Goal: Task Accomplishment & Management: Manage account settings

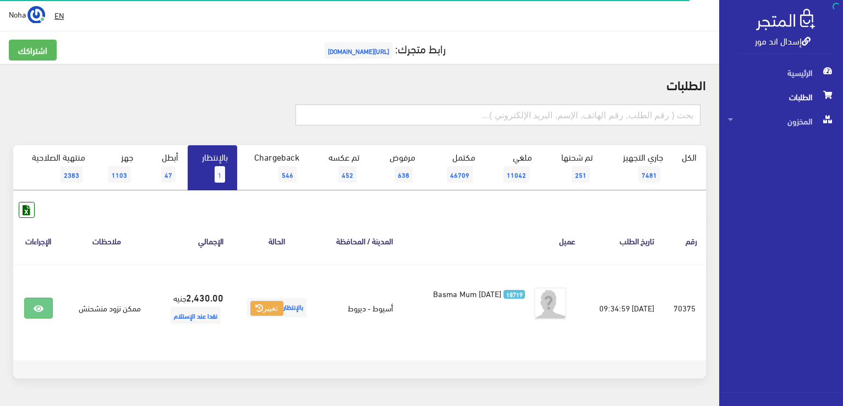
click at [495, 118] on input "text" at bounding box center [498, 115] width 405 height 21
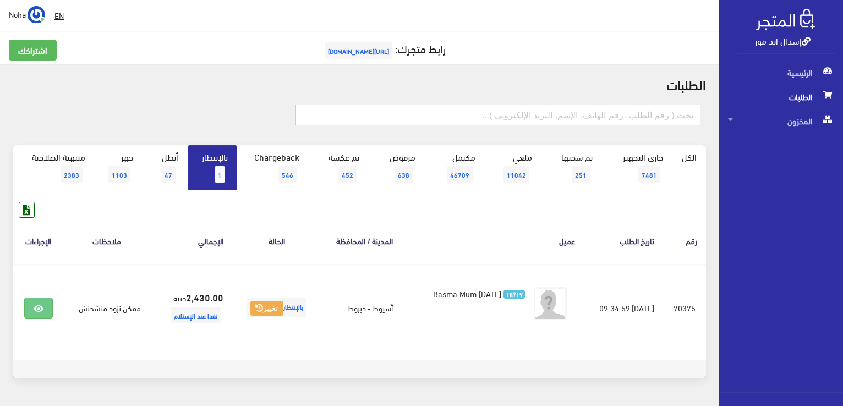
click at [500, 106] on input "text" at bounding box center [498, 115] width 405 height 21
type input "0"
type input "202369524030"
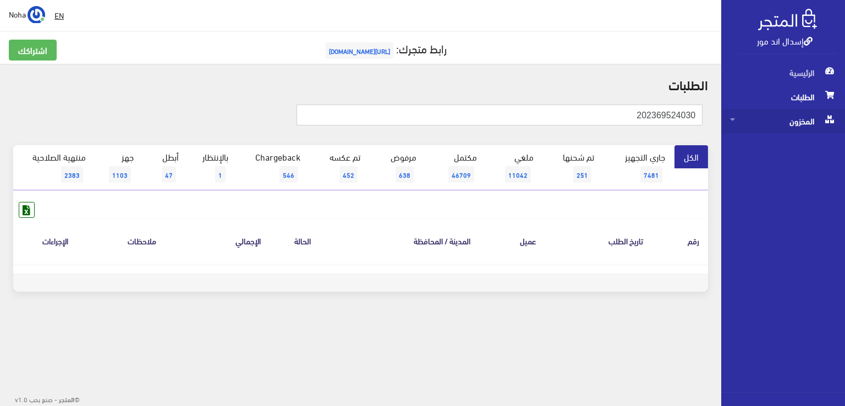
drag, startPoint x: 588, startPoint y: 121, endPoint x: 845, endPoint y: 109, distance: 257.3
click at [845, 109] on div "إسدال اند مور الرئيسية الطلبات المخزون" at bounding box center [422, 176] width 845 height 353
type input "023924030"
drag, startPoint x: 603, startPoint y: 118, endPoint x: 842, endPoint y: 254, distance: 274.4
click at [843, 254] on div "إسدال اند مور الرئيسية الطلبات المخزون" at bounding box center [422, 176] width 845 height 353
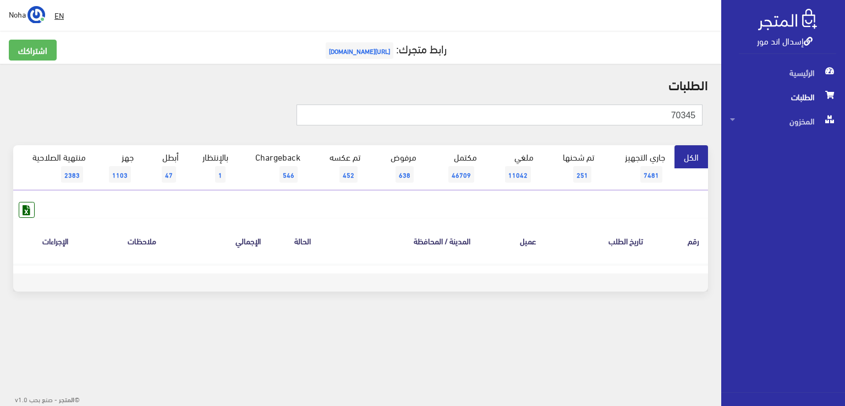
type input "70345"
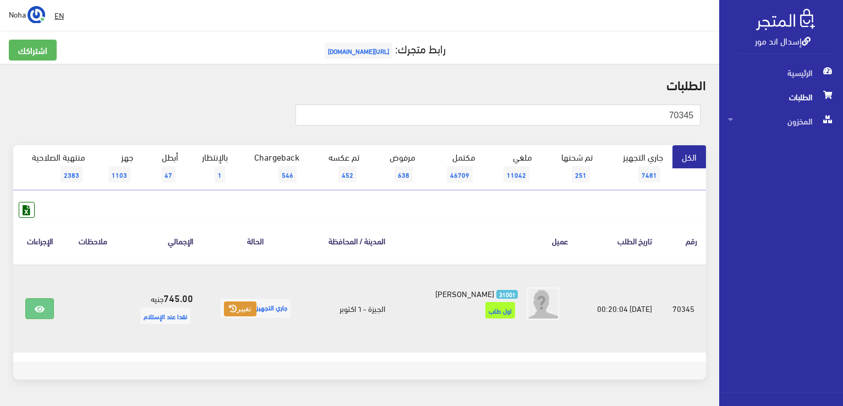
click at [238, 310] on button "تغيير" at bounding box center [240, 309] width 32 height 15
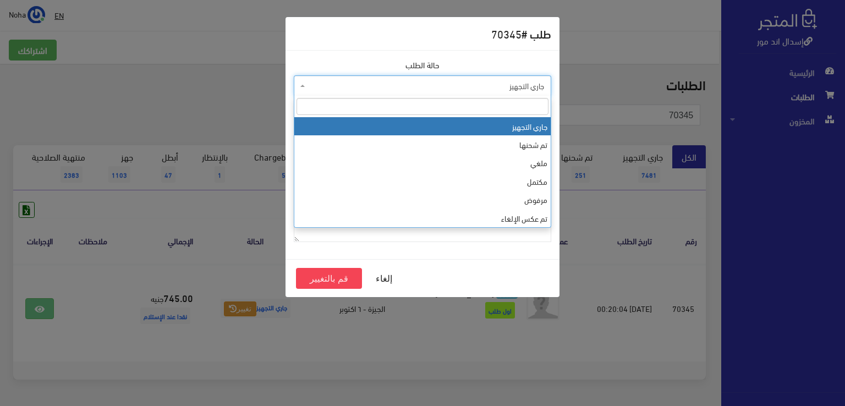
click at [359, 85] on span "جاري التجهيز" at bounding box center [426, 85] width 237 height 11
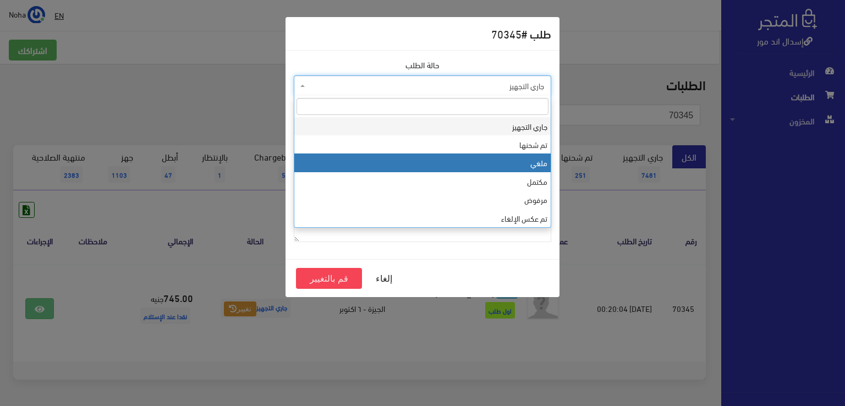
select select "3"
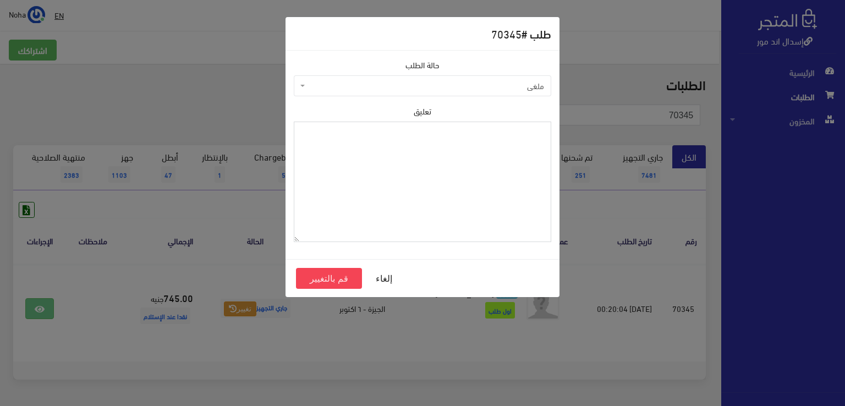
click at [369, 172] on textarea "تعليق" at bounding box center [423, 182] width 258 height 121
type textarea "h"
type textarea "ل"
type textarea "الرقم غلط المندوب مش بيتواصل على الارضى"
click at [324, 281] on button "قم بالتغيير" at bounding box center [329, 278] width 66 height 21
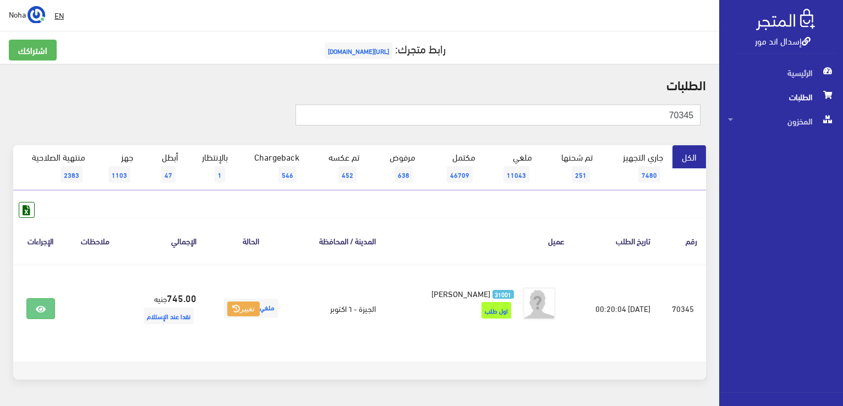
drag, startPoint x: 640, startPoint y: 114, endPoint x: 832, endPoint y: 97, distance: 193.4
click at [843, 118] on html "إسدال اند مور الرئيسية الطلبات" at bounding box center [421, 203] width 843 height 406
type input "01092627016"
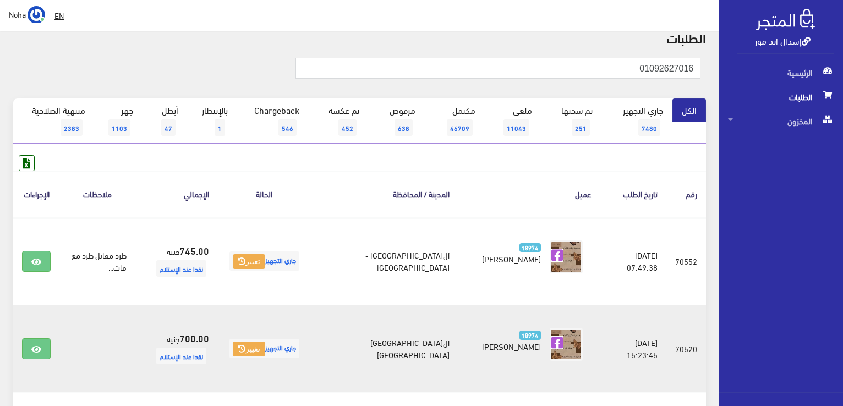
scroll to position [110, 0]
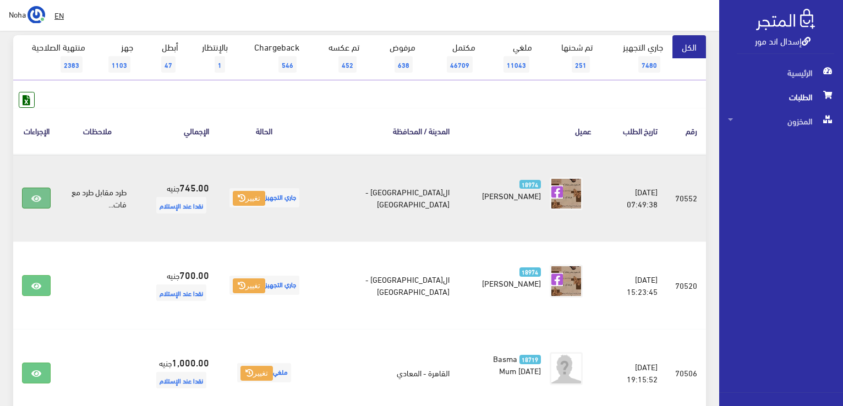
click at [37, 209] on link at bounding box center [36, 198] width 29 height 21
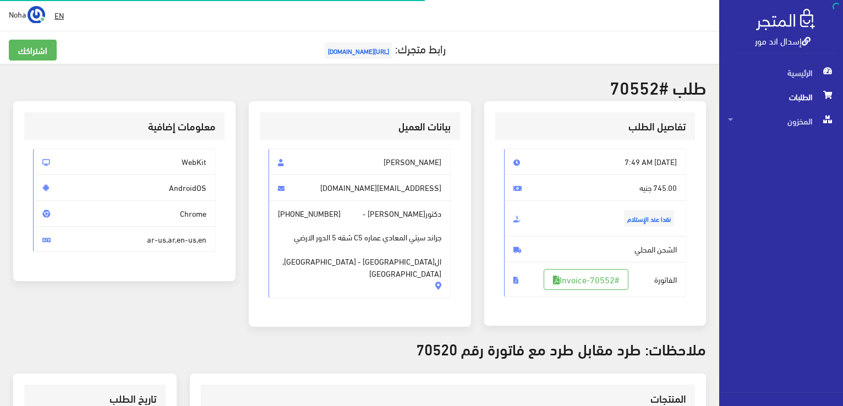
scroll to position [275, 0]
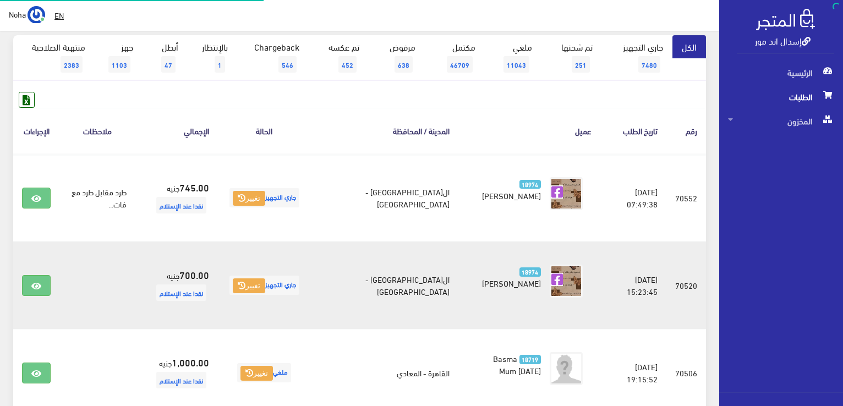
scroll to position [110, 0]
click at [32, 291] on icon at bounding box center [36, 286] width 10 height 9
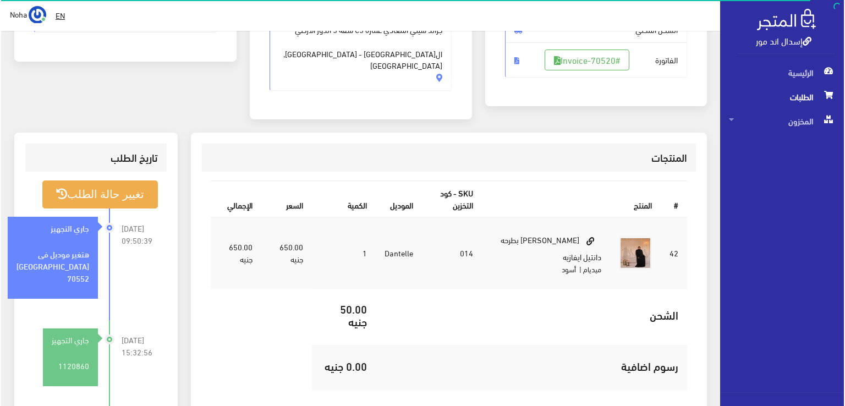
scroll to position [220, 0]
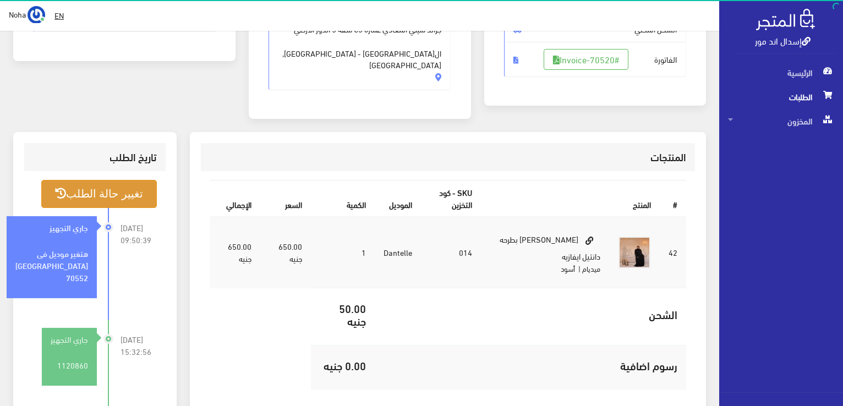
click at [125, 180] on button "تغيير حالة الطلب" at bounding box center [99, 194] width 116 height 28
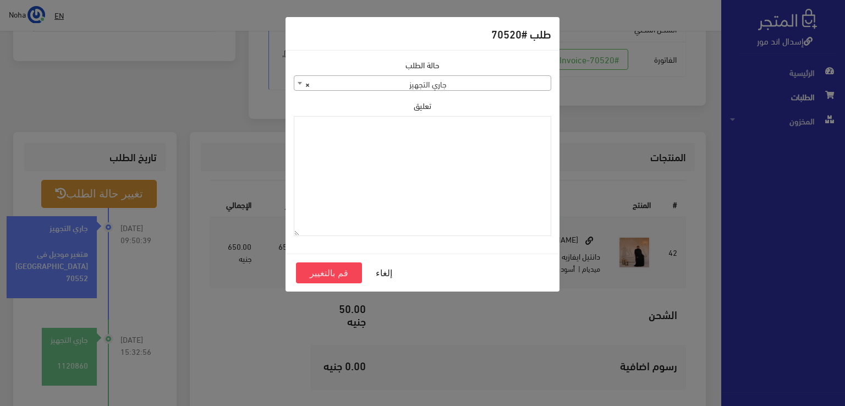
click at [405, 86] on span "× جاري التجهيز" at bounding box center [422, 83] width 257 height 15
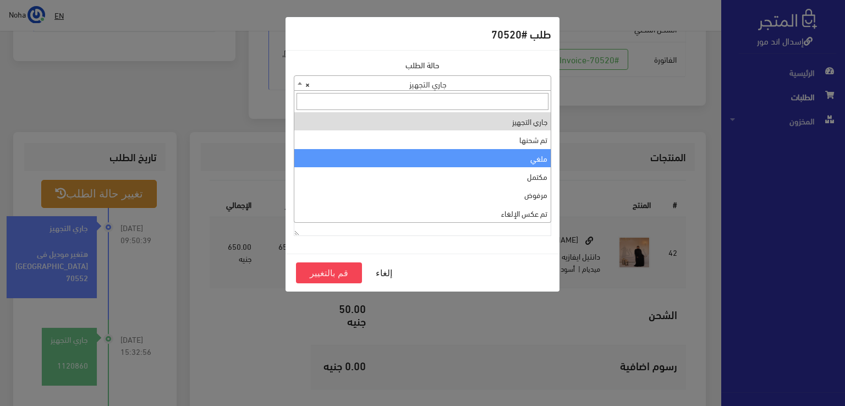
select select "3"
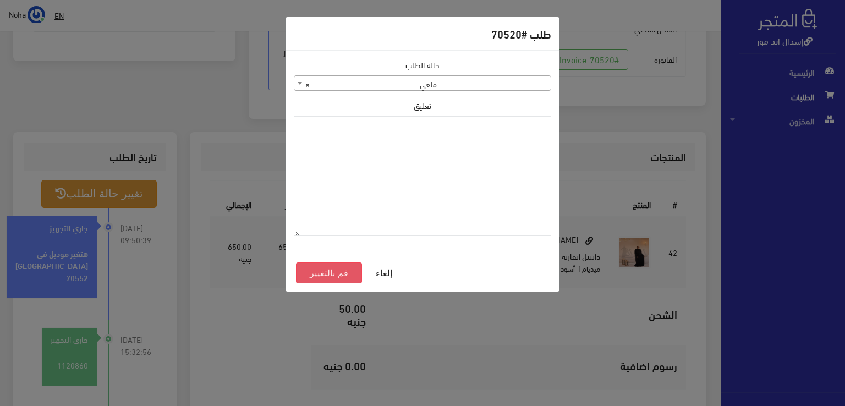
click at [314, 272] on button "قم بالتغيير" at bounding box center [329, 273] width 66 height 21
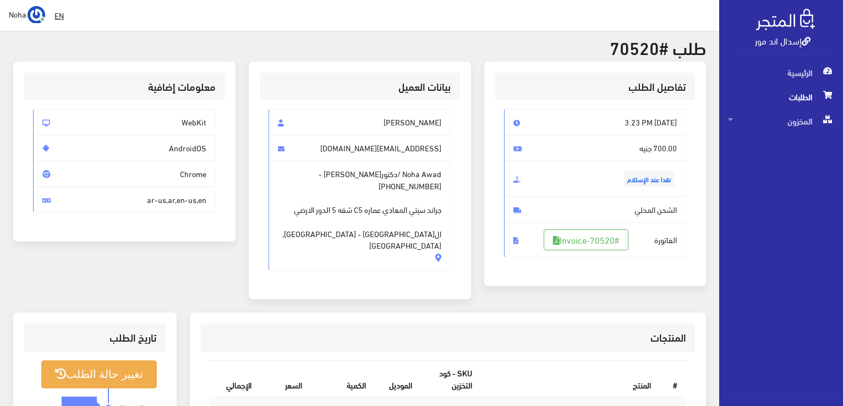
scroll to position [275, 0]
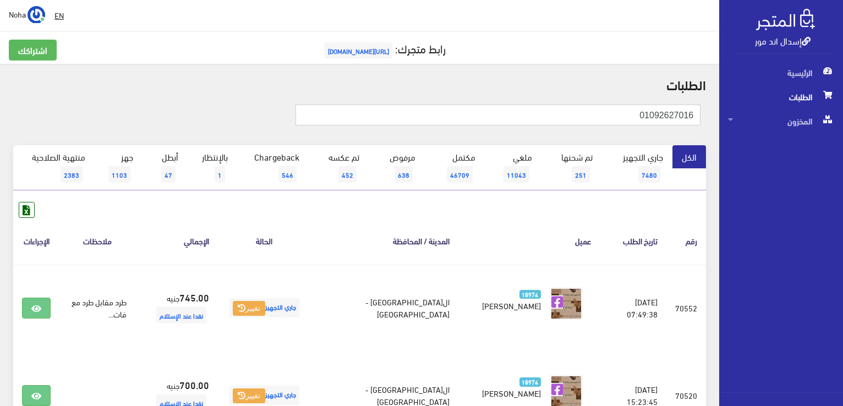
drag, startPoint x: 636, startPoint y: 112, endPoint x: 845, endPoint y: 185, distance: 221.1
click at [843, 185] on html "إسدال اند مور الرئيسية الطلبات" at bounding box center [421, 203] width 843 height 406
click at [455, 113] on input "text" at bounding box center [498, 115] width 405 height 21
type input "01065503339"
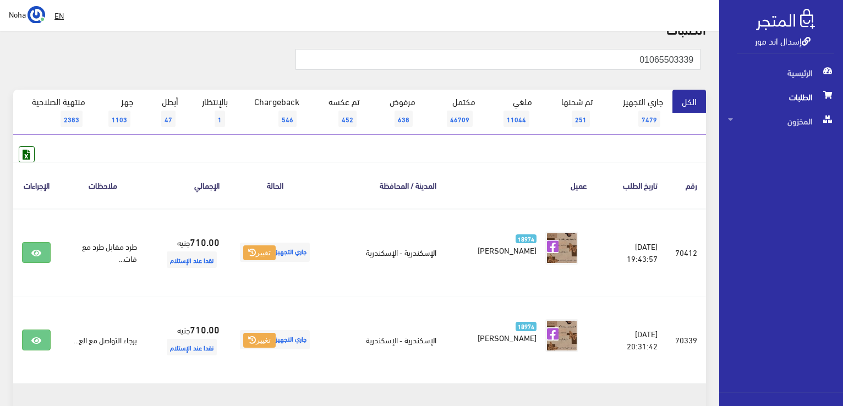
scroll to position [110, 0]
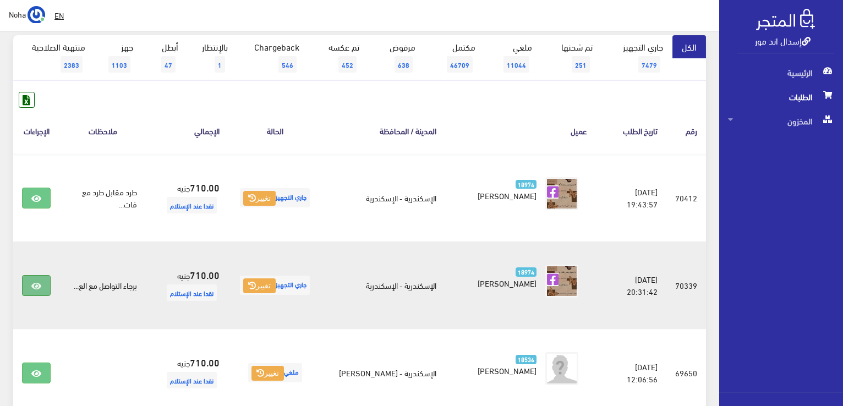
click at [29, 287] on link at bounding box center [36, 285] width 29 height 21
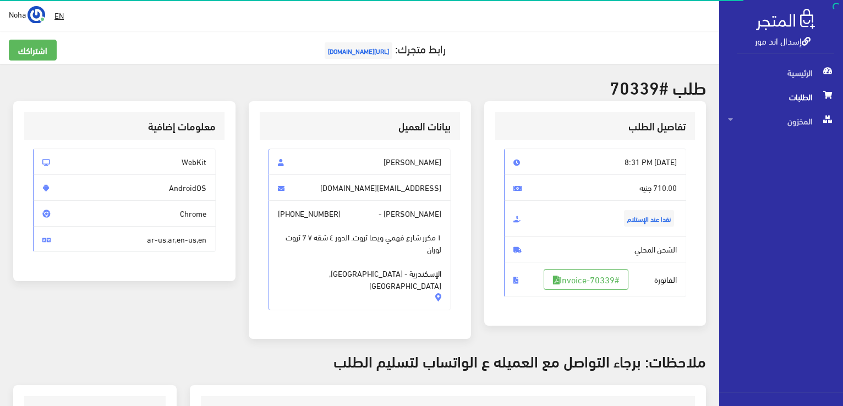
scroll to position [165, 0]
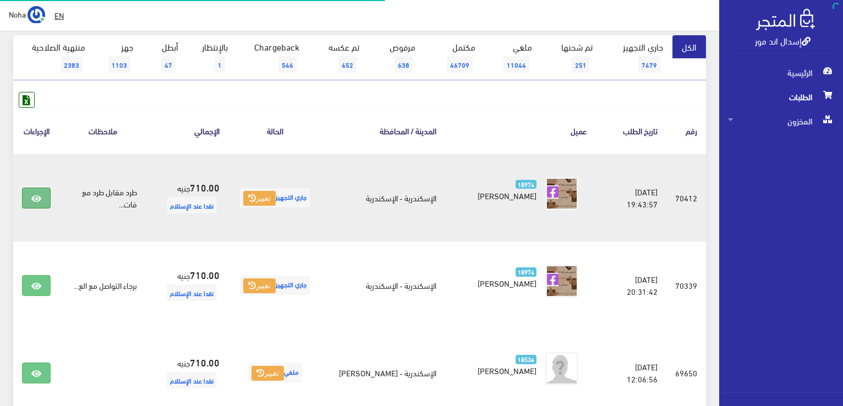
scroll to position [110, 0]
click at [33, 197] on icon at bounding box center [36, 198] width 10 height 9
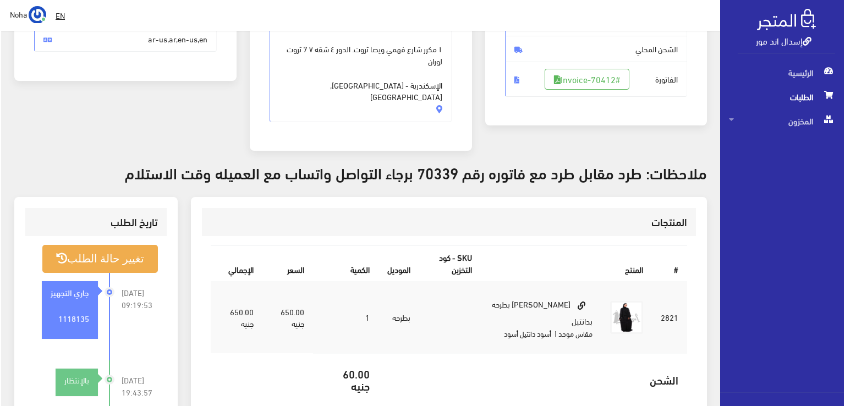
scroll to position [220, 0]
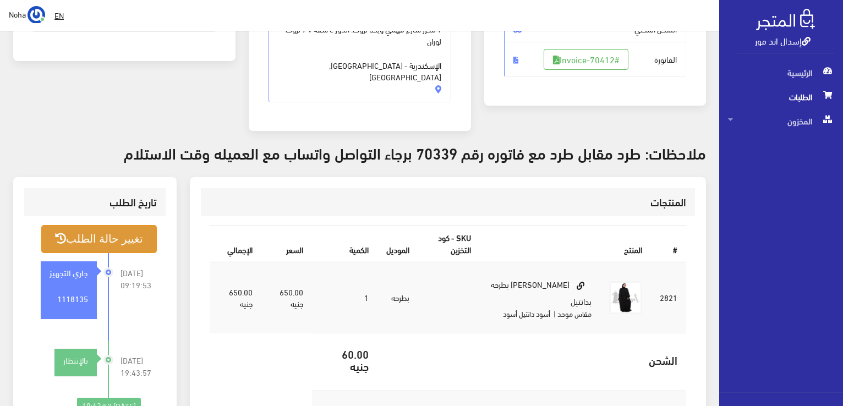
click at [128, 225] on button "تغيير حالة الطلب" at bounding box center [99, 239] width 116 height 28
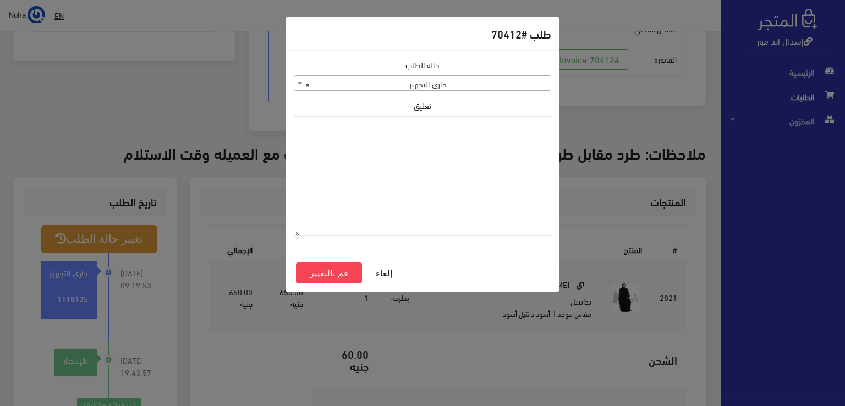
click at [418, 85] on span "× جاري التجهيز" at bounding box center [422, 83] width 257 height 15
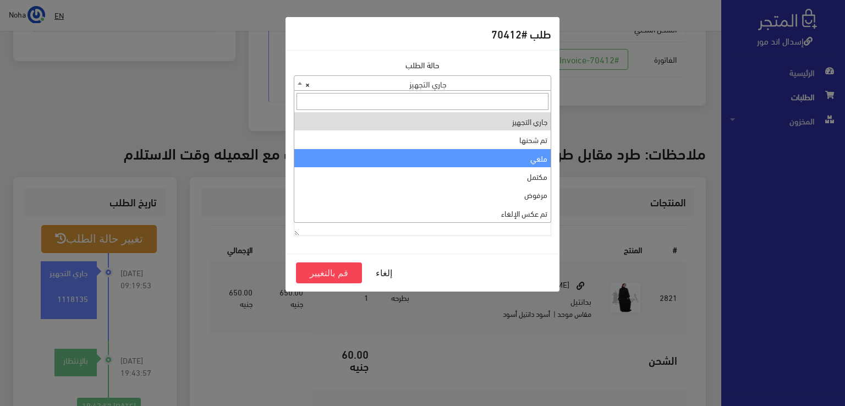
select select "3"
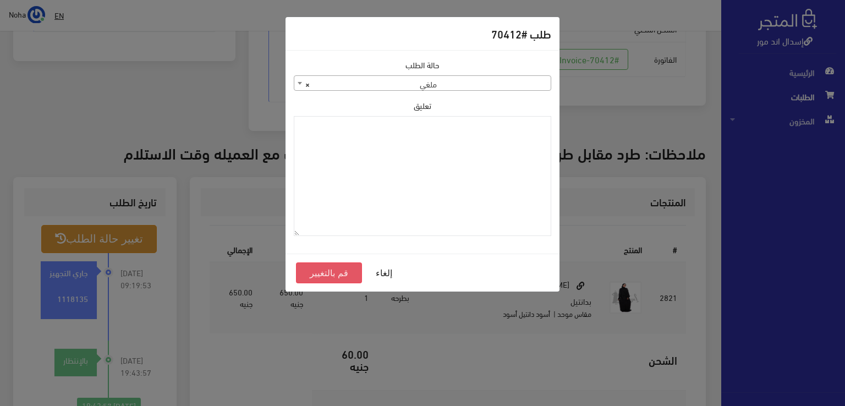
click at [320, 274] on button "قم بالتغيير" at bounding box center [329, 273] width 66 height 21
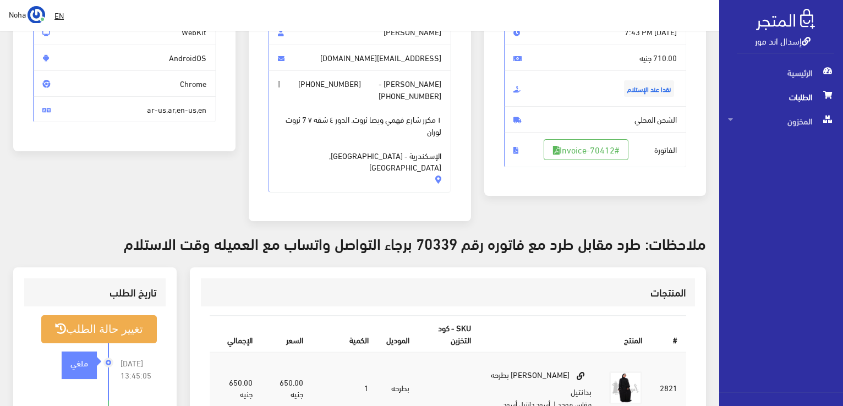
scroll to position [275, 0]
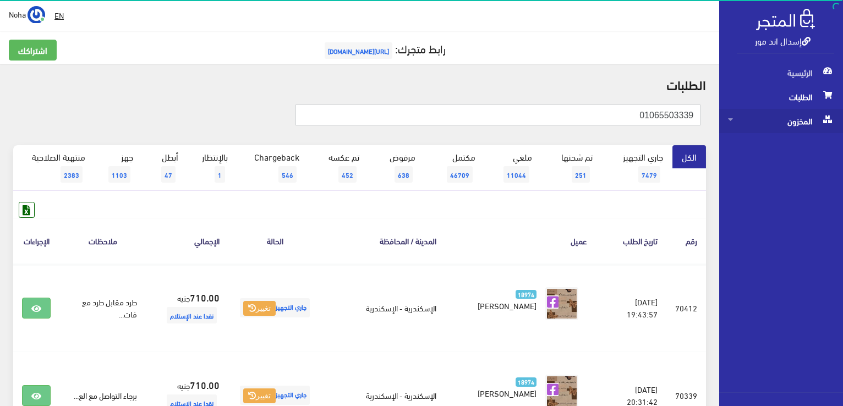
drag, startPoint x: 620, startPoint y: 122, endPoint x: 786, endPoint y: 131, distance: 166.5
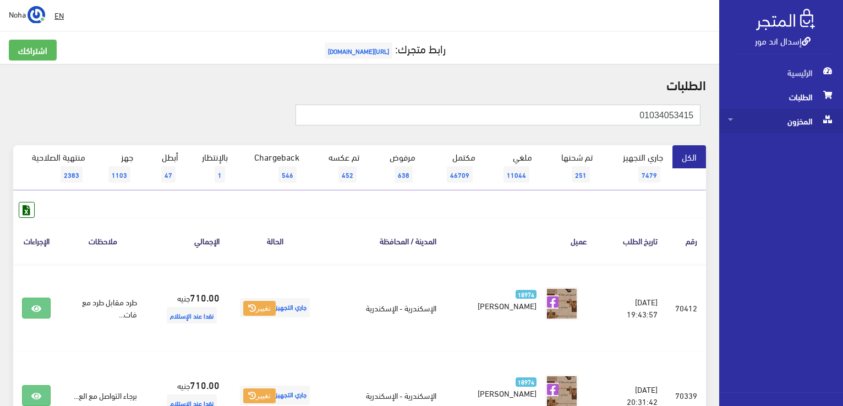
type input "01034053415"
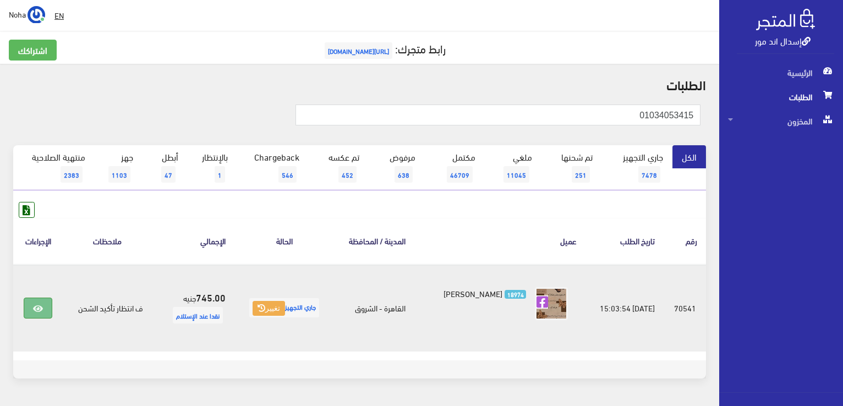
click at [35, 305] on icon at bounding box center [38, 308] width 10 height 9
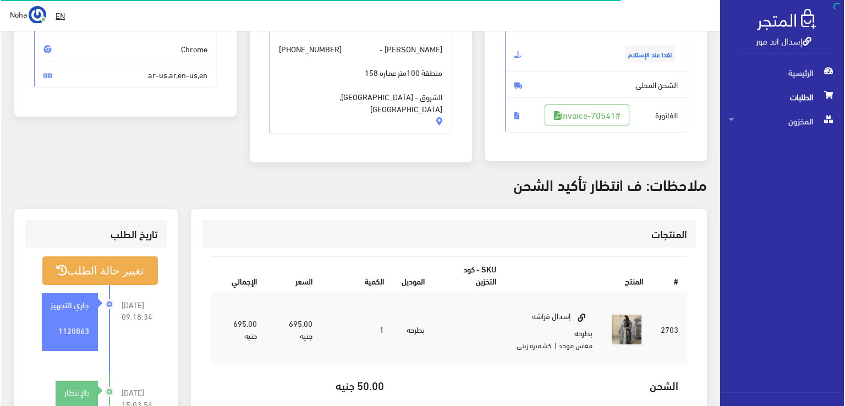
scroll to position [275, 0]
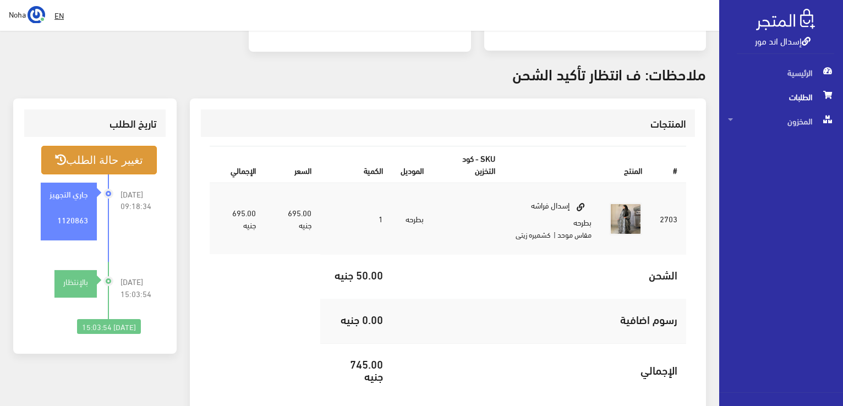
click at [92, 161] on button "تغيير حالة الطلب" at bounding box center [99, 160] width 116 height 28
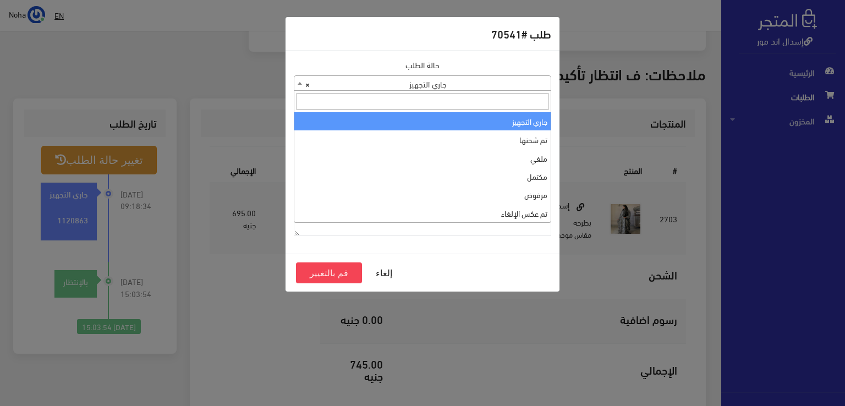
click at [481, 81] on span "× جاري التجهيز" at bounding box center [422, 83] width 257 height 15
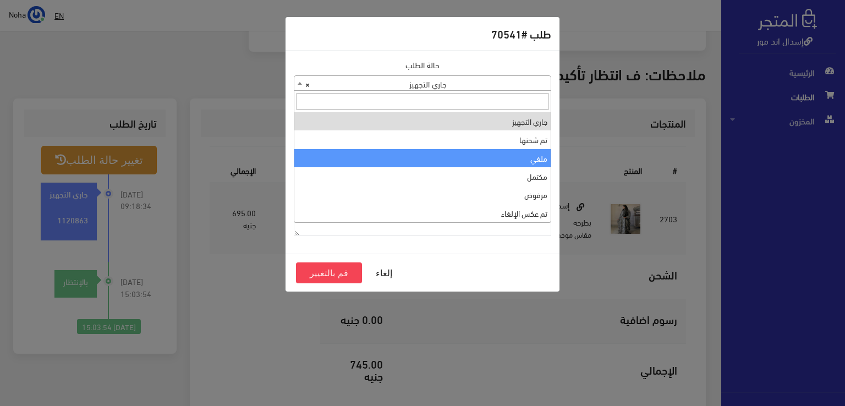
select select "3"
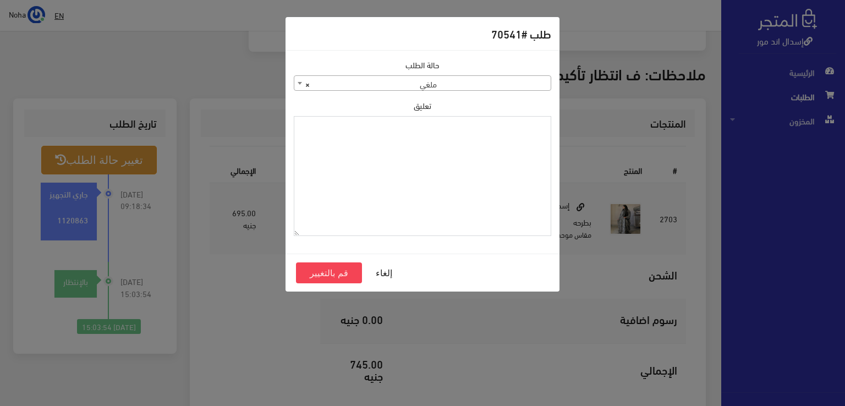
click at [473, 168] on textarea "تعليق" at bounding box center [423, 176] width 258 height 121
type textarea "رفض الاستلام مفتوح"
click at [332, 273] on button "قم بالتغيير" at bounding box center [329, 273] width 66 height 21
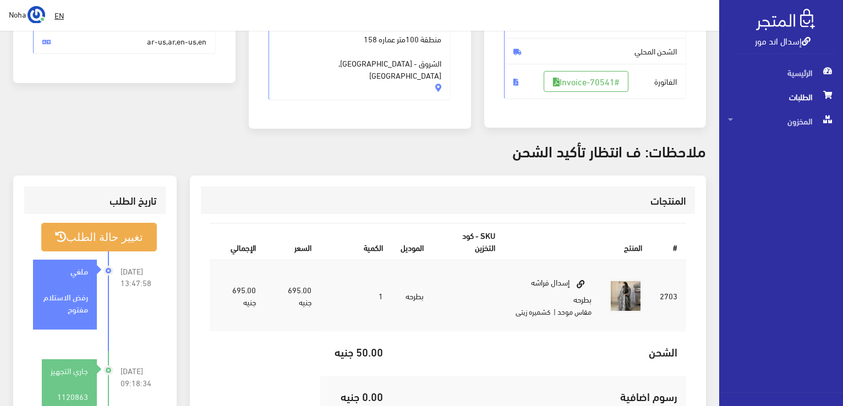
scroll to position [275, 0]
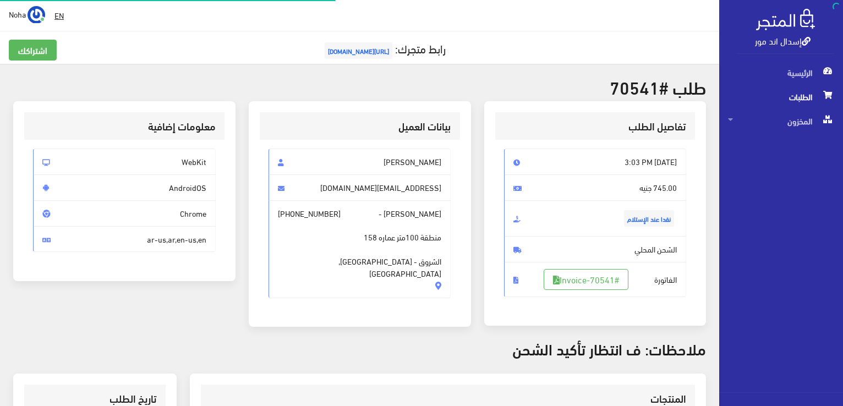
scroll to position [264, 0]
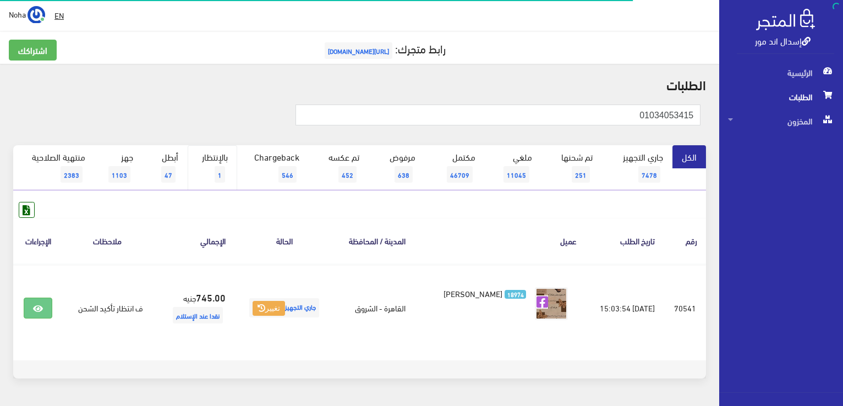
click at [216, 156] on link "بالإنتظار 1" at bounding box center [213, 167] width 50 height 45
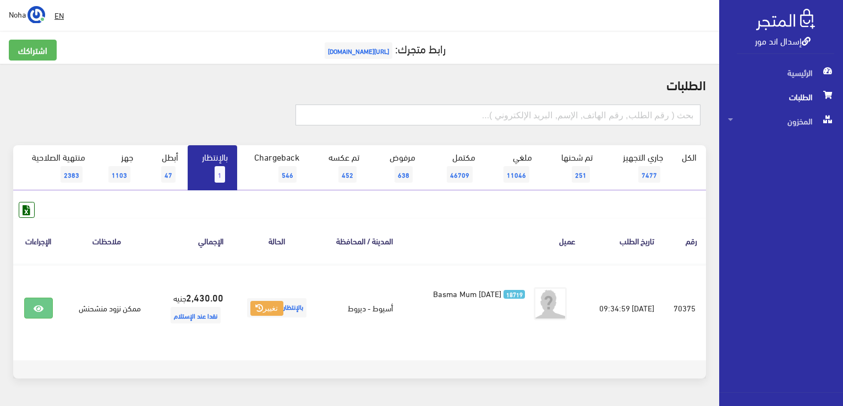
click at [653, 112] on input "text" at bounding box center [498, 115] width 405 height 21
type input "01102669966"
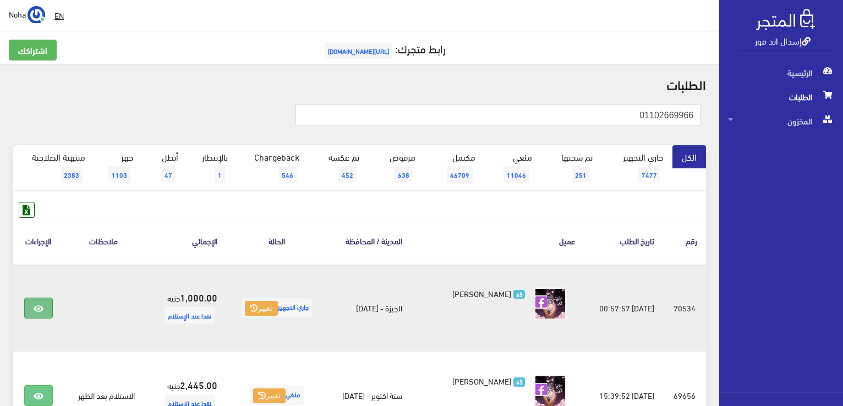
click at [36, 311] on icon at bounding box center [39, 308] width 10 height 9
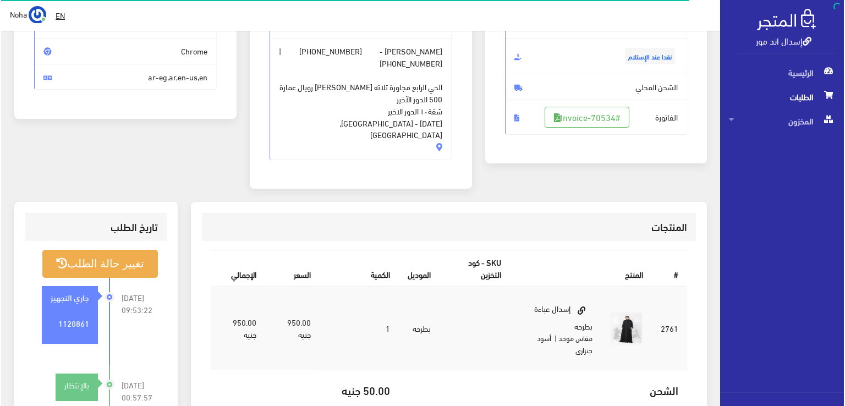
scroll to position [165, 0]
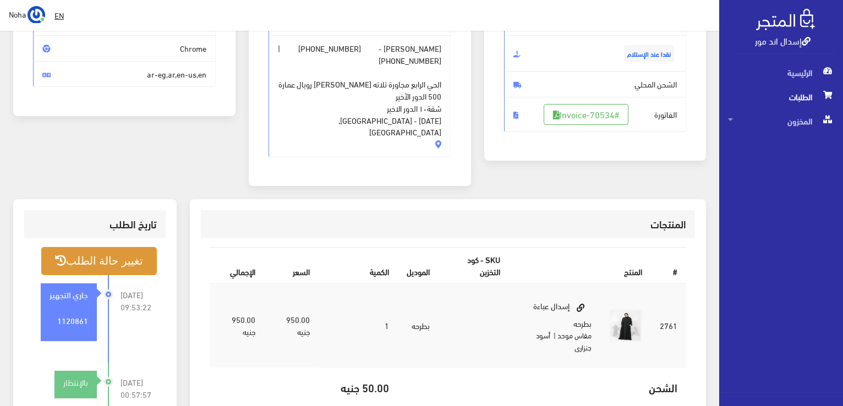
click at [124, 247] on button "تغيير حالة الطلب" at bounding box center [99, 261] width 116 height 28
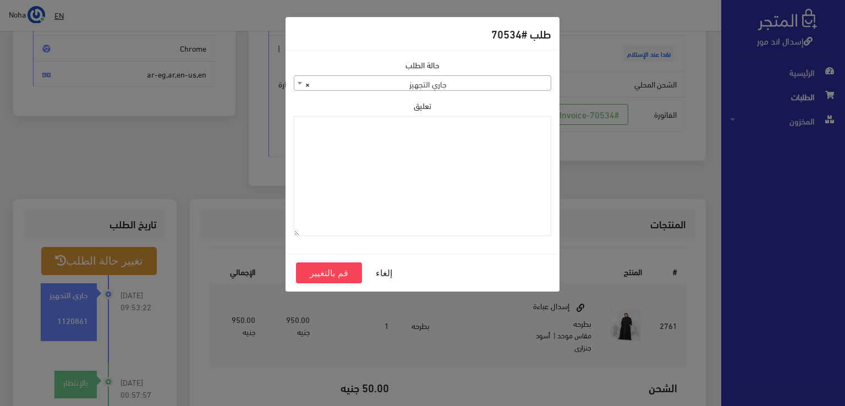
click at [343, 86] on span "× جاري التجهيز" at bounding box center [422, 83] width 257 height 15
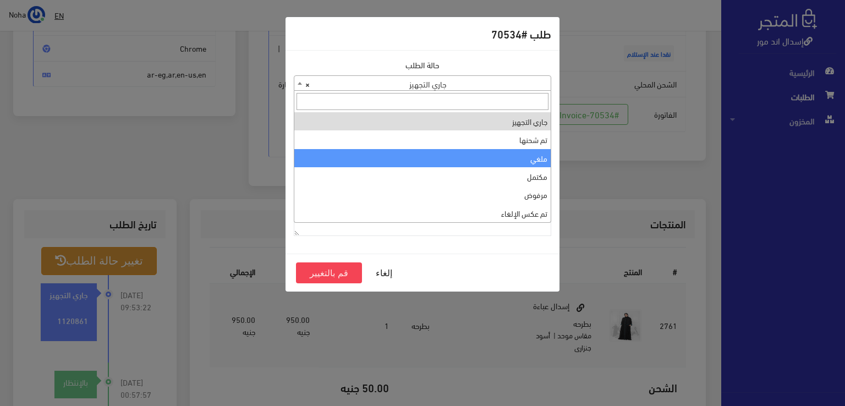
select select "3"
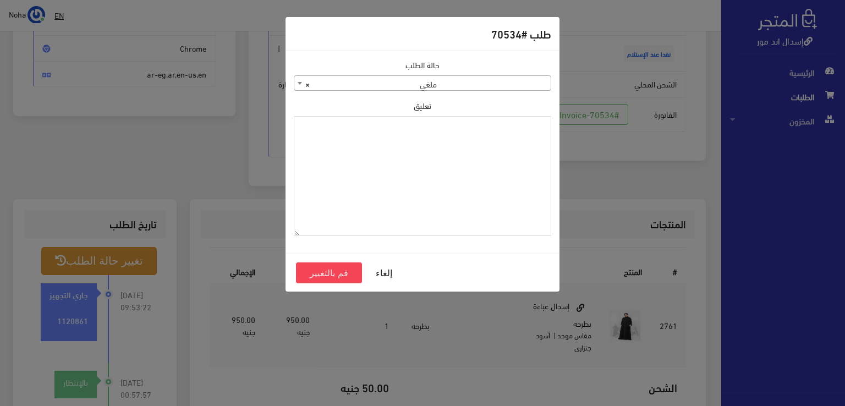
click at [361, 180] on textarea "تعليق" at bounding box center [423, 176] width 258 height 121
type textarea "رفض الاستلام"
drag, startPoint x: 339, startPoint y: 268, endPoint x: 795, endPoint y: 190, distance: 462.8
click at [339, 267] on button "قم بالتغيير" at bounding box center [329, 273] width 66 height 21
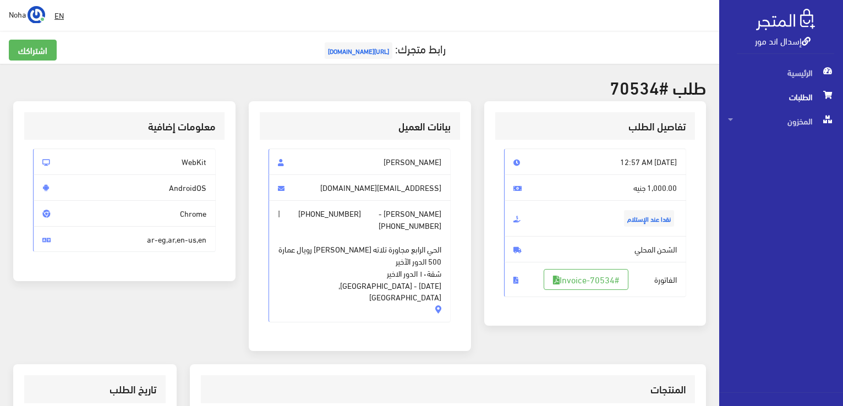
click at [798, 32] on div "إسدال اند مور" at bounding box center [785, 30] width 97 height 47
click at [794, 43] on link "إسدال اند مور" at bounding box center [783, 40] width 56 height 16
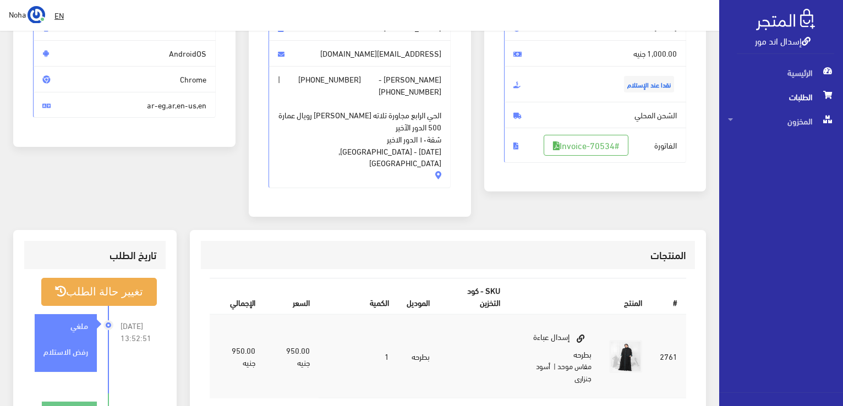
scroll to position [275, 0]
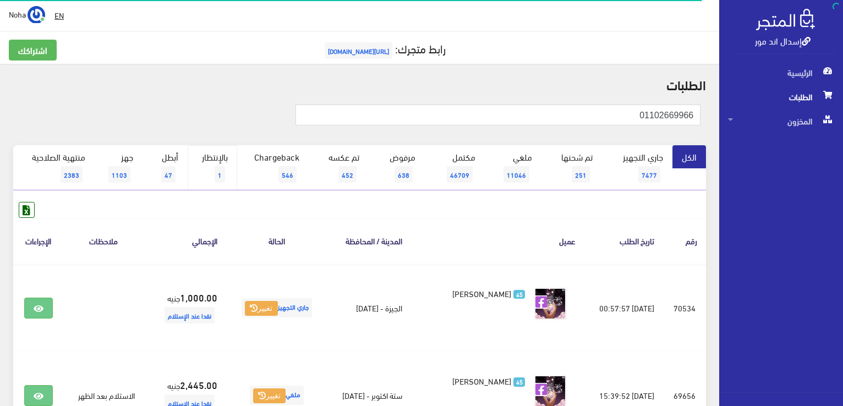
click at [210, 157] on link "بالإنتظار 1" at bounding box center [213, 167] width 50 height 45
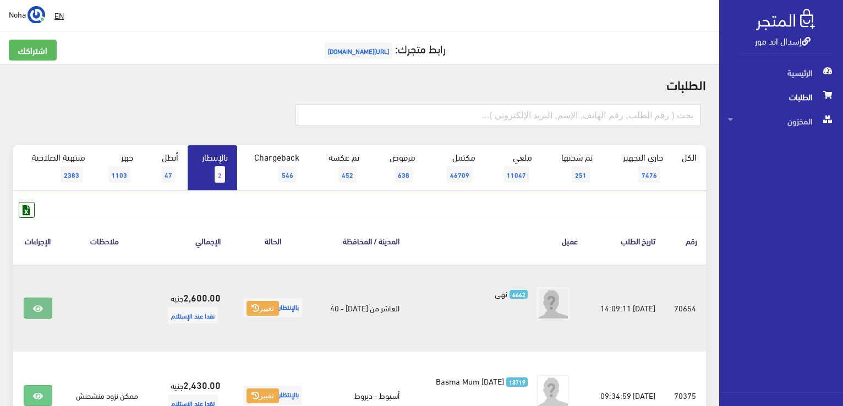
click at [40, 306] on icon at bounding box center [38, 308] width 10 height 9
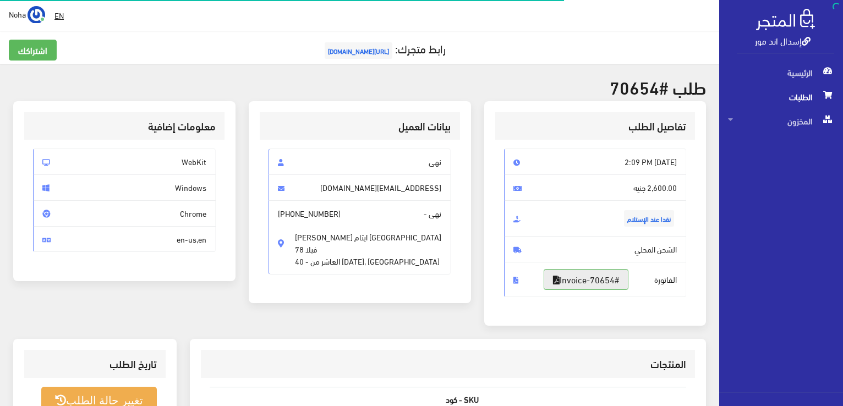
click at [595, 280] on link "#Invoice-70654" at bounding box center [586, 279] width 85 height 21
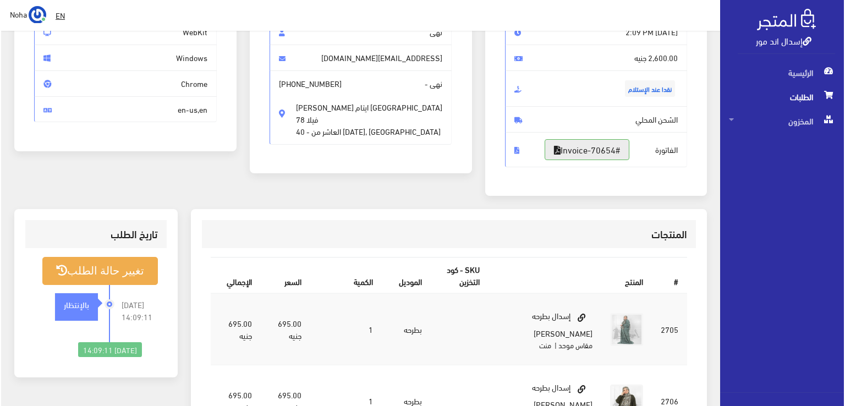
scroll to position [220, 0]
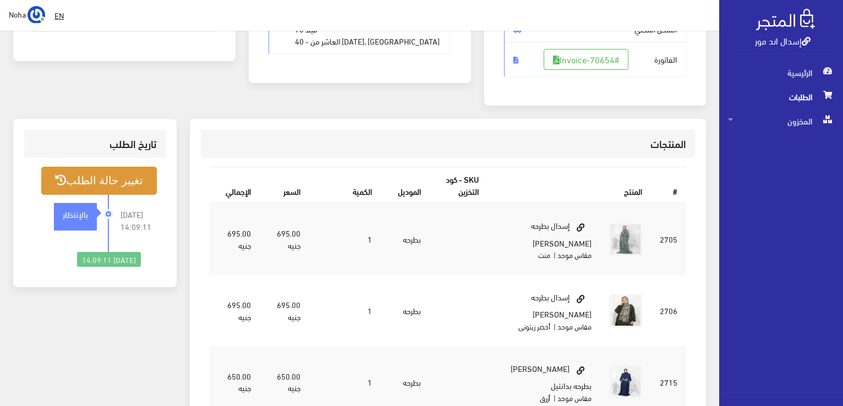
click at [135, 188] on button "تغيير حالة الطلب" at bounding box center [99, 181] width 116 height 28
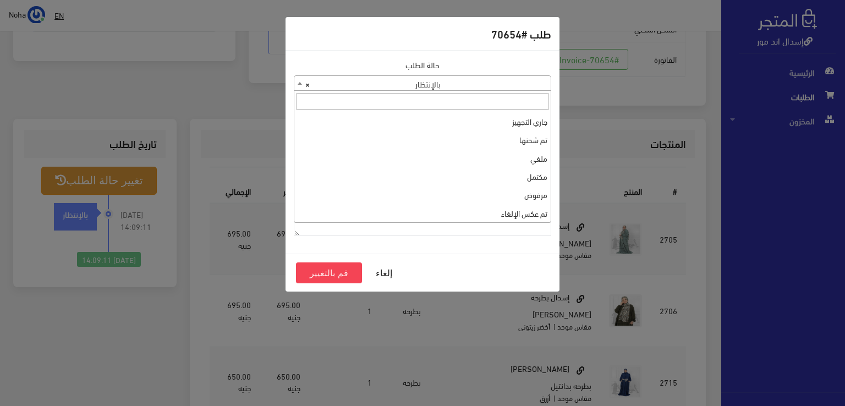
click at [343, 80] on span "× بالإنتظار" at bounding box center [422, 83] width 257 height 15
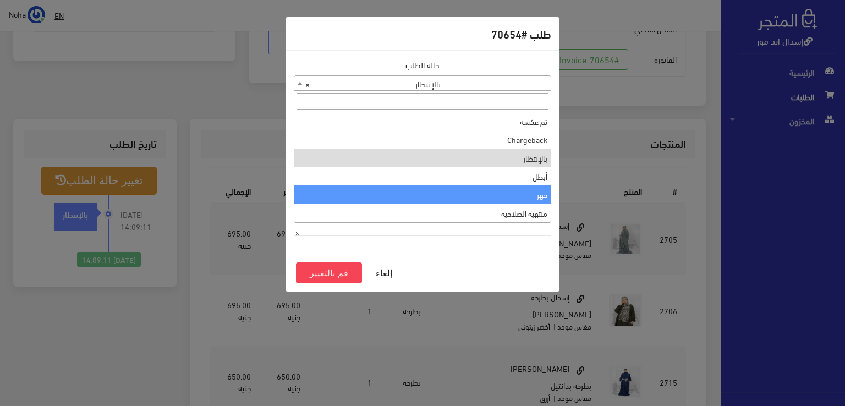
drag, startPoint x: 438, startPoint y: 194, endPoint x: 406, endPoint y: 204, distance: 32.7
select select "13"
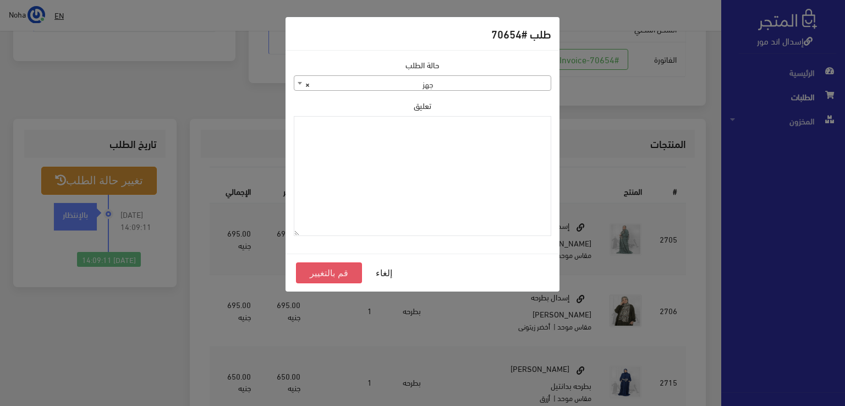
drag, startPoint x: 345, startPoint y: 274, endPoint x: 354, endPoint y: 269, distance: 10.3
click at [345, 273] on button "قم بالتغيير" at bounding box center [329, 273] width 66 height 21
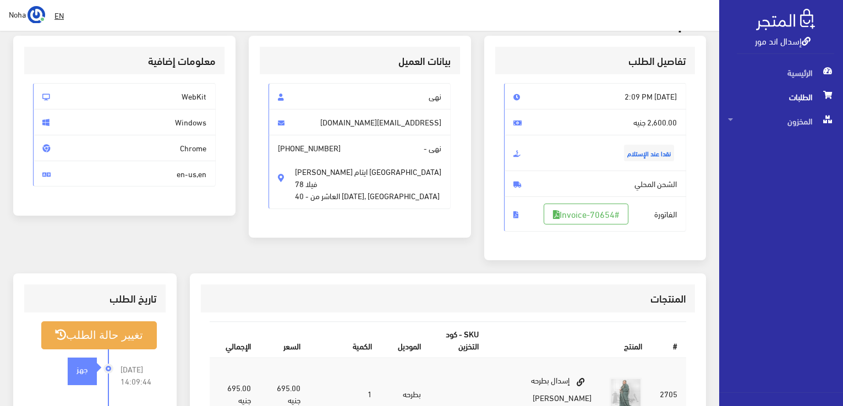
scroll to position [165, 0]
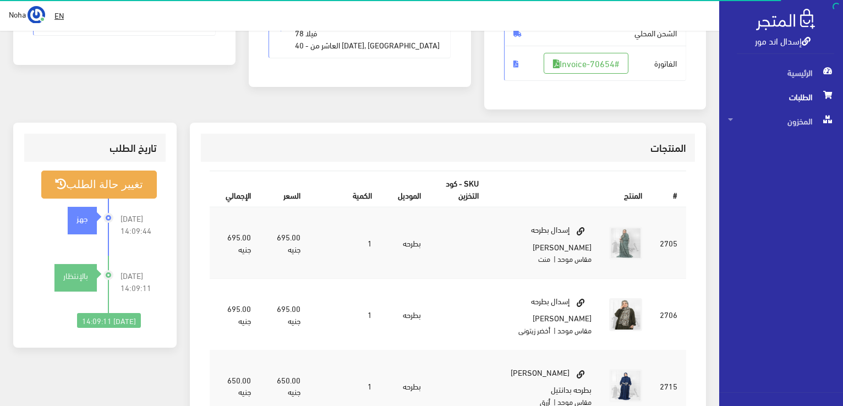
scroll to position [216, 0]
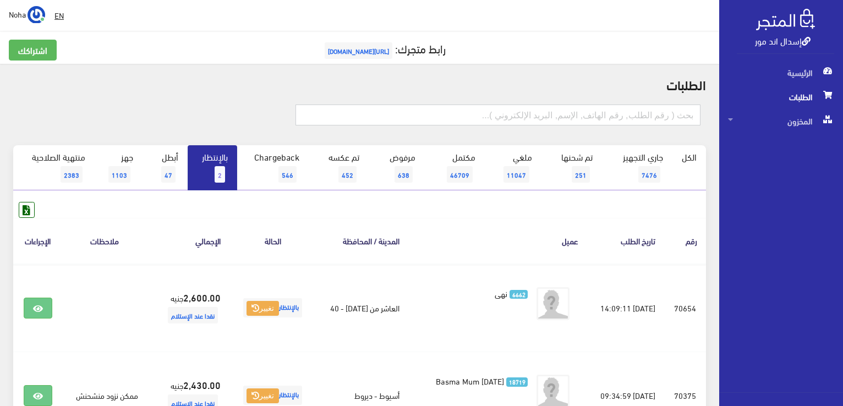
click at [596, 117] on input "text" at bounding box center [498, 115] width 405 height 21
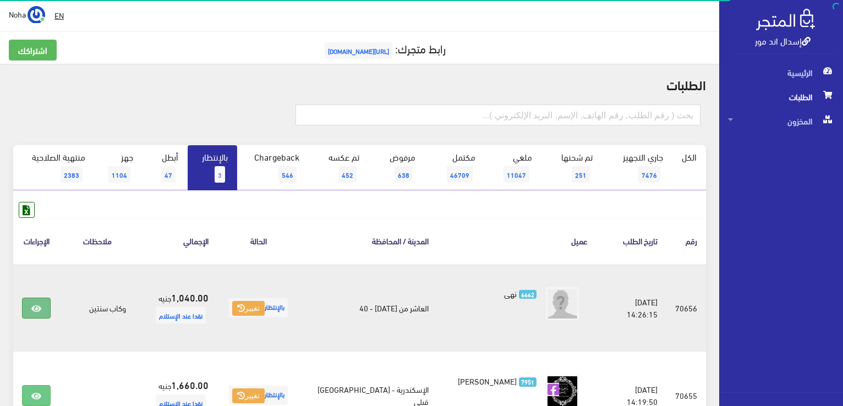
click at [42, 306] on link at bounding box center [36, 308] width 29 height 21
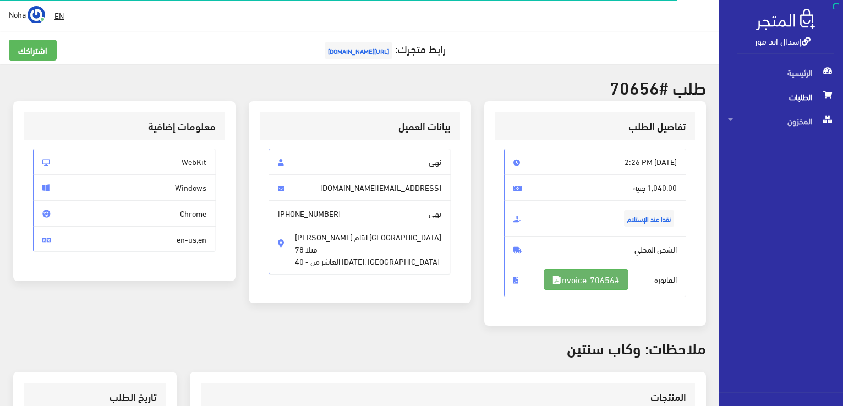
click at [560, 283] on link "#Invoice-70656" at bounding box center [586, 279] width 85 height 21
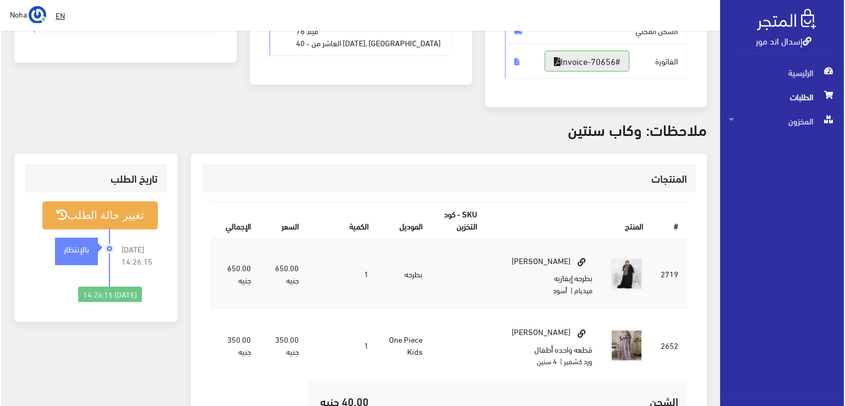
scroll to position [220, 0]
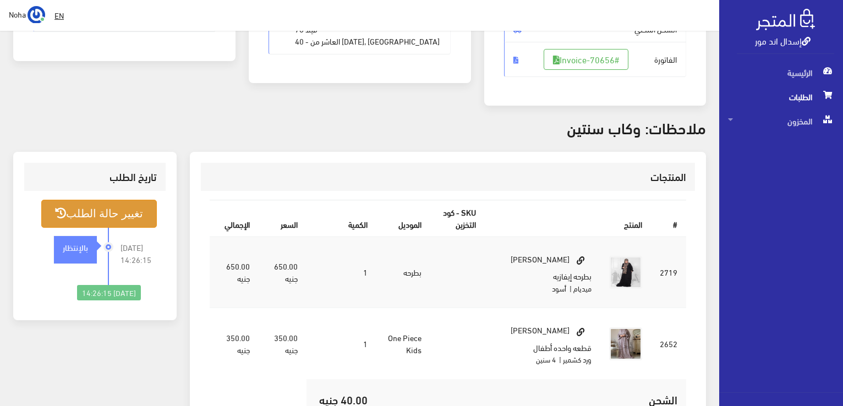
click at [144, 213] on button "تغيير حالة الطلب" at bounding box center [99, 214] width 116 height 28
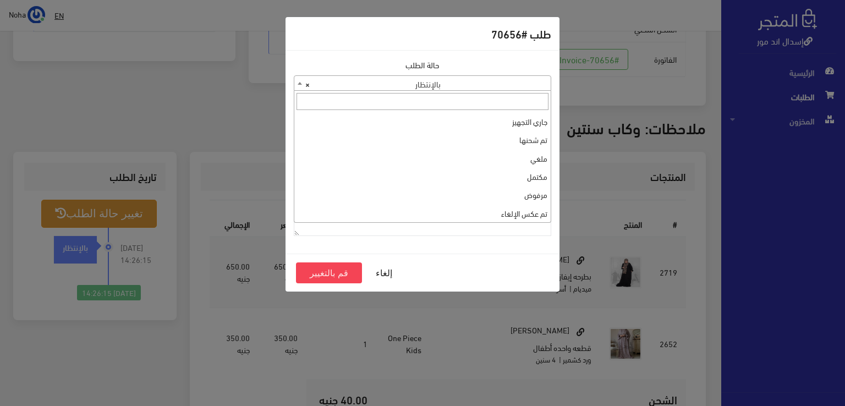
click at [419, 89] on span "× بالإنتظار" at bounding box center [422, 83] width 257 height 15
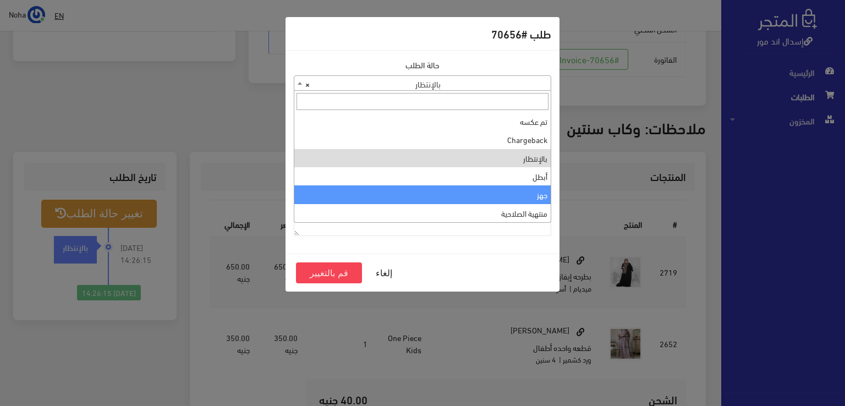
select select "13"
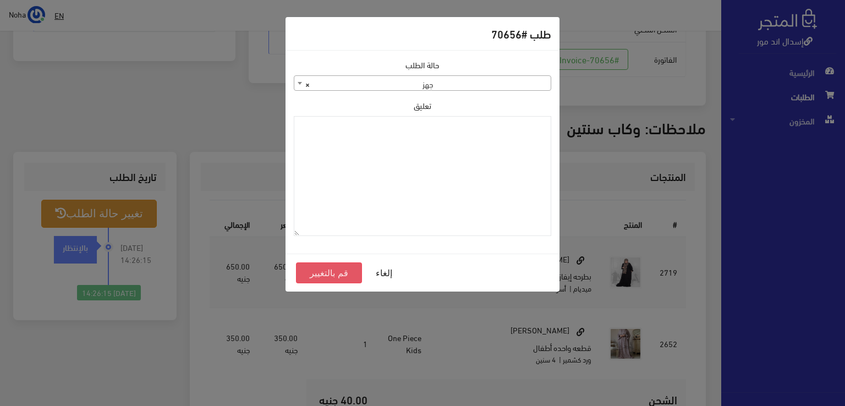
drag, startPoint x: 342, startPoint y: 270, endPoint x: 193, endPoint y: 143, distance: 196.0
click at [341, 270] on button "قم بالتغيير" at bounding box center [329, 273] width 66 height 21
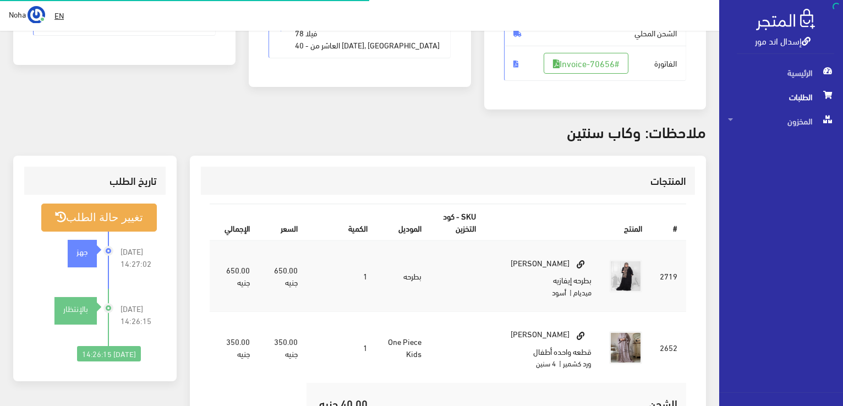
scroll to position [216, 0]
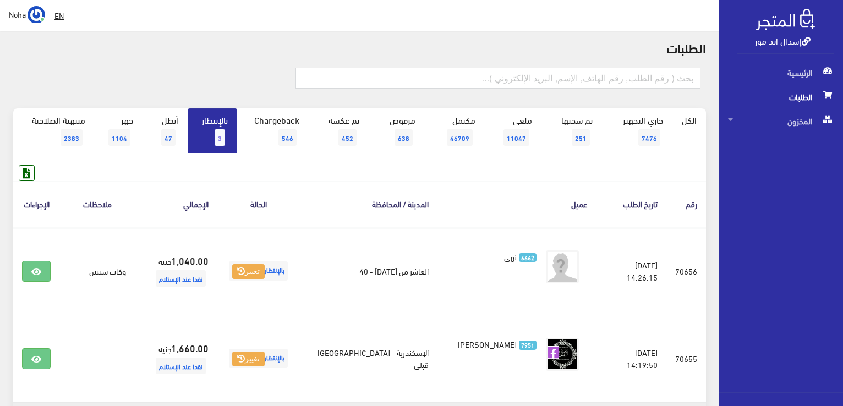
scroll to position [165, 0]
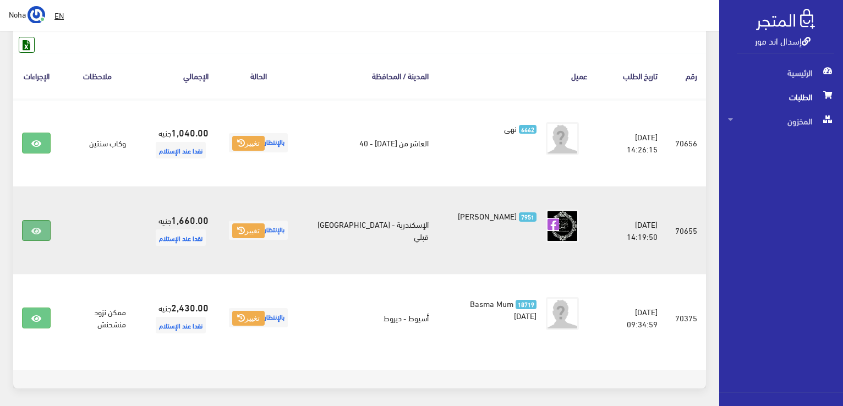
click at [31, 227] on icon at bounding box center [36, 231] width 10 height 9
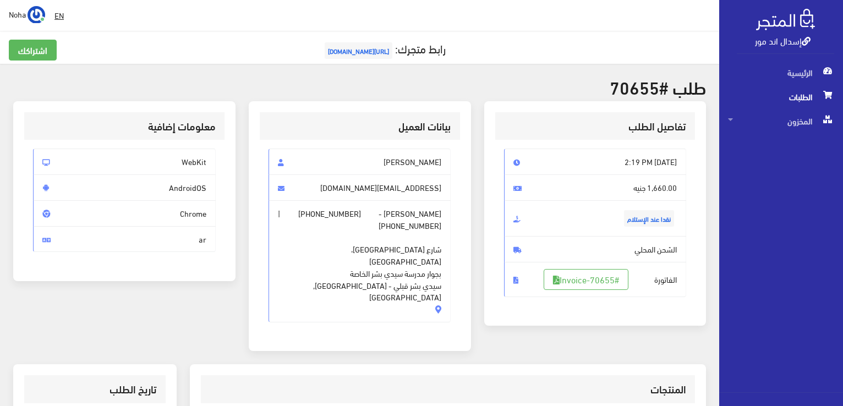
scroll to position [165, 0]
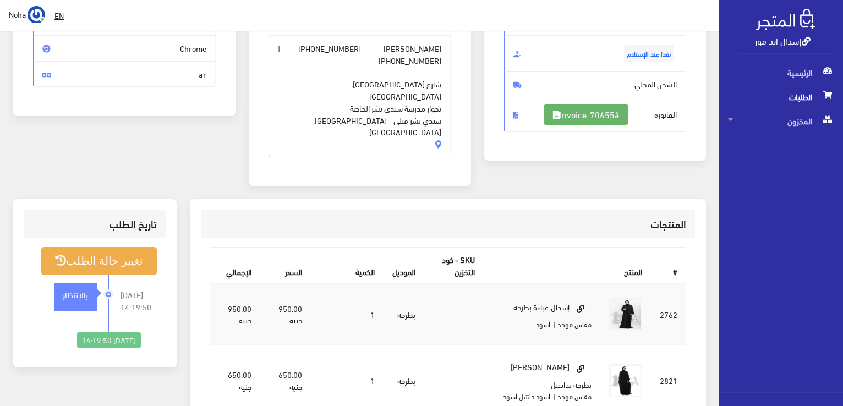
click at [583, 115] on link "#Invoice-70655" at bounding box center [586, 114] width 85 height 21
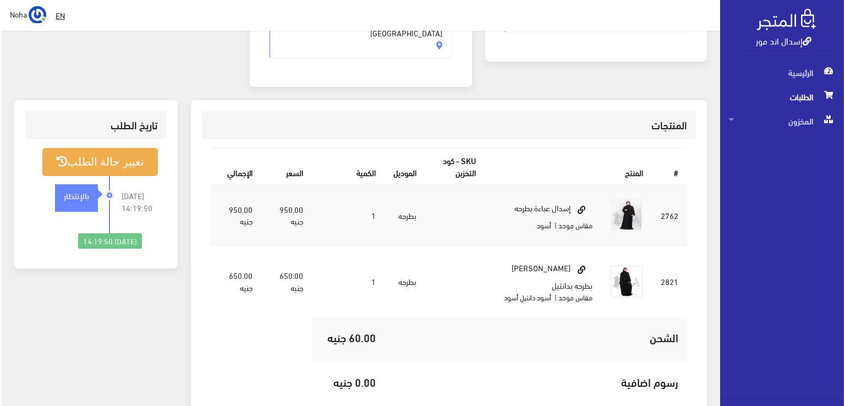
scroll to position [275, 0]
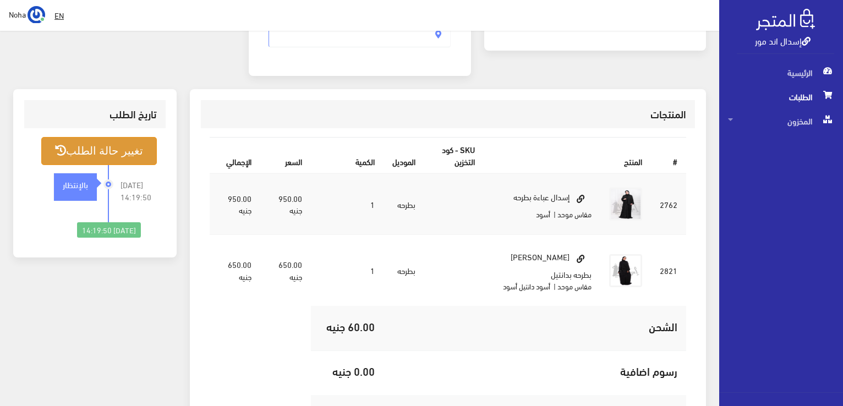
click at [146, 137] on button "تغيير حالة الطلب" at bounding box center [99, 151] width 116 height 28
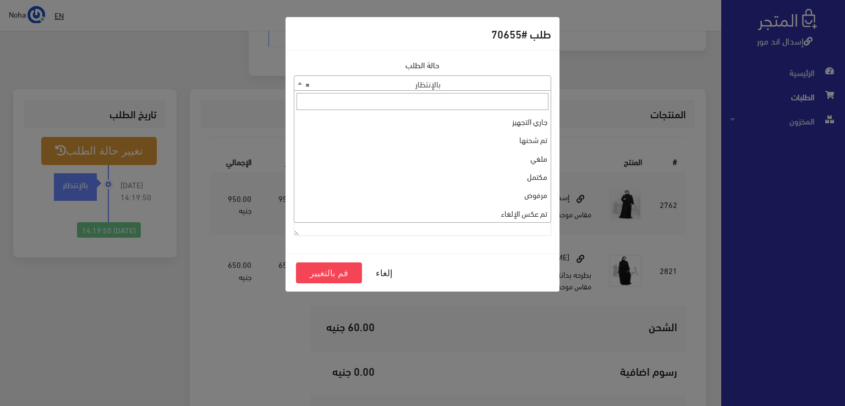
click at [369, 83] on span "× بالإنتظار" at bounding box center [422, 83] width 257 height 15
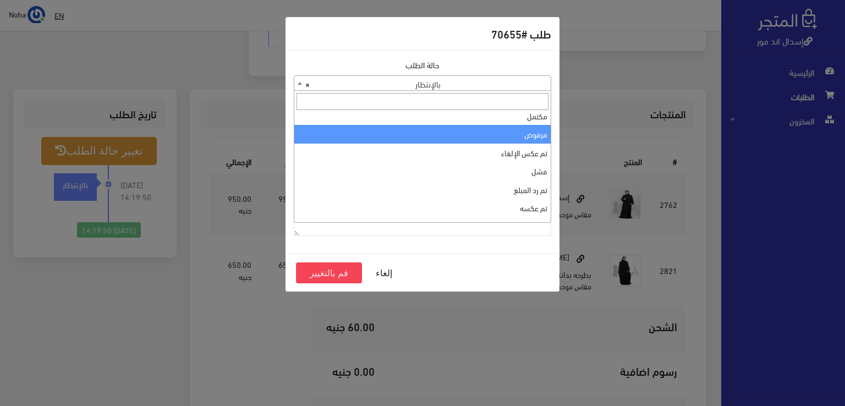
scroll to position [0, 0]
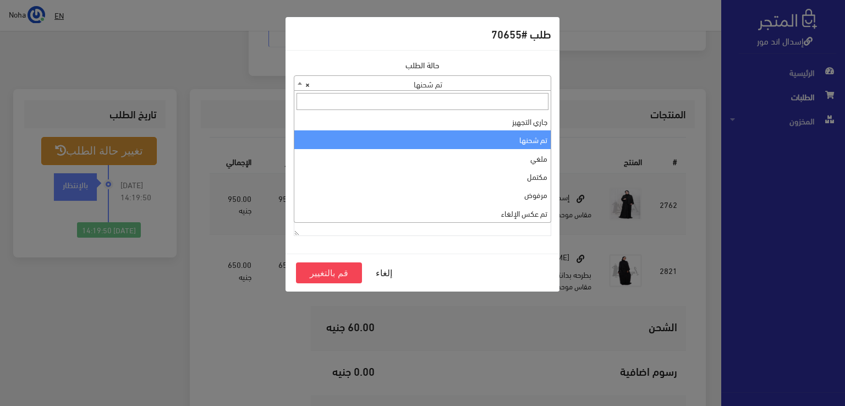
click at [423, 84] on span "× تم شحنها" at bounding box center [422, 83] width 257 height 15
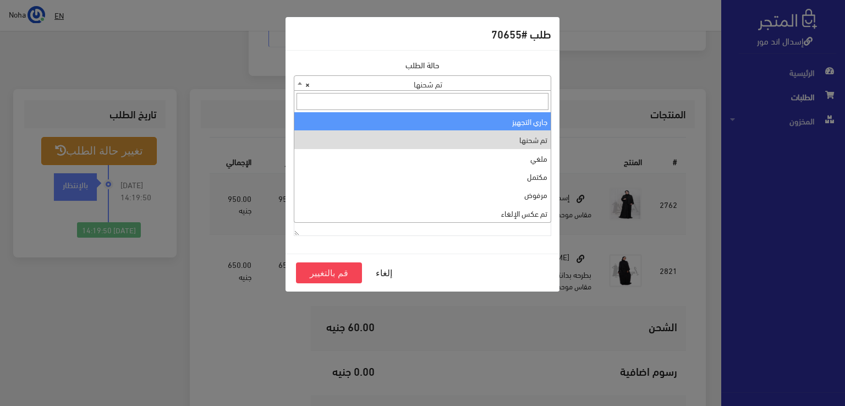
select select "1"
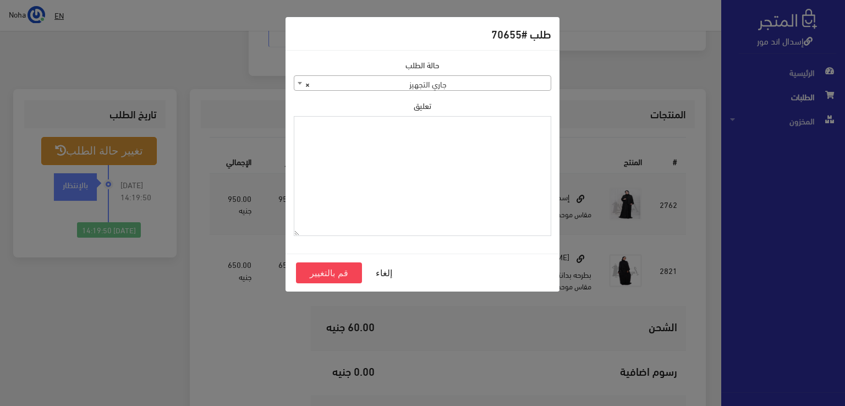
paste textarea "1123992"
type textarea "1123992"
click at [321, 276] on button "قم بالتغيير" at bounding box center [329, 273] width 66 height 21
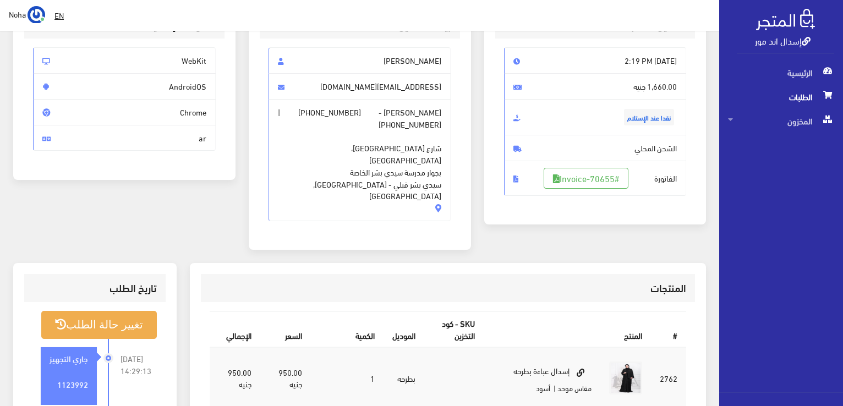
scroll to position [220, 0]
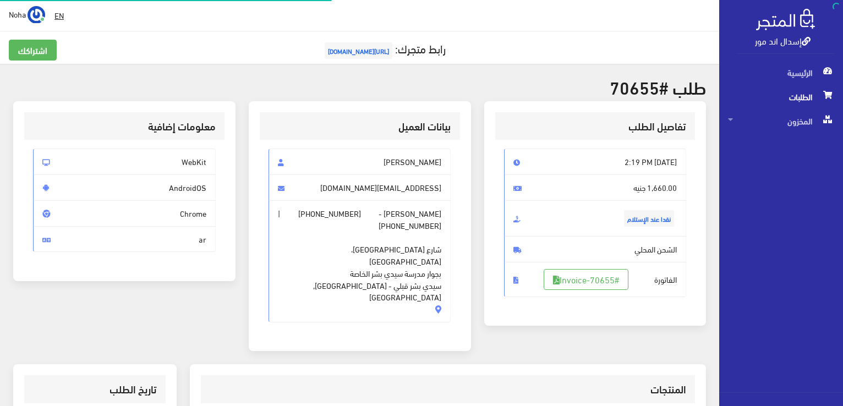
scroll to position [264, 0]
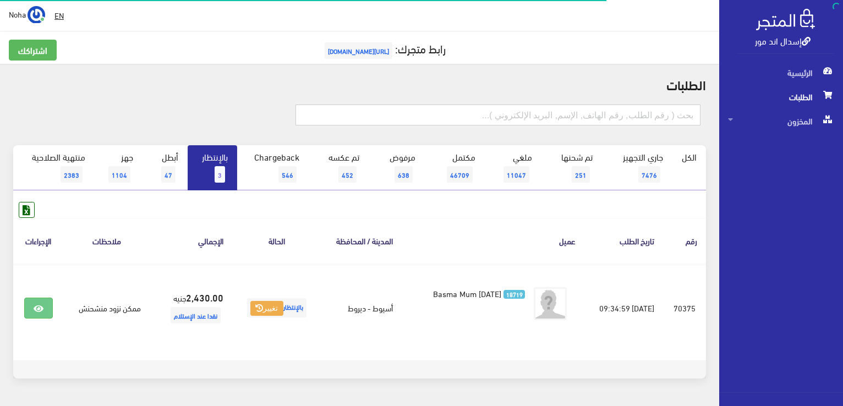
click at [556, 113] on input "text" at bounding box center [498, 115] width 405 height 21
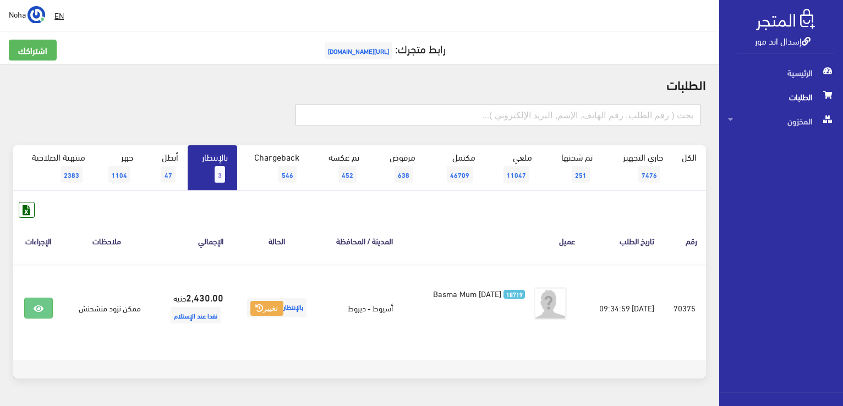
drag, startPoint x: 625, startPoint y: 116, endPoint x: 610, endPoint y: 115, distance: 15.5
click at [625, 116] on input "text" at bounding box center [498, 115] width 405 height 21
type input "01006088506"
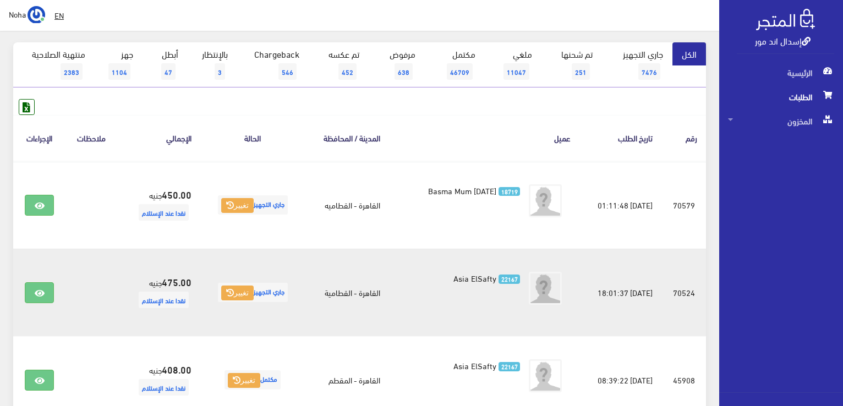
scroll to position [110, 0]
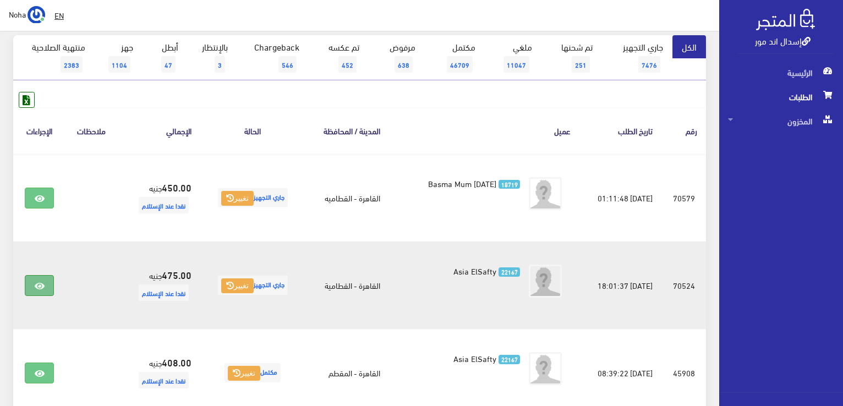
click at [37, 287] on icon at bounding box center [40, 286] width 10 height 9
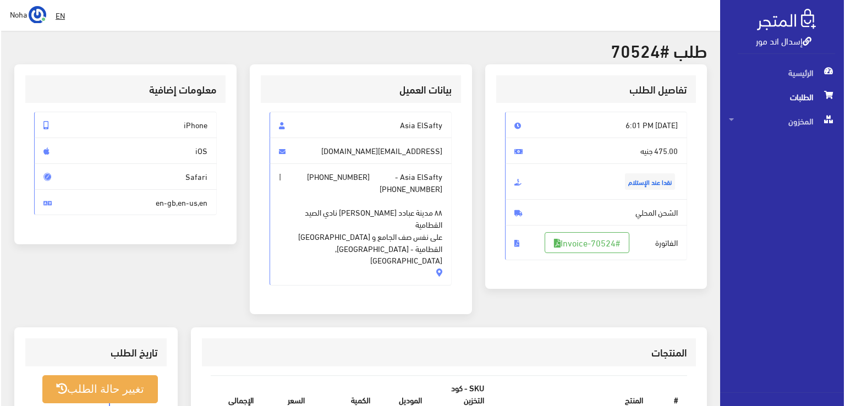
scroll to position [110, 0]
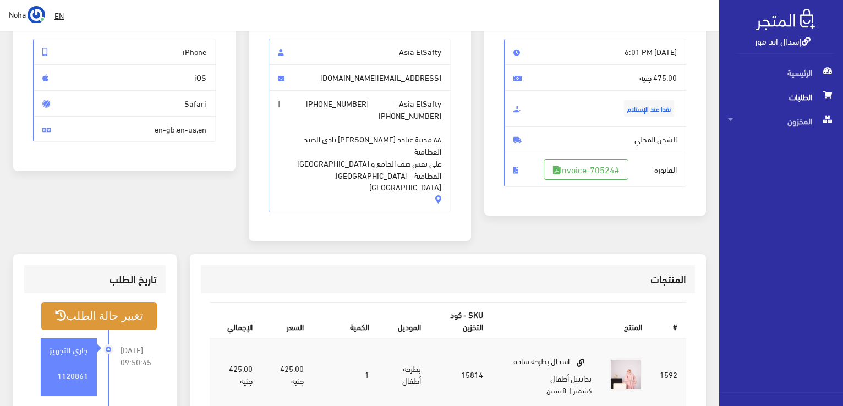
click at [127, 302] on button "تغيير حالة الطلب" at bounding box center [99, 316] width 116 height 28
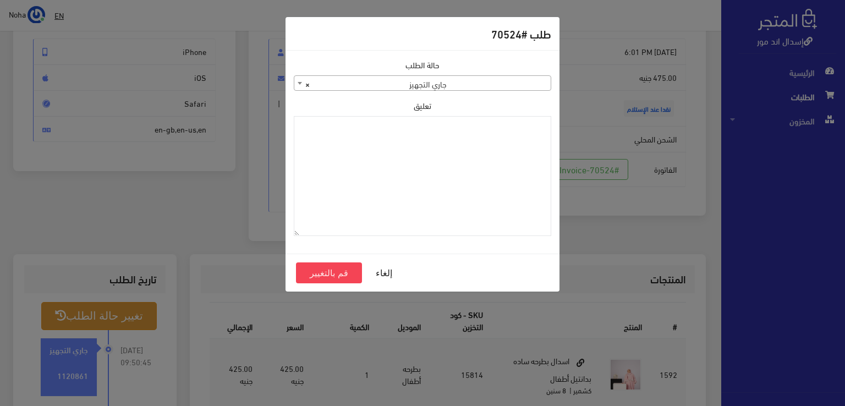
click at [440, 81] on span "× جاري التجهيز" at bounding box center [422, 83] width 257 height 15
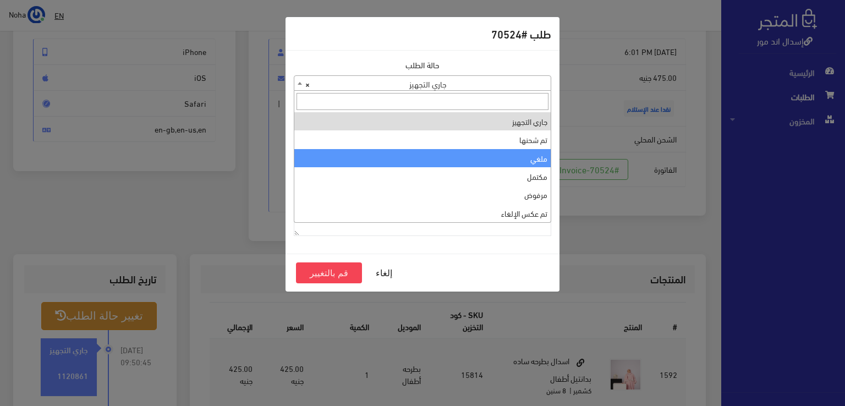
select select "3"
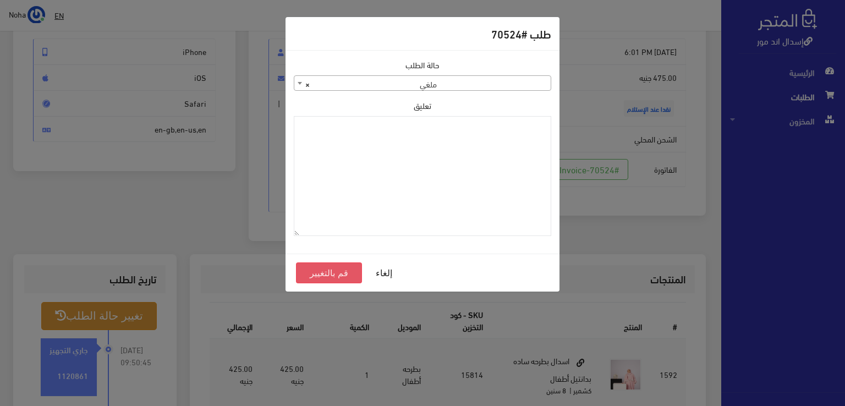
click at [335, 271] on button "قم بالتغيير" at bounding box center [329, 273] width 66 height 21
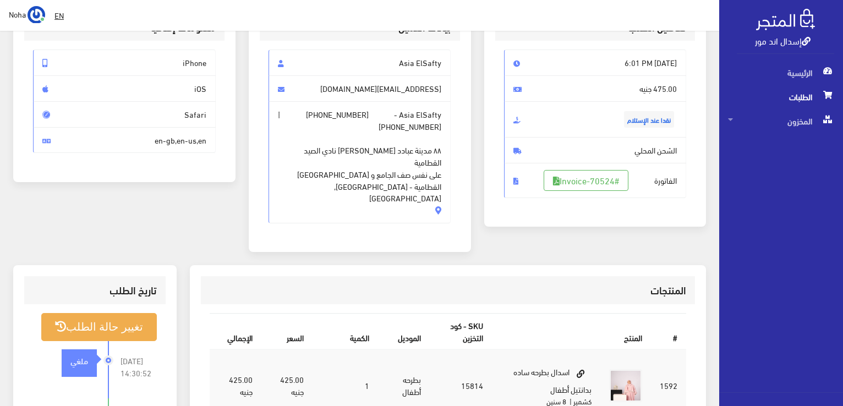
scroll to position [220, 0]
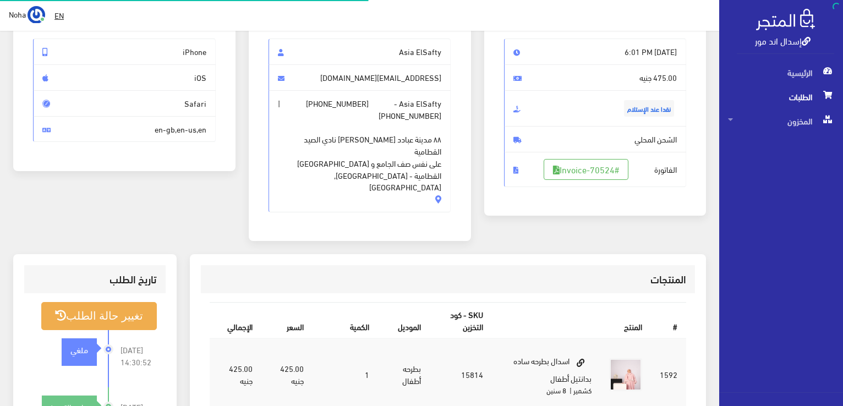
scroll to position [110, 0]
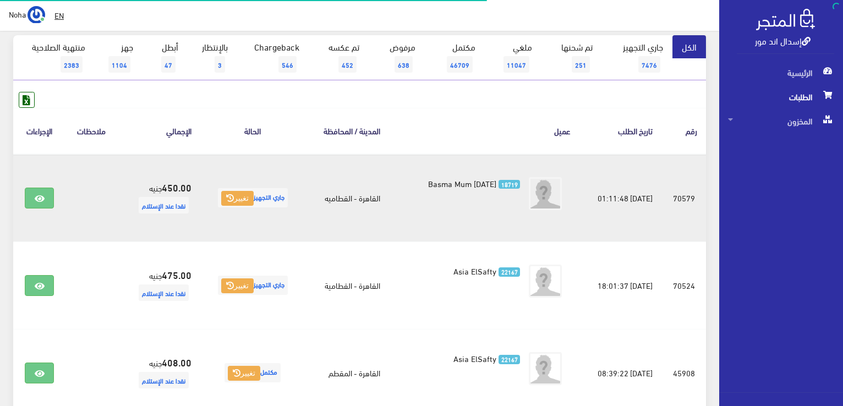
scroll to position [110, 0]
click at [42, 197] on icon at bounding box center [40, 198] width 10 height 9
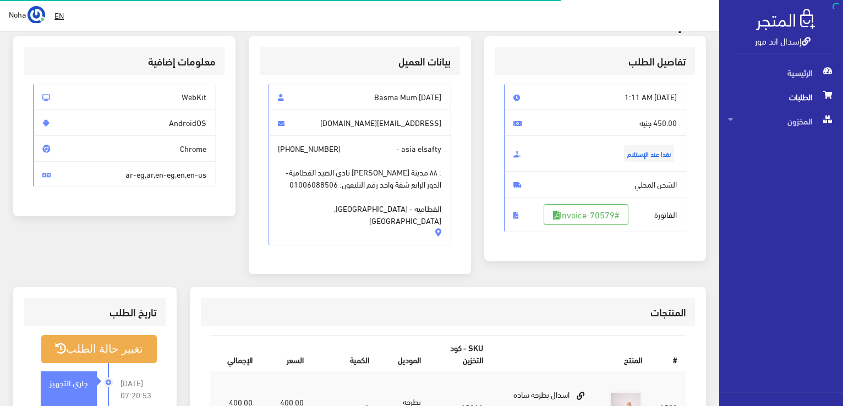
scroll to position [220, 0]
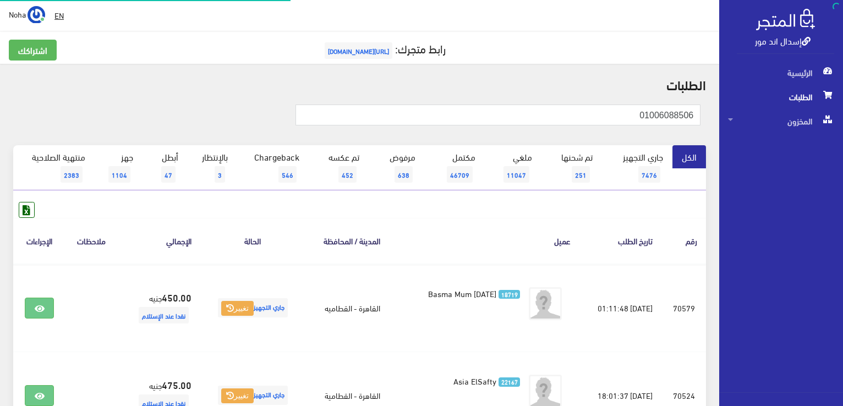
scroll to position [110, 0]
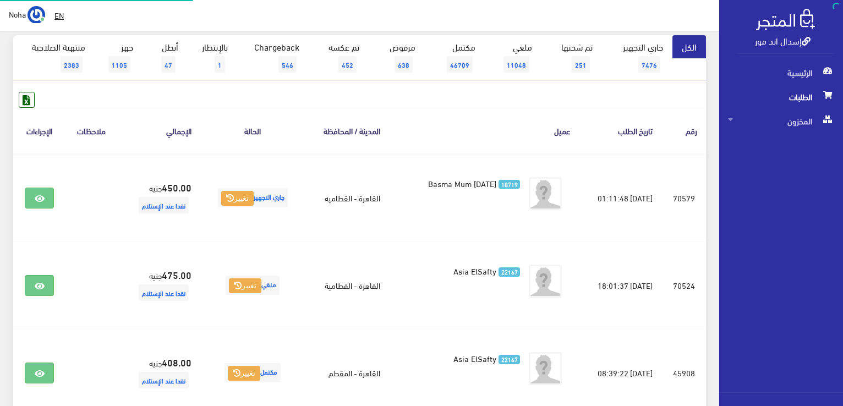
scroll to position [110, 0]
click at [100, 296] on html "إسدال اند مور الرئيسية الطلبات" at bounding box center [421, 93] width 843 height 406
click at [210, 44] on link "بالإنتظار 1" at bounding box center [213, 57] width 50 height 45
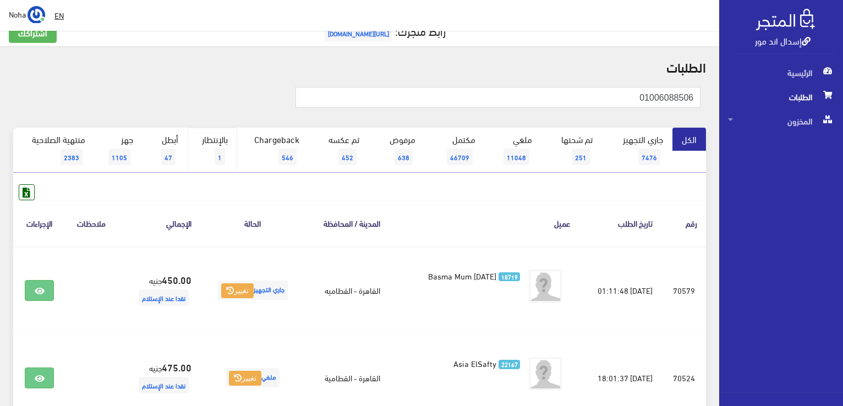
scroll to position [0, 0]
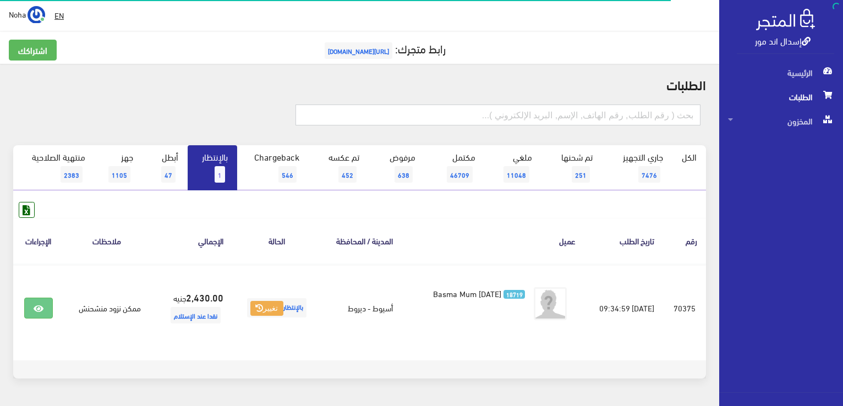
click at [631, 119] on input "text" at bounding box center [498, 115] width 405 height 21
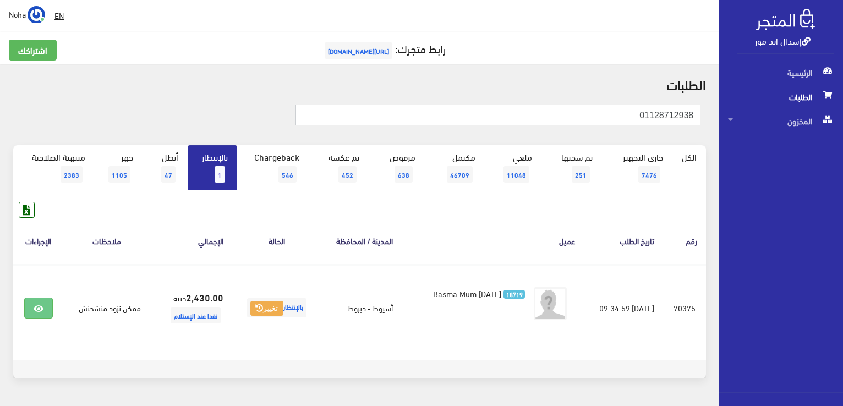
type input "01128712938"
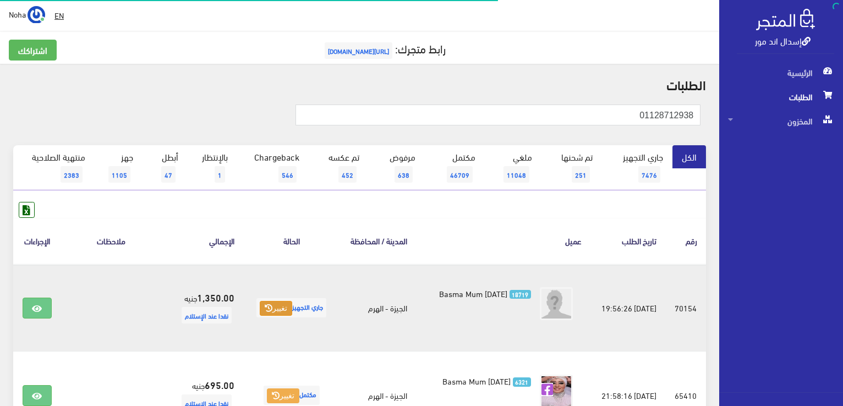
click at [270, 316] on button "تغيير" at bounding box center [276, 308] width 32 height 15
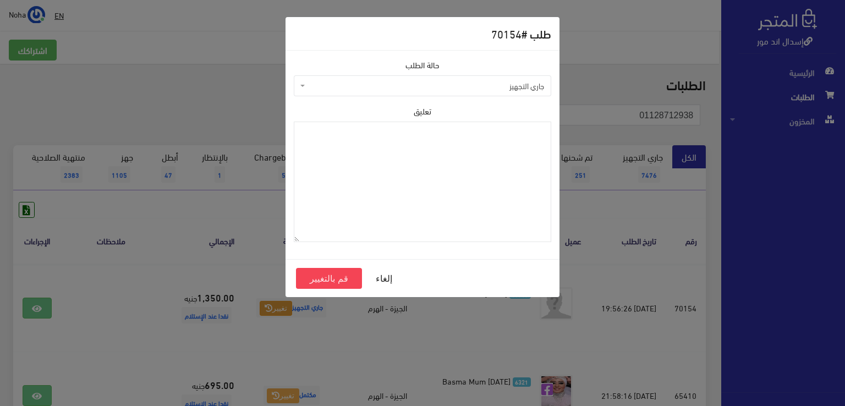
click at [389, 82] on span "جاري التجهيز" at bounding box center [426, 85] width 237 height 11
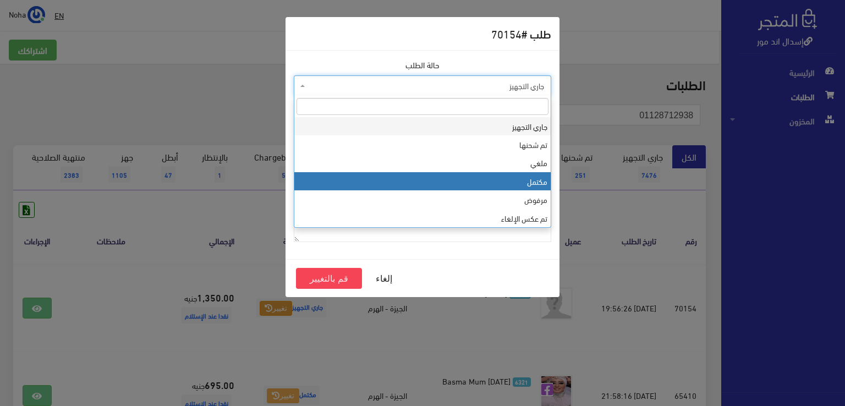
select select "4"
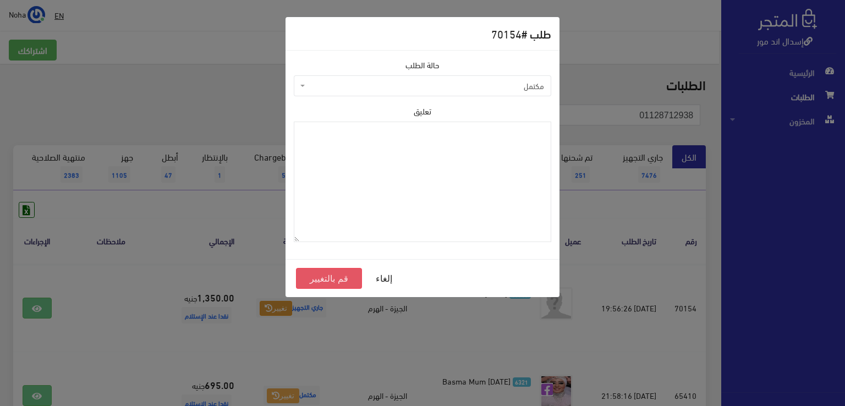
click at [345, 279] on button "قم بالتغيير" at bounding box center [329, 278] width 66 height 21
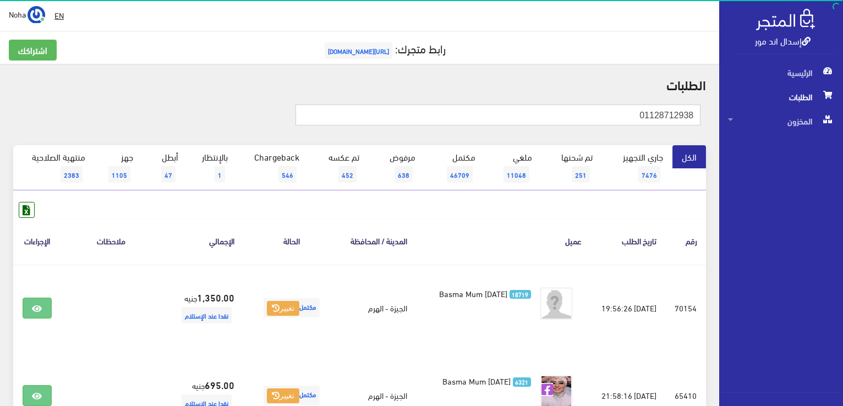
drag, startPoint x: 615, startPoint y: 113, endPoint x: 834, endPoint y: 106, distance: 219.2
click at [843, 131] on html "إسدال اند مور الرئيسية الطلبات" at bounding box center [421, 203] width 843 height 406
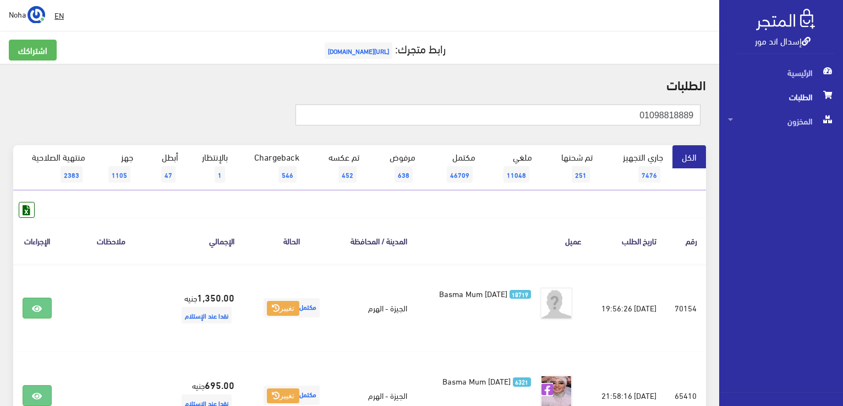
type input "01098818889"
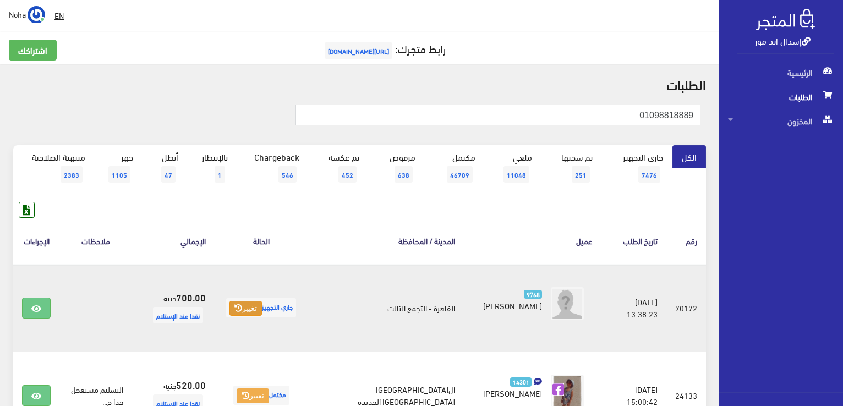
click at [242, 308] on icon at bounding box center [238, 308] width 8 height 8
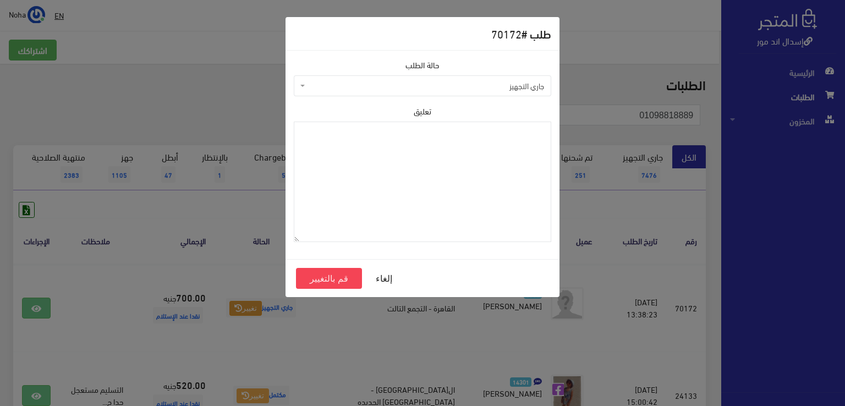
click at [371, 86] on span "جاري التجهيز" at bounding box center [426, 85] width 237 height 11
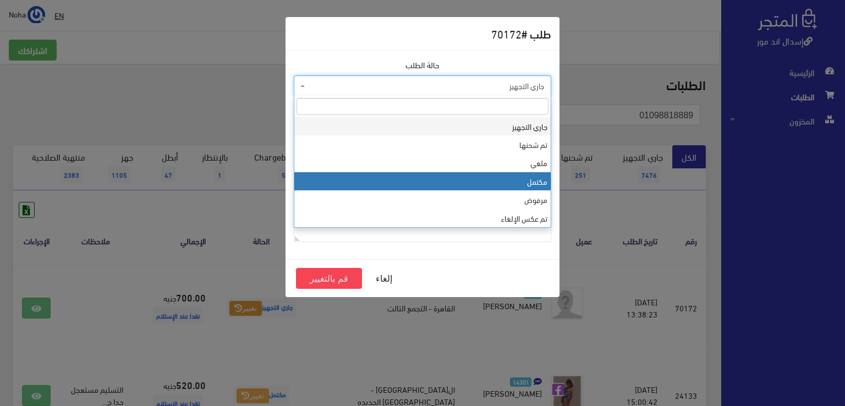
select select "4"
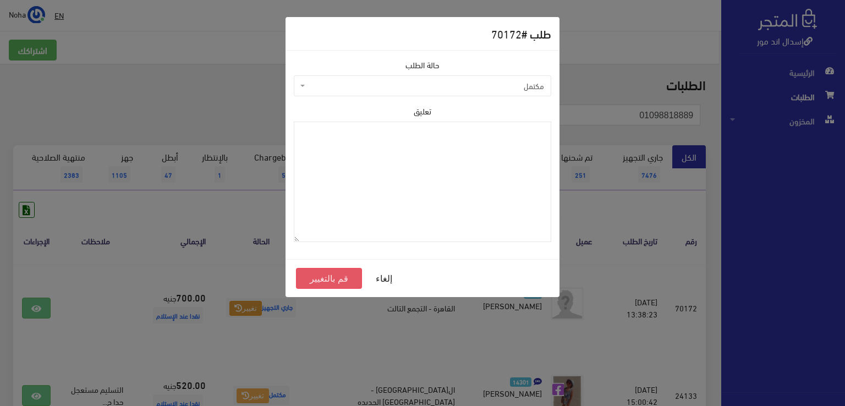
click at [335, 273] on button "قم بالتغيير" at bounding box center [329, 278] width 66 height 21
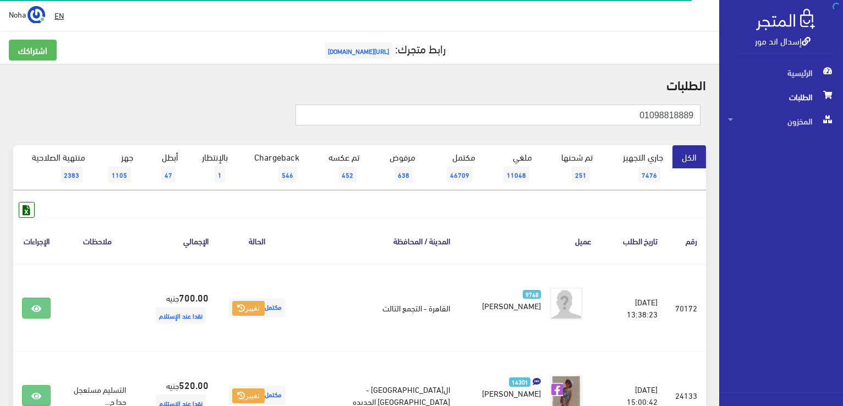
drag, startPoint x: 0, startPoint y: 0, endPoint x: 845, endPoint y: 135, distance: 855.6
click at [843, 134] on html "إسدال اند مور الرئيسية الطلبات" at bounding box center [421, 203] width 843 height 406
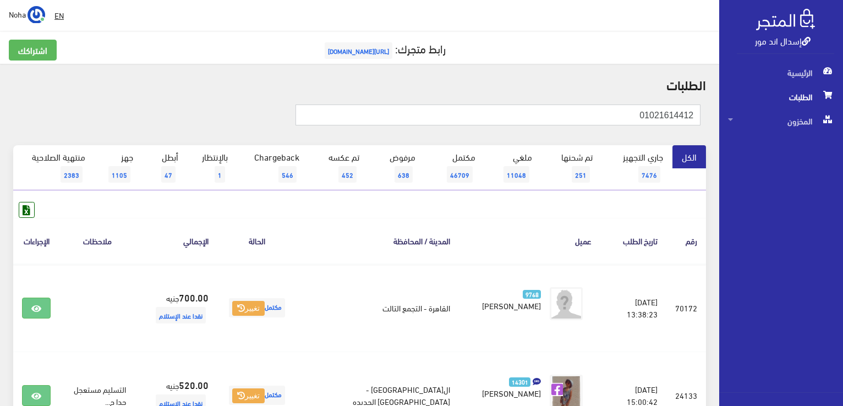
type input "01021614412"
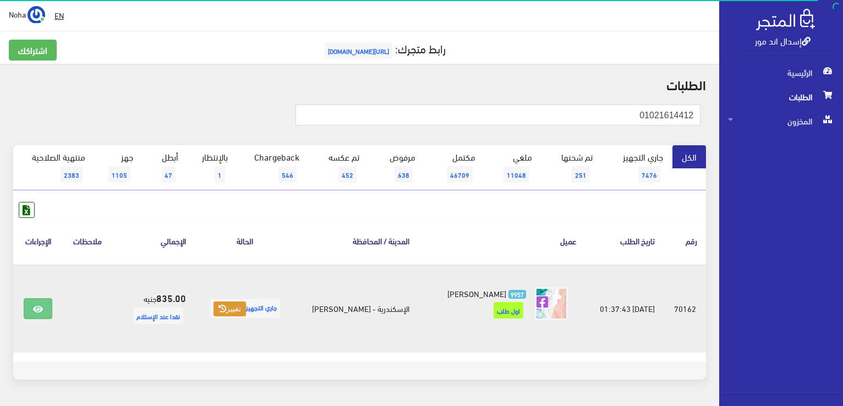
click at [238, 309] on button "تغيير" at bounding box center [230, 309] width 32 height 15
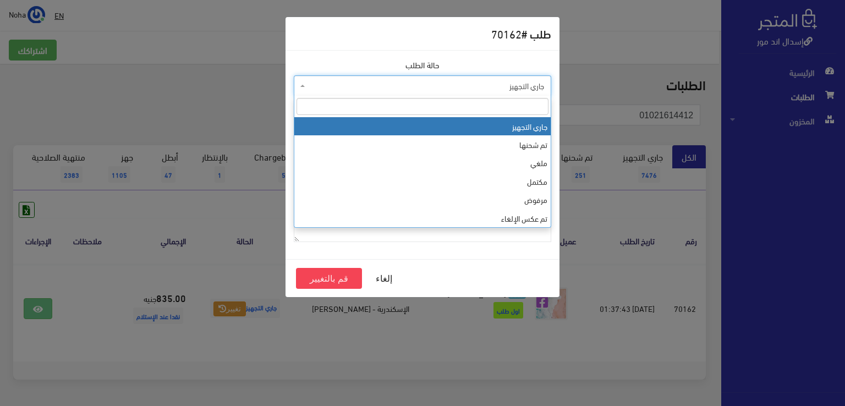
click at [419, 83] on span "جاري التجهيز" at bounding box center [426, 85] width 237 height 11
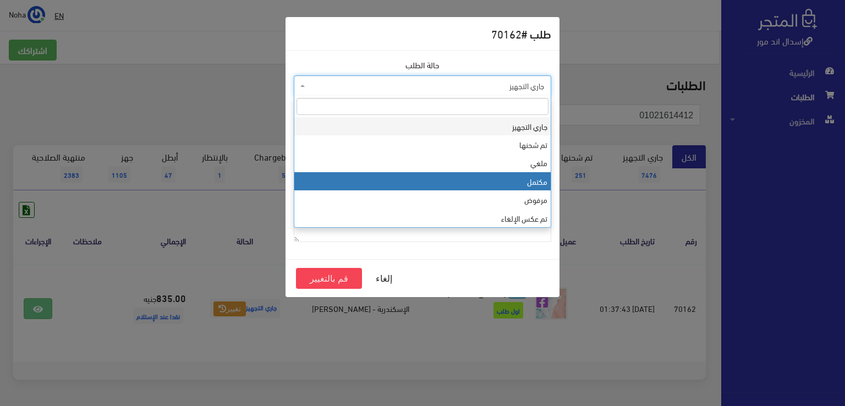
select select "4"
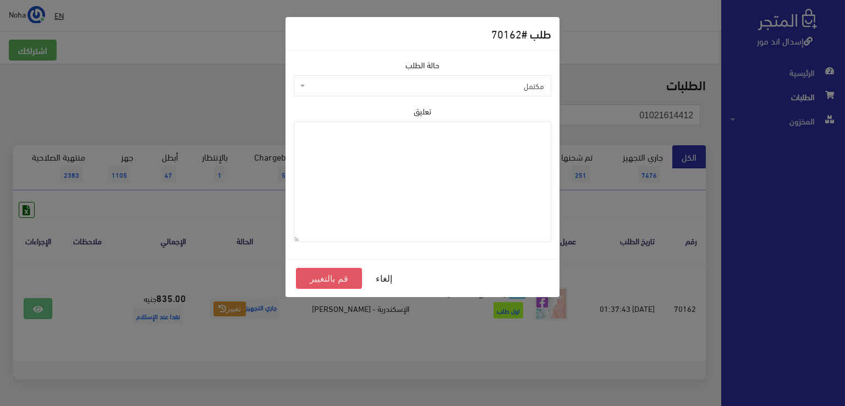
click at [341, 278] on button "قم بالتغيير" at bounding box center [329, 278] width 66 height 21
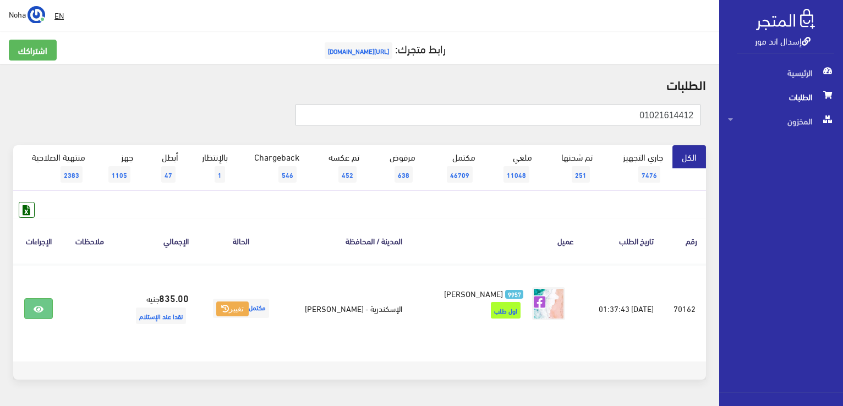
drag, startPoint x: 664, startPoint y: 116, endPoint x: 843, endPoint y: 121, distance: 178.9
click at [843, 122] on html "إسدال اند مور الرئيسية الطلبات" at bounding box center [421, 203] width 843 height 406
type input "01118022977"
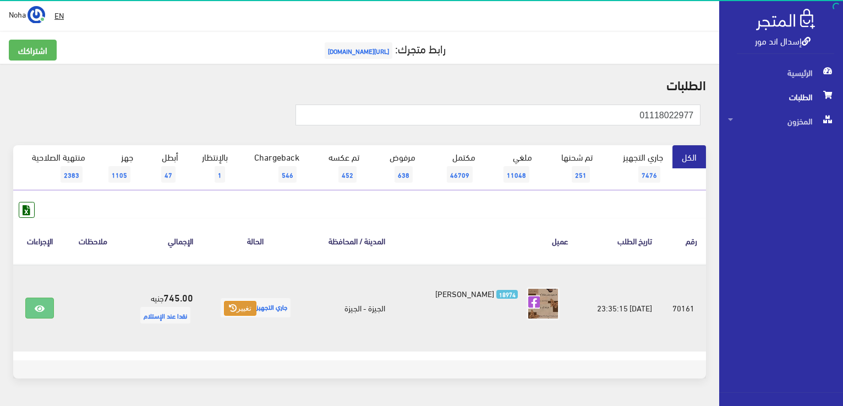
click at [229, 307] on icon at bounding box center [233, 308] width 8 height 8
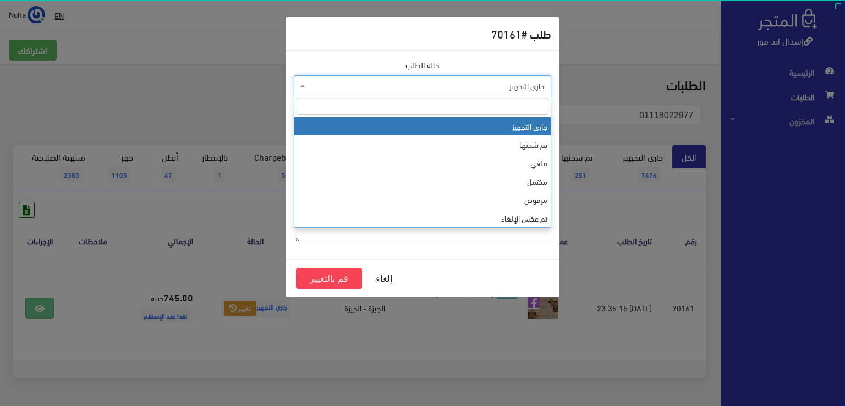
click at [383, 82] on span "جاري التجهيز" at bounding box center [426, 85] width 237 height 11
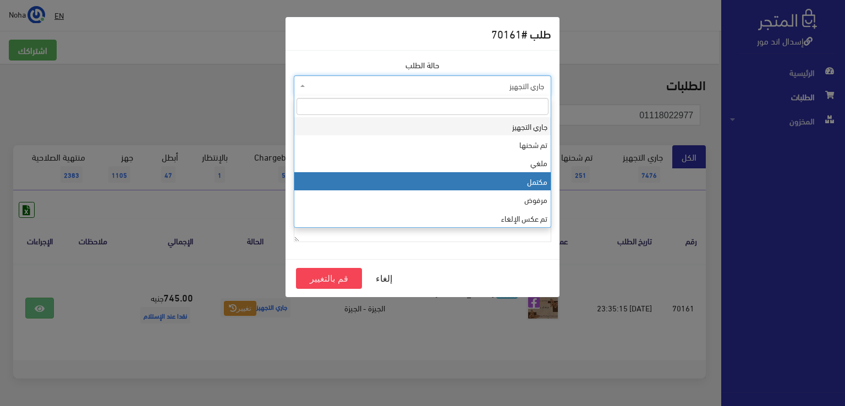
select select "4"
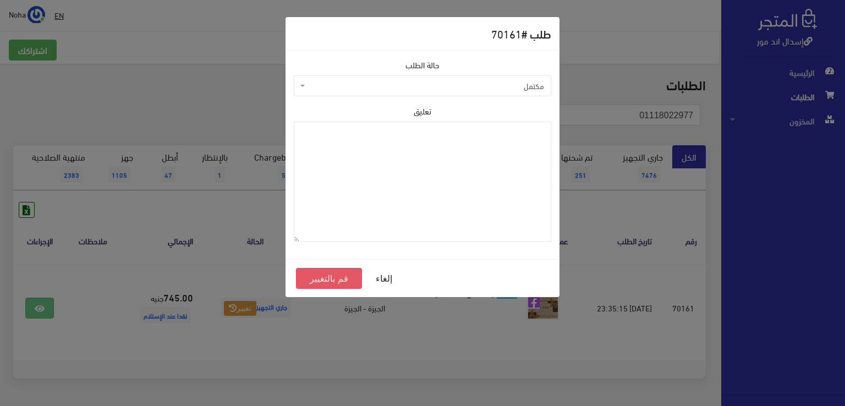
click at [340, 279] on button "قم بالتغيير" at bounding box center [329, 278] width 66 height 21
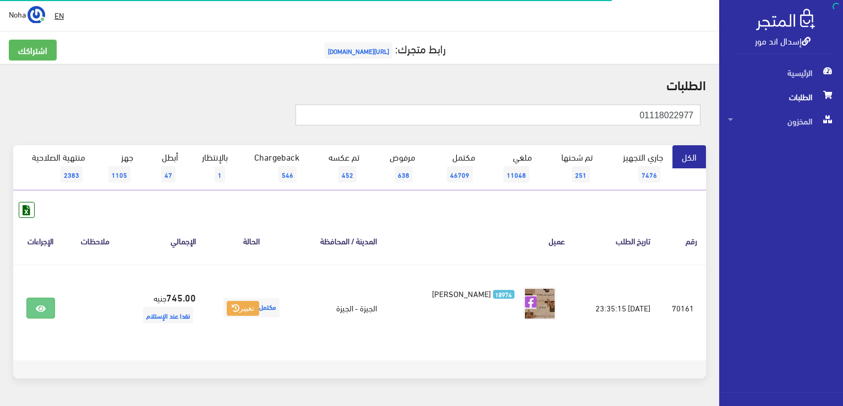
drag, startPoint x: 643, startPoint y: 118, endPoint x: 845, endPoint y: 146, distance: 203.4
click at [843, 146] on html "إسدال اند مور الرئيسية الطلبات" at bounding box center [421, 203] width 843 height 406
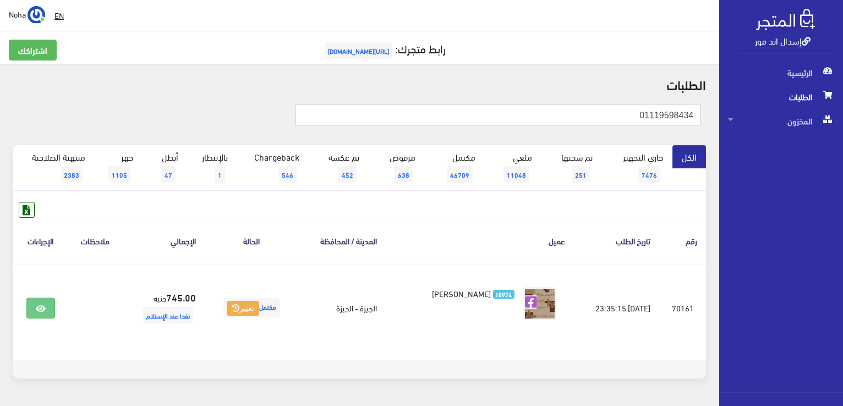
type input "01119598434"
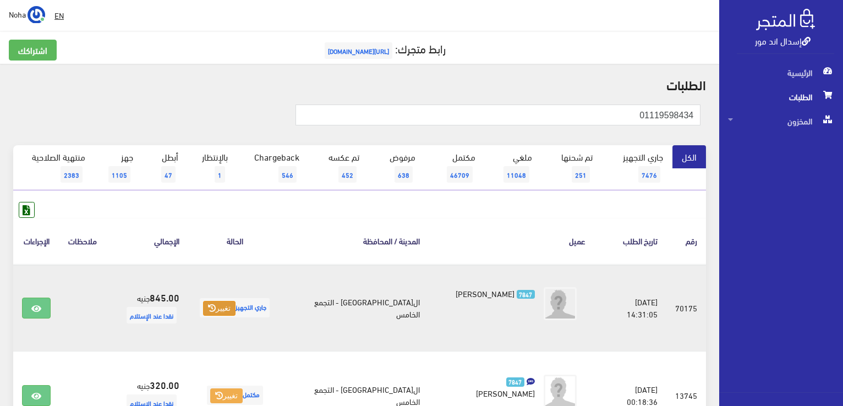
click at [227, 308] on button "تغيير" at bounding box center [219, 308] width 32 height 15
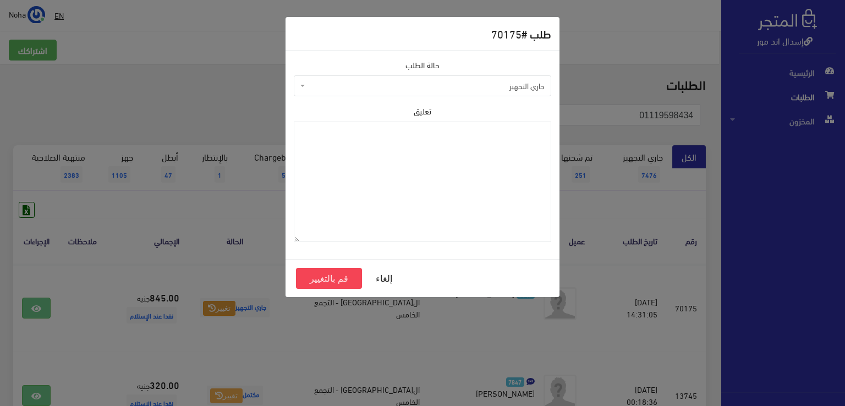
click at [361, 89] on span "جاري التجهيز" at bounding box center [426, 85] width 237 height 11
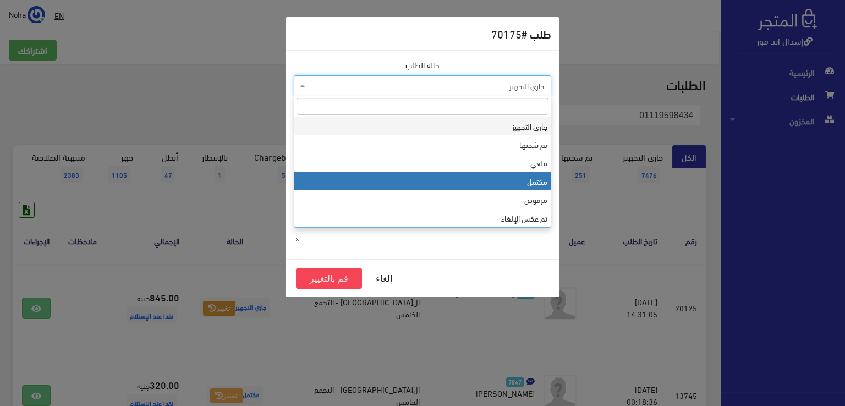
select select "4"
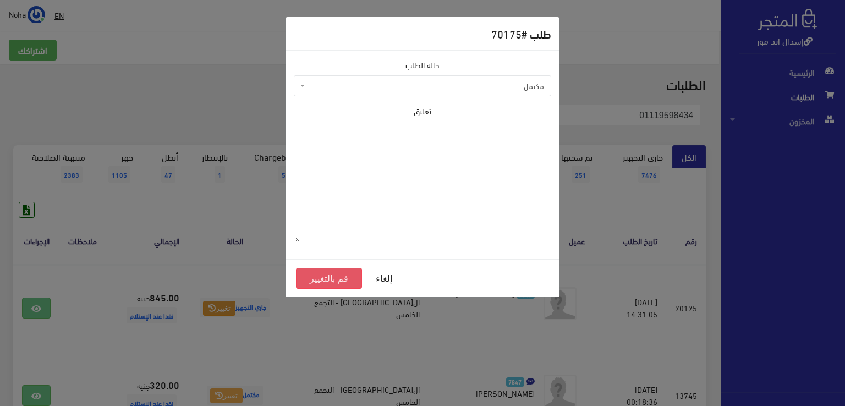
click at [330, 279] on button "قم بالتغيير" at bounding box center [329, 278] width 66 height 21
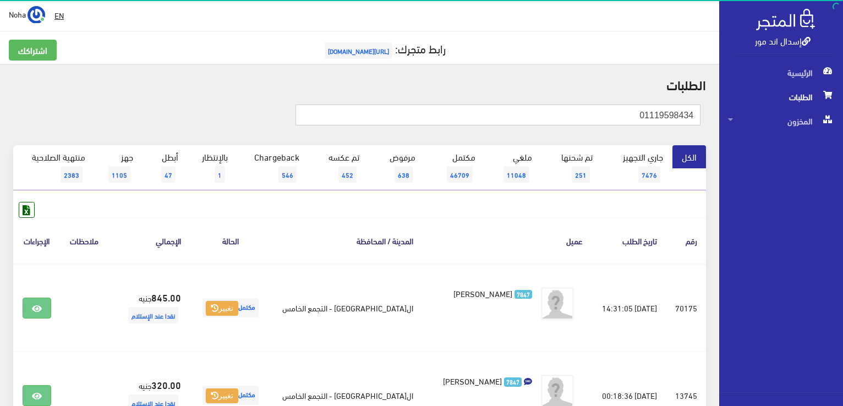
drag, startPoint x: 621, startPoint y: 116, endPoint x: 845, endPoint y: 130, distance: 223.9
click at [843, 130] on html "إسدال اند مور الرئيسية الطلبات" at bounding box center [421, 203] width 843 height 406
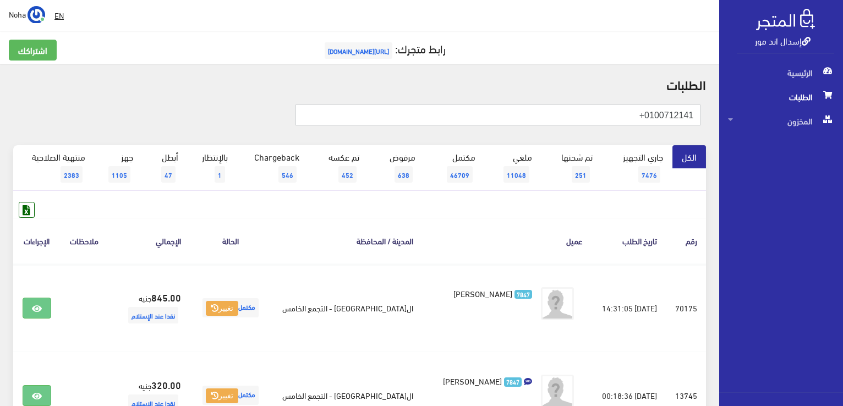
type input "0100712141+"
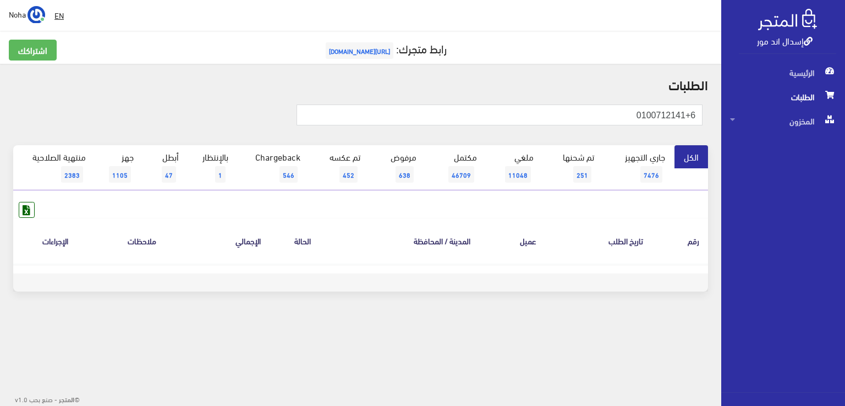
click at [595, 128] on form "0100712141+6" at bounding box center [500, 120] width 407 height 30
click at [597, 125] on form "0100712141+6" at bounding box center [500, 120] width 407 height 30
click at [610, 118] on input "0100712141+6" at bounding box center [500, 115] width 407 height 21
type input "01007121416"
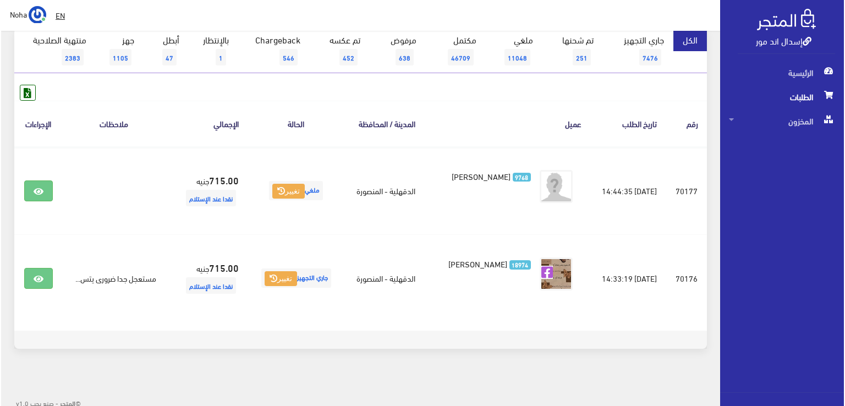
scroll to position [121, 0]
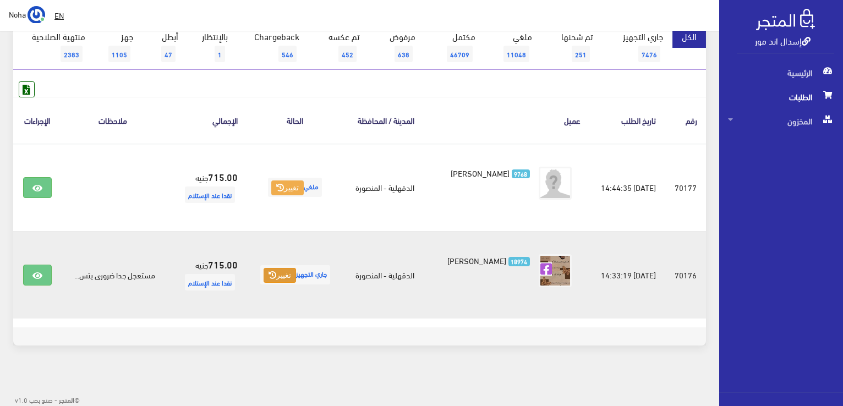
click at [270, 272] on icon at bounding box center [273, 275] width 8 height 8
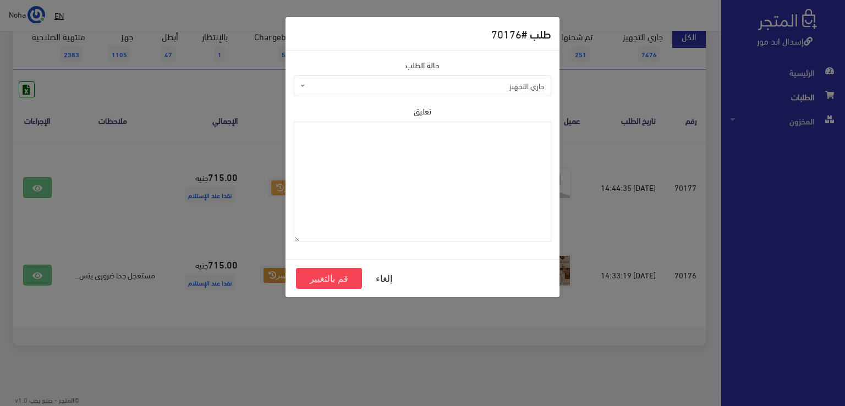
click at [412, 79] on span "جاري التجهيز" at bounding box center [423, 85] width 258 height 21
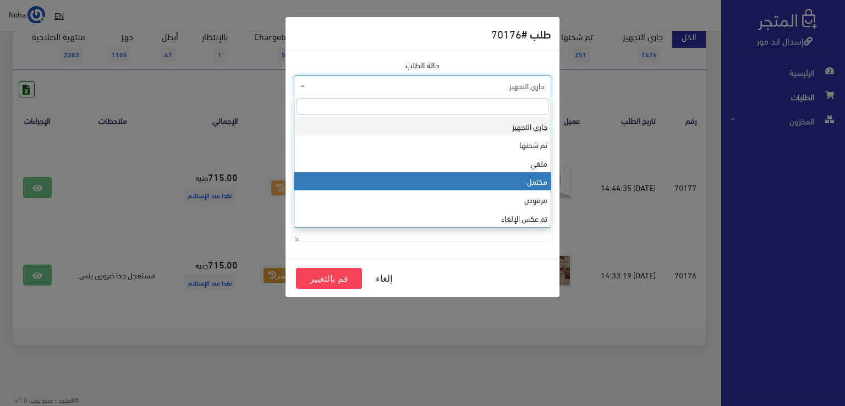
select select "4"
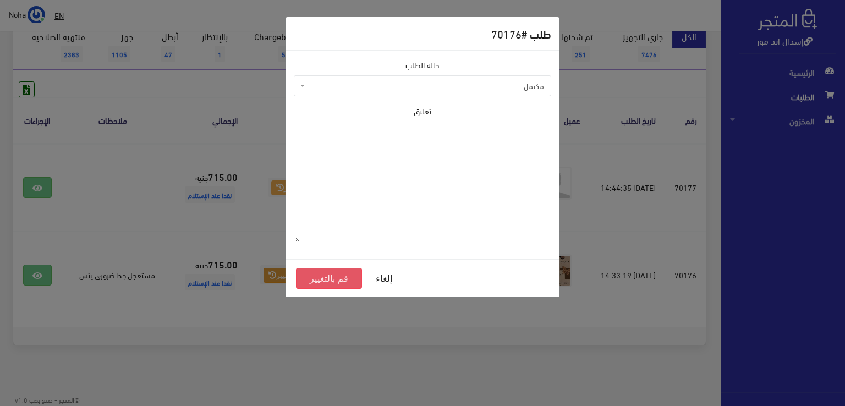
click at [339, 282] on button "قم بالتغيير" at bounding box center [329, 278] width 66 height 21
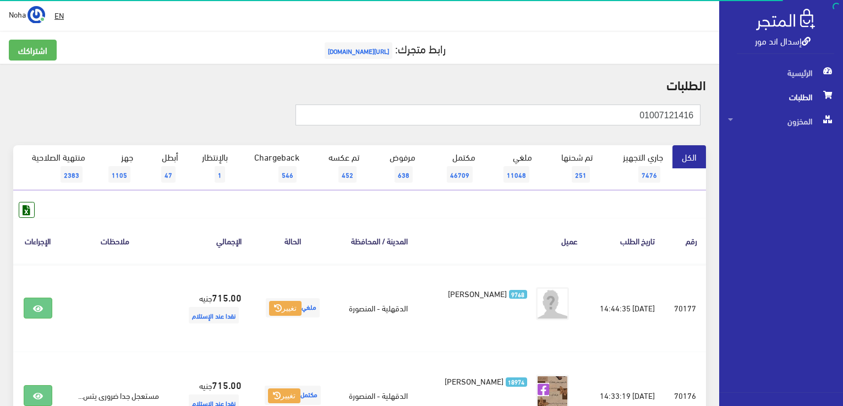
drag, startPoint x: 605, startPoint y: 113, endPoint x: 845, endPoint y: 141, distance: 241.6
click at [843, 141] on html "إسدال اند مور الرئيسية الطلبات" at bounding box center [421, 203] width 843 height 406
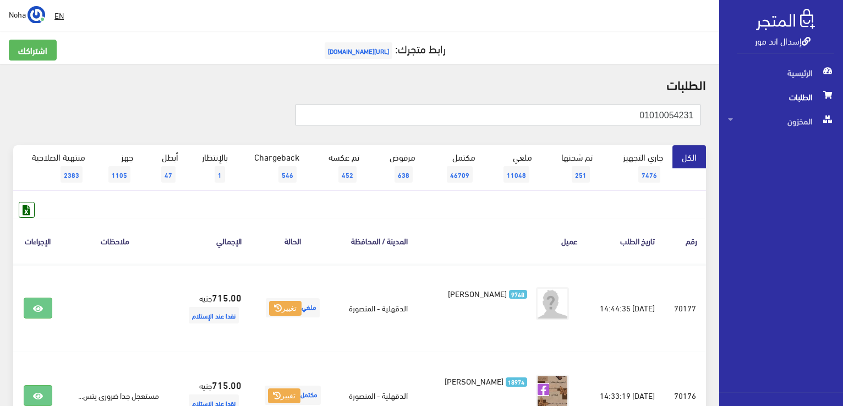
type input "01010054231"
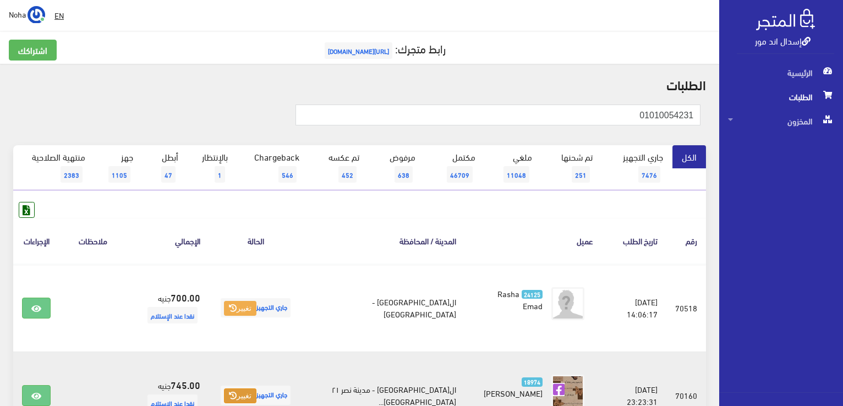
click at [254, 393] on button "تغيير" at bounding box center [240, 396] width 32 height 15
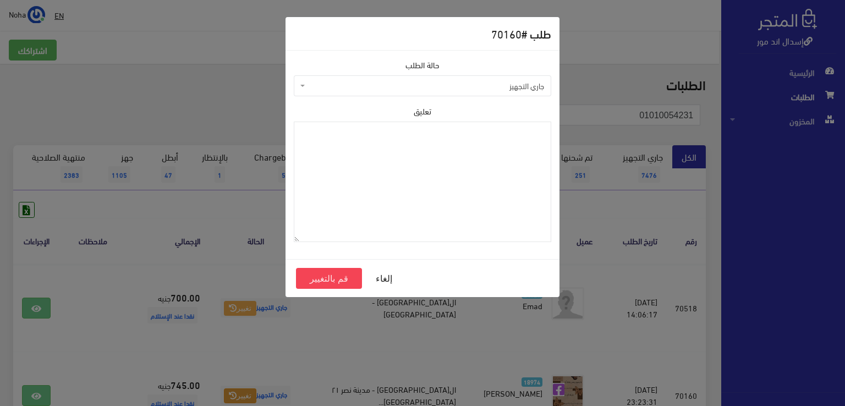
click at [355, 80] on span "جاري التجهيز" at bounding box center [426, 85] width 237 height 11
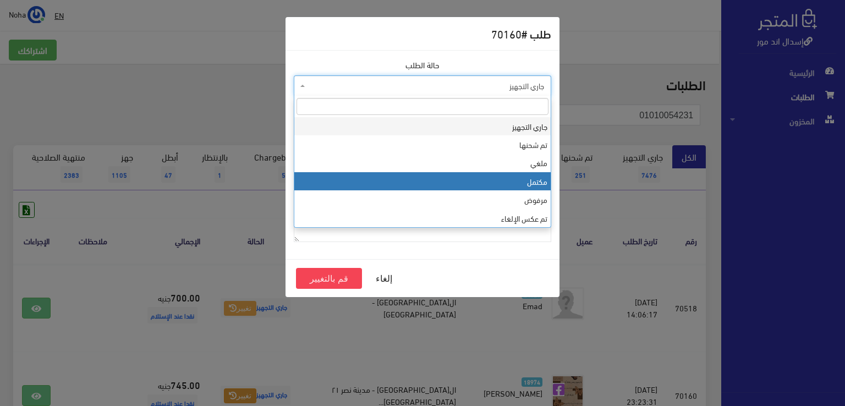
select select "4"
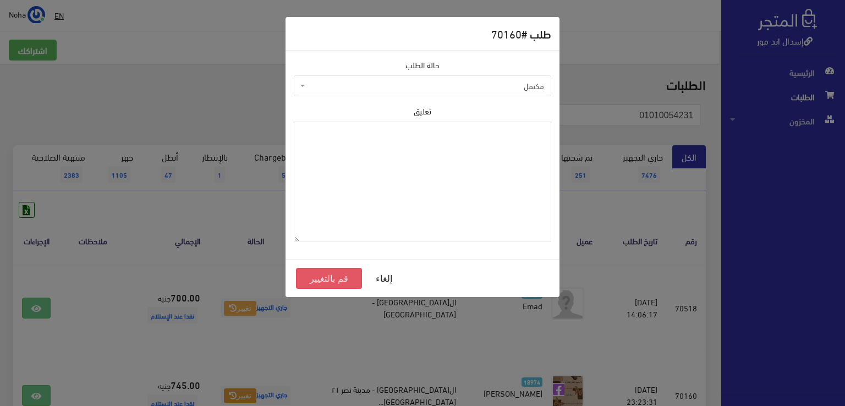
click at [332, 278] on button "قم بالتغيير" at bounding box center [329, 278] width 66 height 21
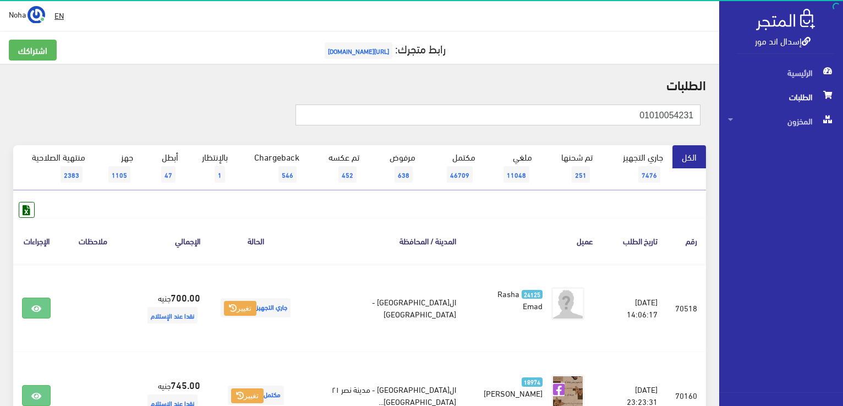
drag, startPoint x: 631, startPoint y: 110, endPoint x: 837, endPoint y: 89, distance: 207.0
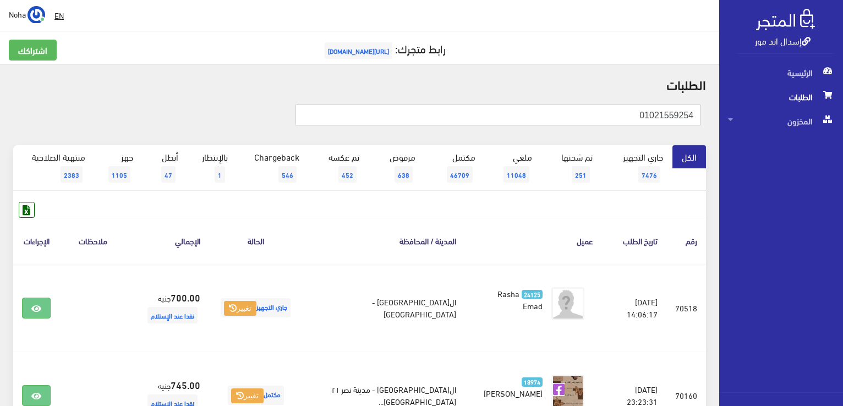
type input "01021559254"
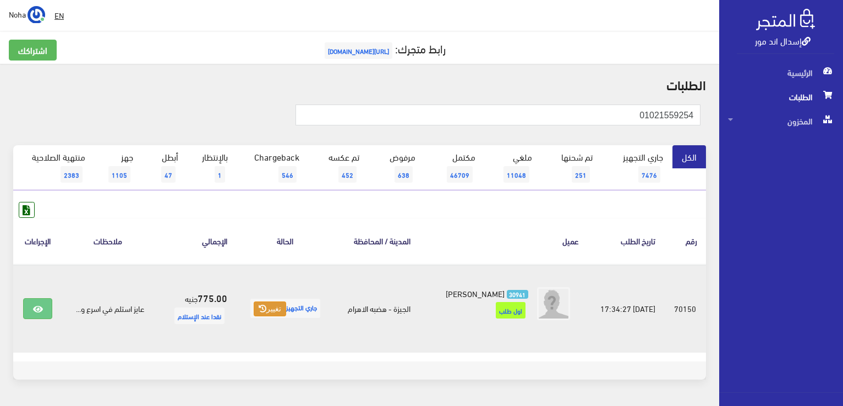
click at [273, 311] on button "تغيير" at bounding box center [270, 309] width 32 height 15
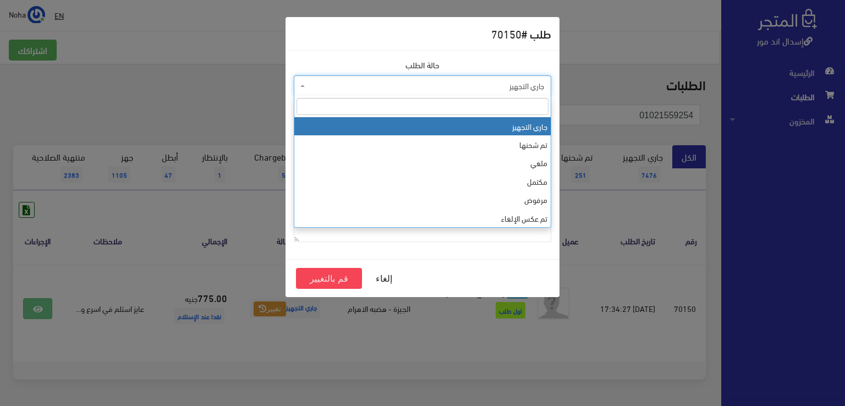
click at [478, 81] on span "جاري التجهيز" at bounding box center [426, 85] width 237 height 11
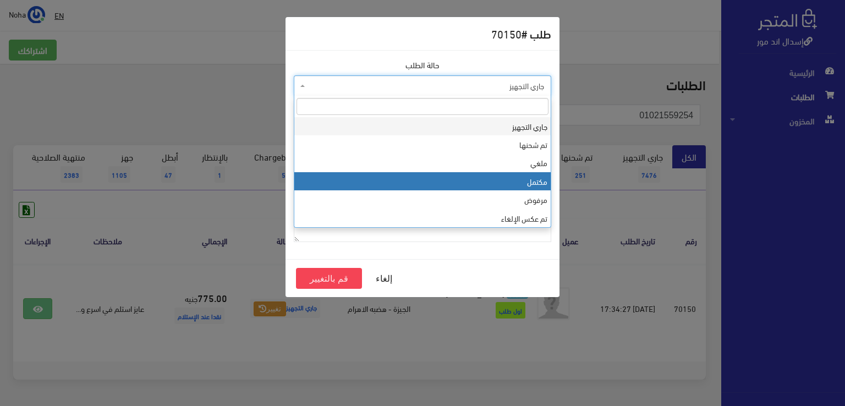
select select "4"
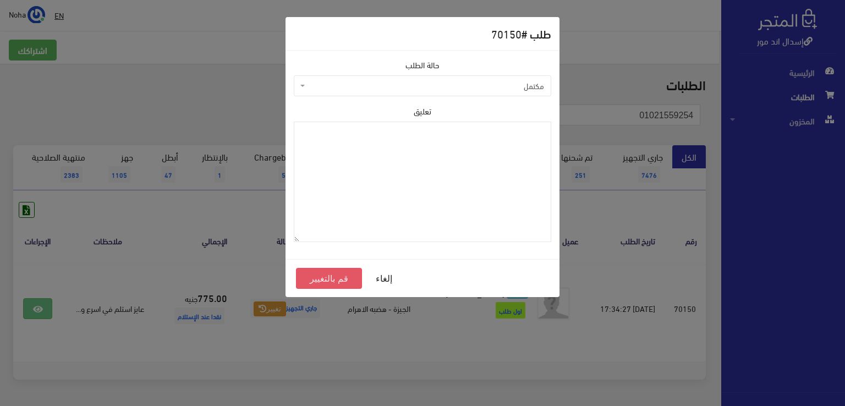
click at [341, 278] on button "قم بالتغيير" at bounding box center [329, 278] width 66 height 21
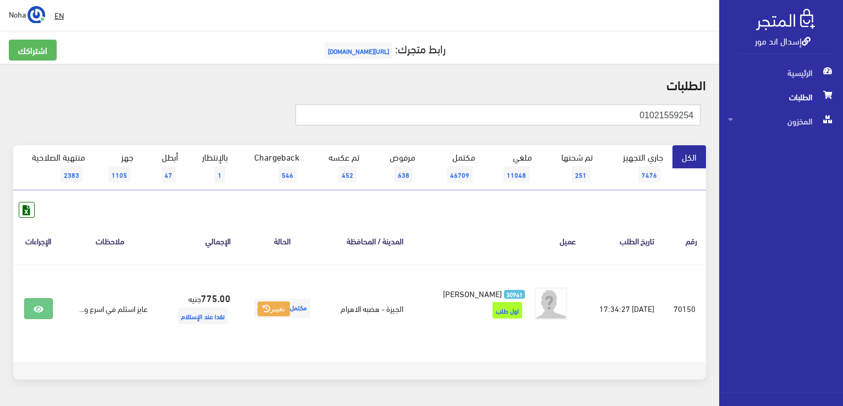
drag, startPoint x: 628, startPoint y: 116, endPoint x: 845, endPoint y: 178, distance: 225.6
click at [843, 178] on html "إسدال اند مور الرئيسية الطلبات" at bounding box center [421, 203] width 843 height 406
type input "01097025153"
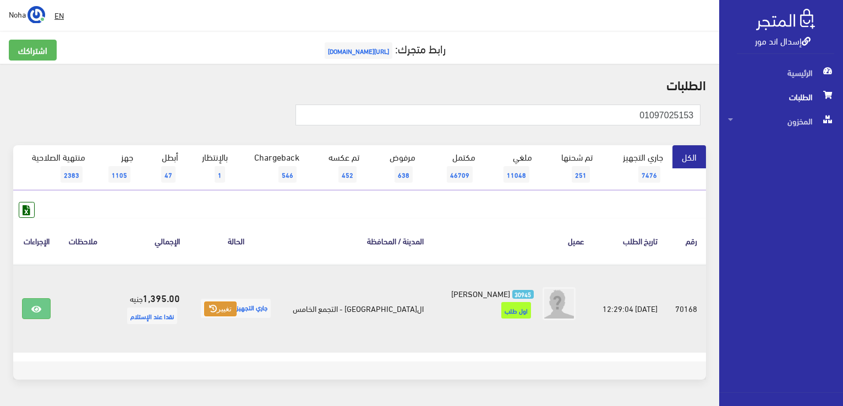
click at [236, 304] on button "تغيير" at bounding box center [220, 309] width 32 height 15
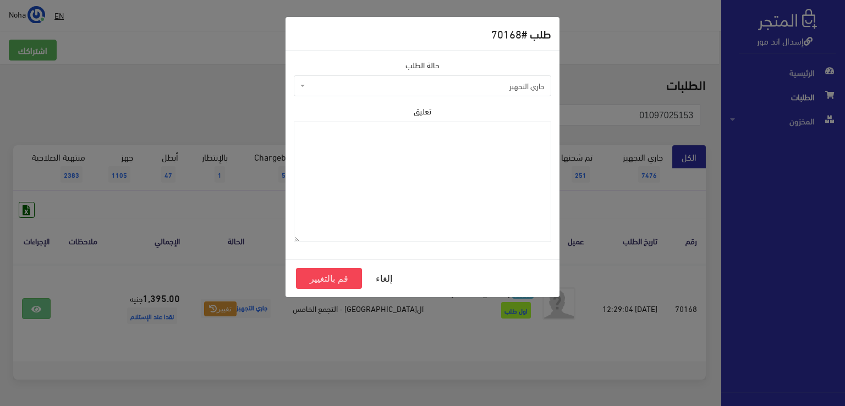
click at [350, 92] on span "جاري التجهيز" at bounding box center [423, 85] width 258 height 21
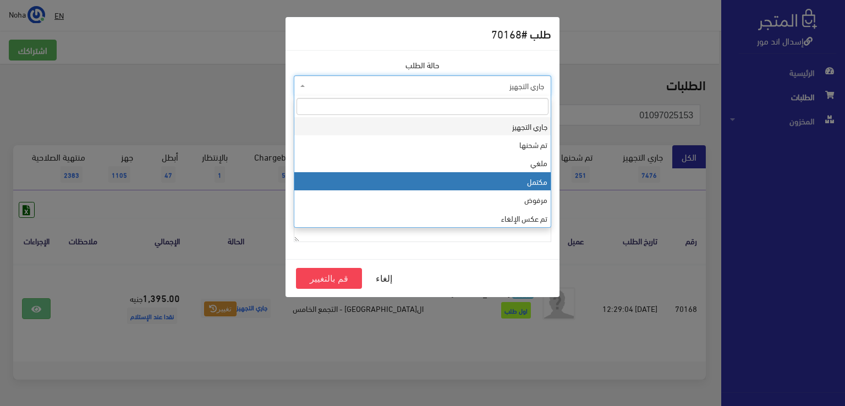
select select "4"
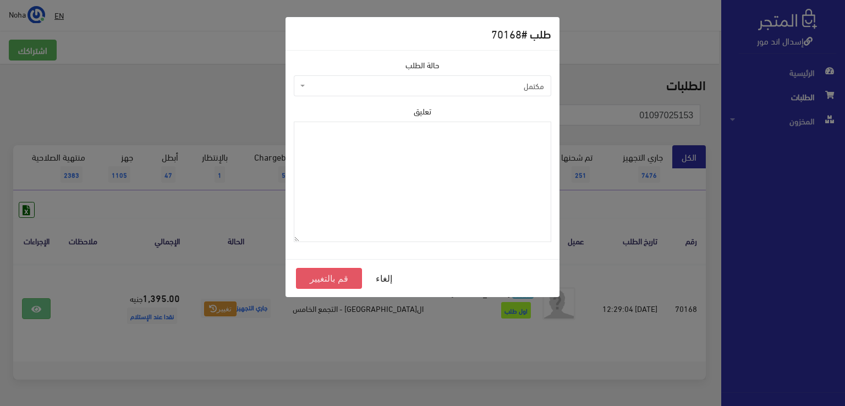
click at [328, 285] on button "قم بالتغيير" at bounding box center [329, 278] width 66 height 21
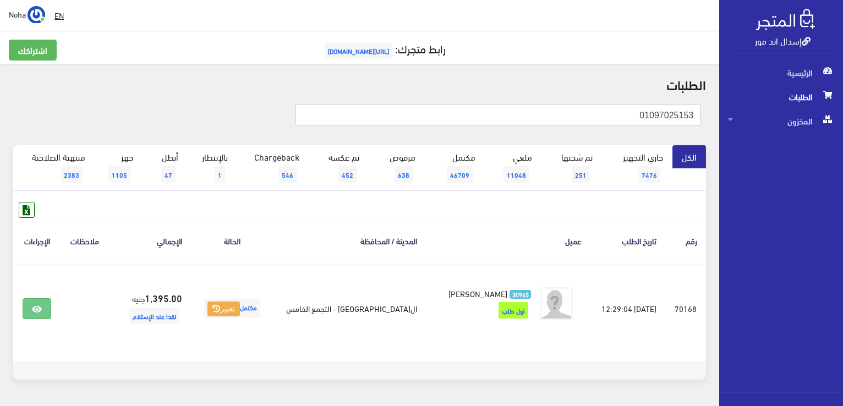
drag, startPoint x: 599, startPoint y: 116, endPoint x: 762, endPoint y: 95, distance: 164.3
click at [843, 137] on html "إسدال اند مور الرئيسية الطلبات" at bounding box center [421, 203] width 843 height 406
type input "01223317458"
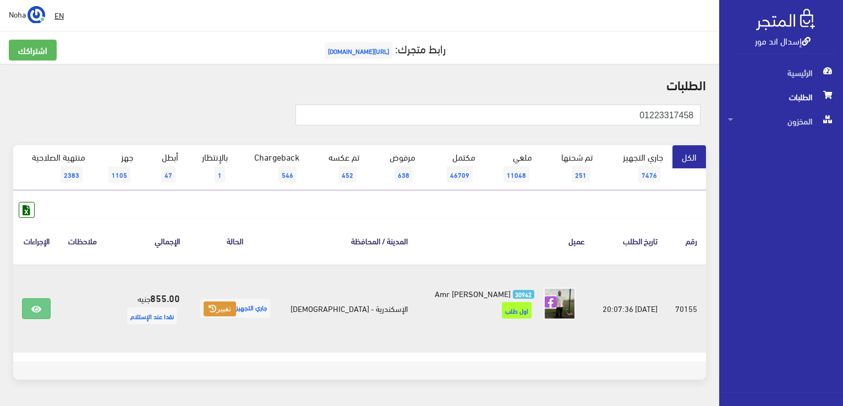
click at [216, 312] on icon at bounding box center [213, 309] width 8 height 8
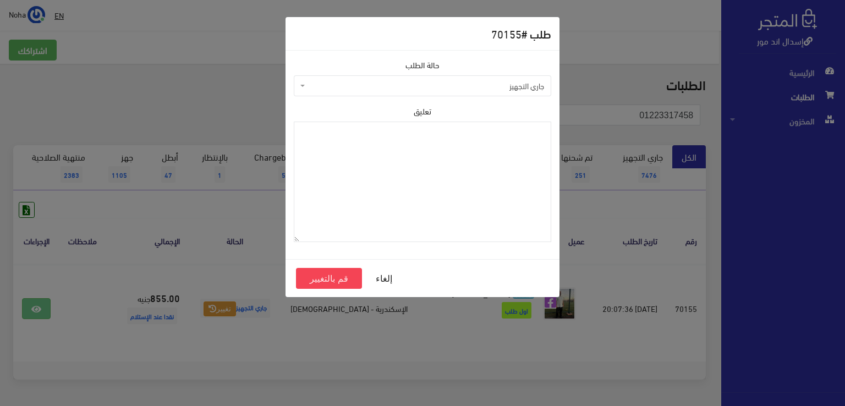
click at [419, 88] on span "جاري التجهيز" at bounding box center [426, 85] width 237 height 11
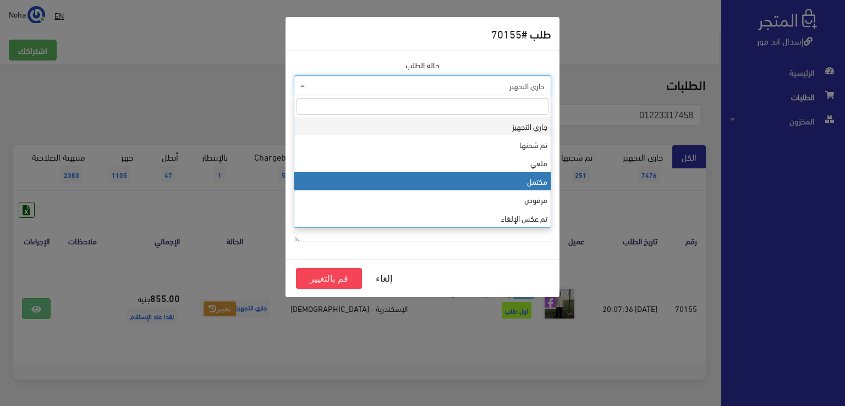
select select "4"
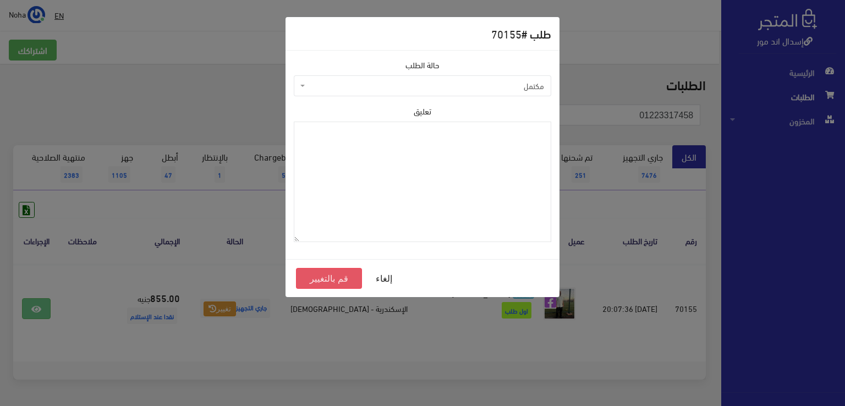
click at [347, 274] on button "قم بالتغيير" at bounding box center [329, 278] width 66 height 21
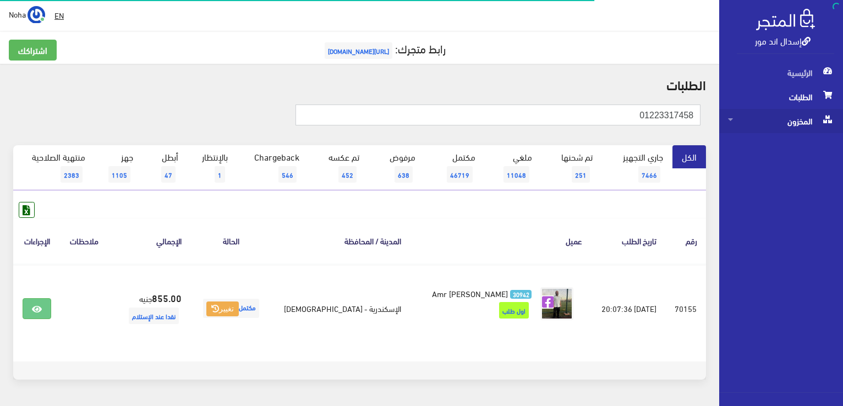
drag, startPoint x: 0, startPoint y: 0, endPoint x: 775, endPoint y: 111, distance: 782.9
click at [789, 119] on div "إسدال اند مور الرئيسية الطلبات المخزون" at bounding box center [421, 220] width 843 height 441
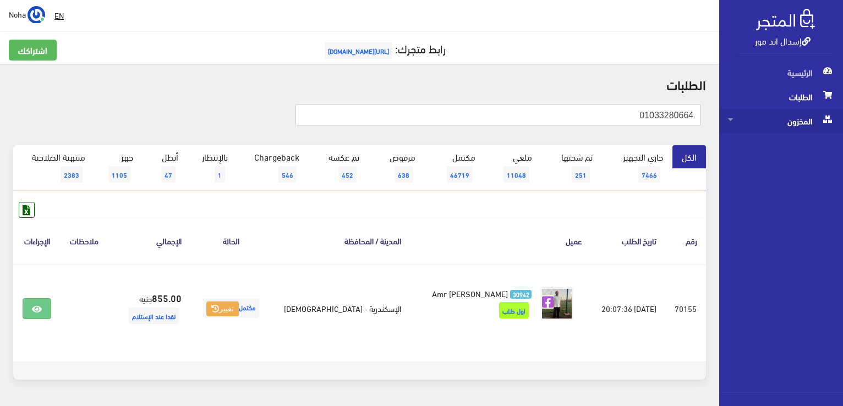
type input "01033280664"
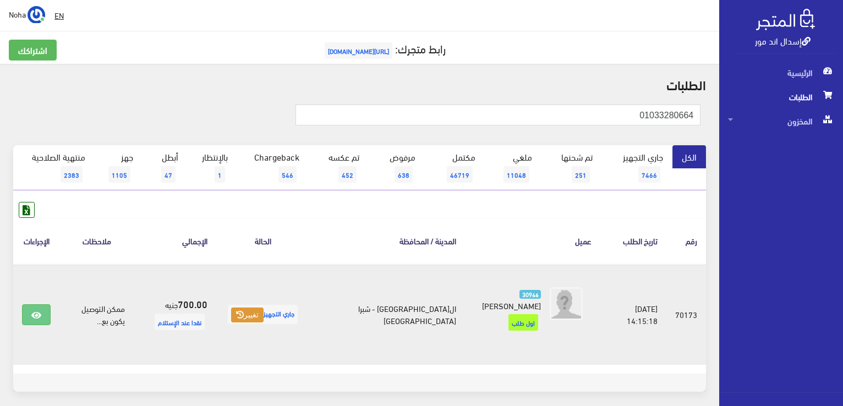
click at [264, 310] on button "تغيير" at bounding box center [247, 315] width 32 height 15
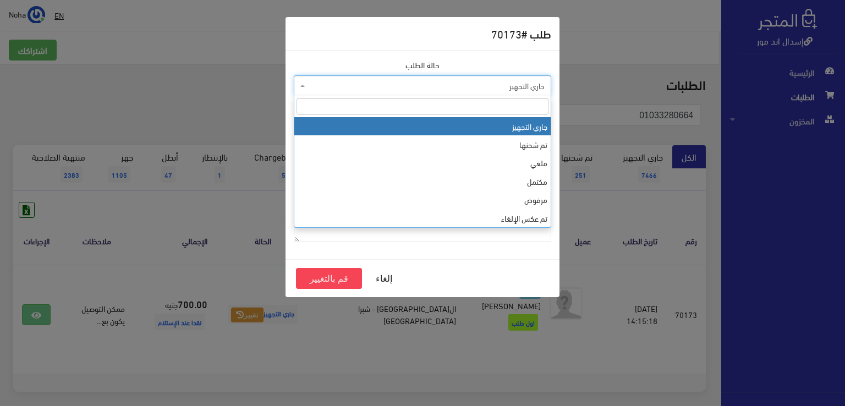
click at [406, 84] on span "جاري التجهيز" at bounding box center [426, 85] width 237 height 11
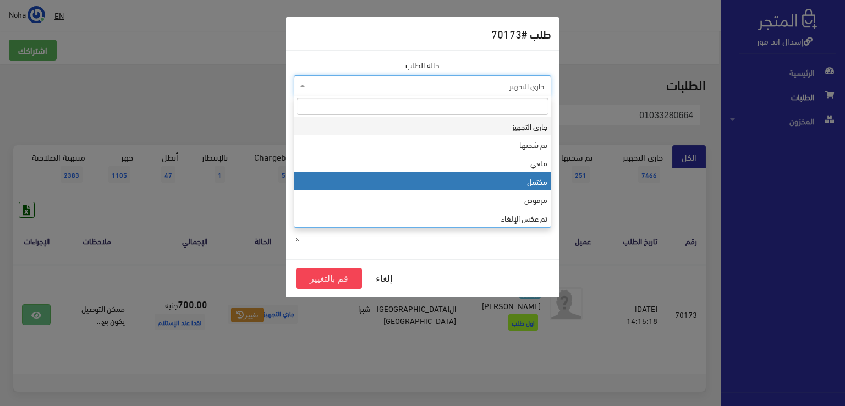
select select "4"
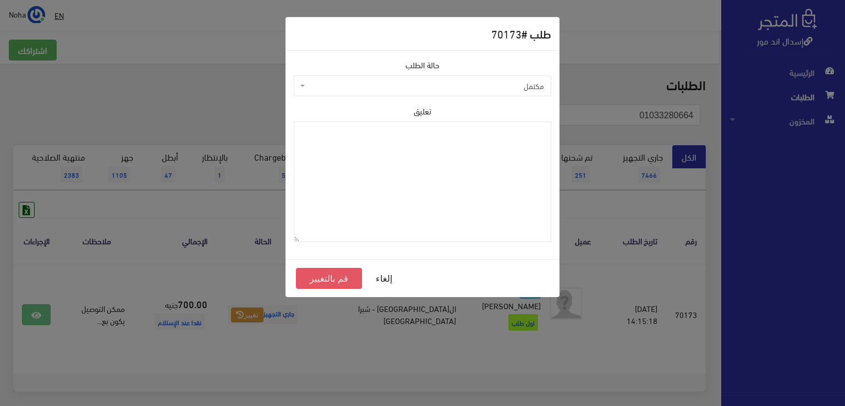
click at [335, 277] on button "قم بالتغيير" at bounding box center [329, 278] width 66 height 21
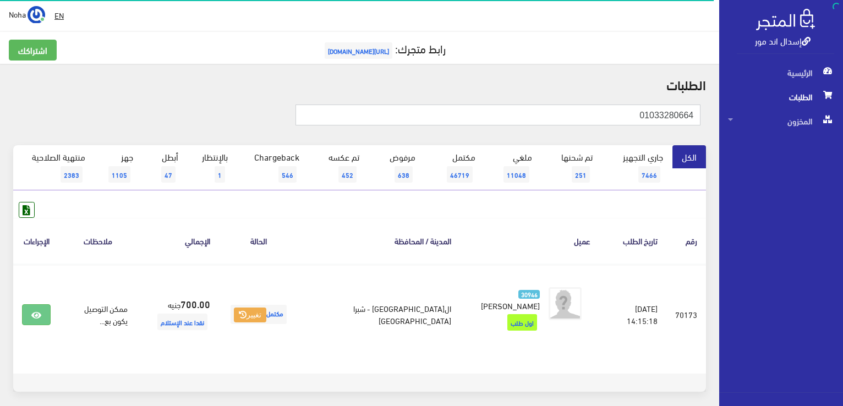
drag, startPoint x: 614, startPoint y: 111, endPoint x: 842, endPoint y: 88, distance: 229.0
click at [843, 89] on html "إسدال اند مور الرئيسية الطلبات" at bounding box center [421, 203] width 843 height 406
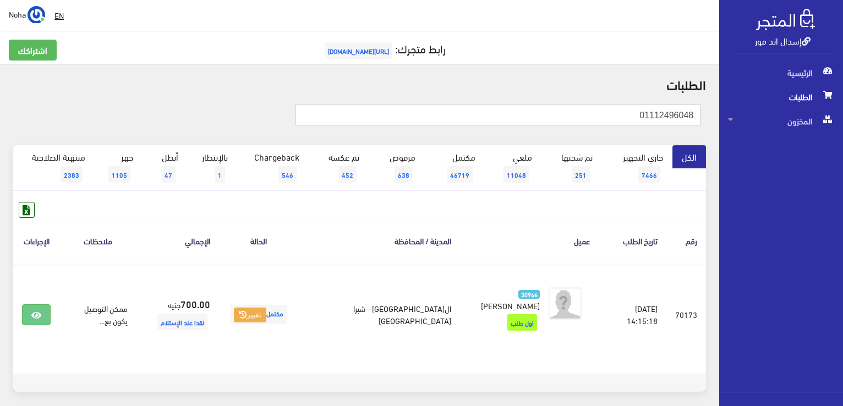
type input "01112496048"
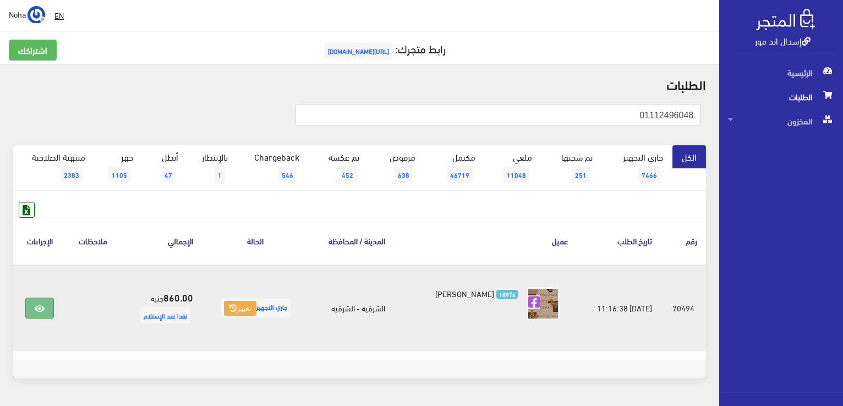
click at [42, 311] on icon at bounding box center [40, 308] width 10 height 9
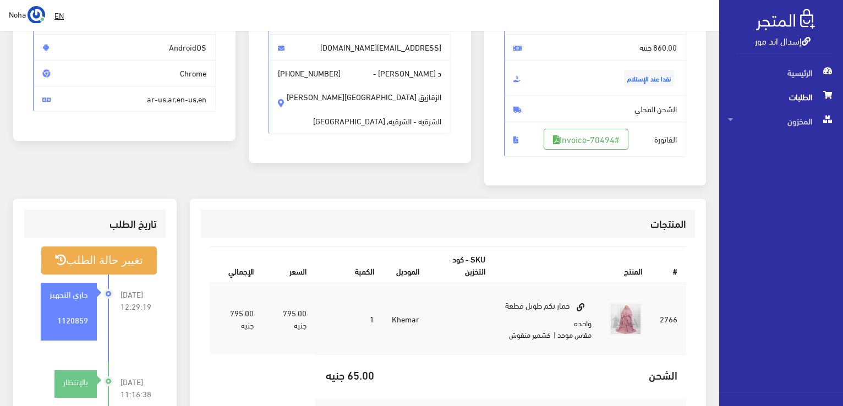
scroll to position [110, 0]
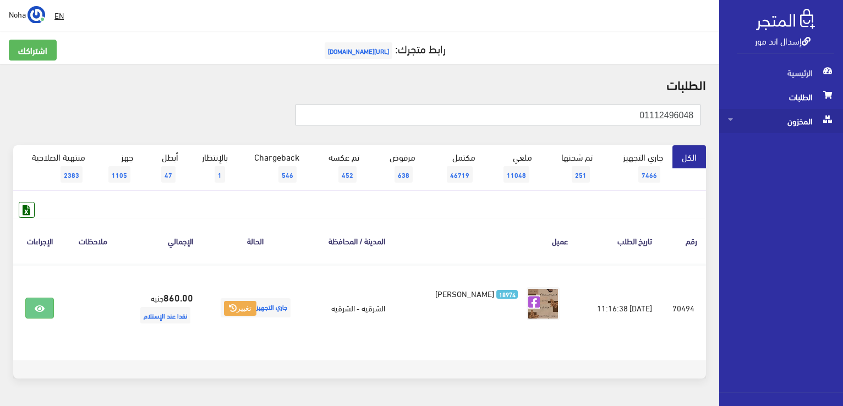
drag, startPoint x: 454, startPoint y: 111, endPoint x: 733, endPoint y: 111, distance: 278.5
click at [733, 111] on div "إسدال اند مور الرئيسية الطلبات المخزون" at bounding box center [421, 220] width 843 height 440
type input "01007898003"
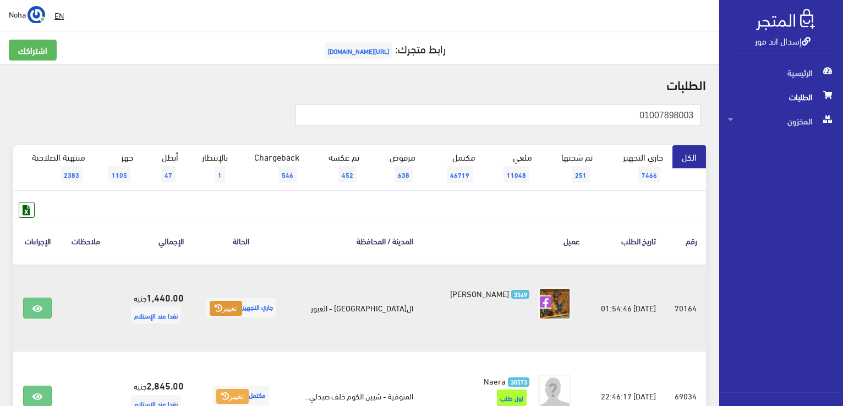
click at [231, 302] on button "تغيير" at bounding box center [226, 308] width 32 height 15
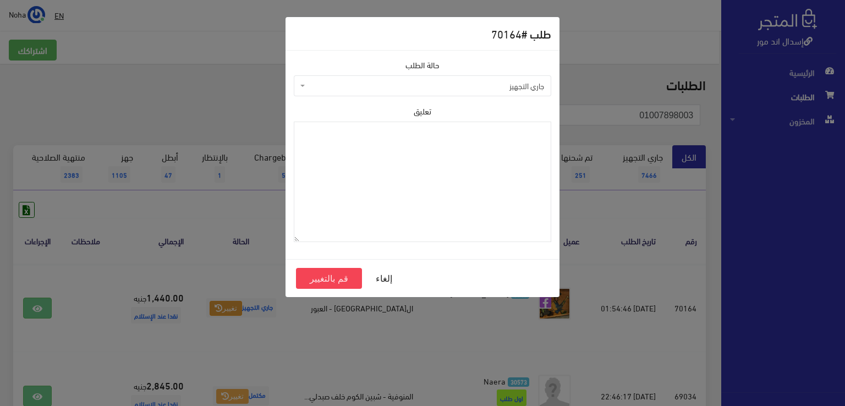
click at [413, 86] on span "جاري التجهيز" at bounding box center [426, 85] width 237 height 11
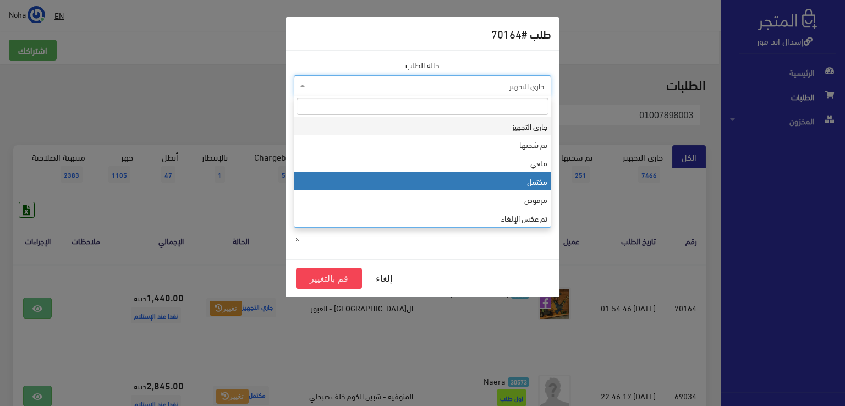
select select "4"
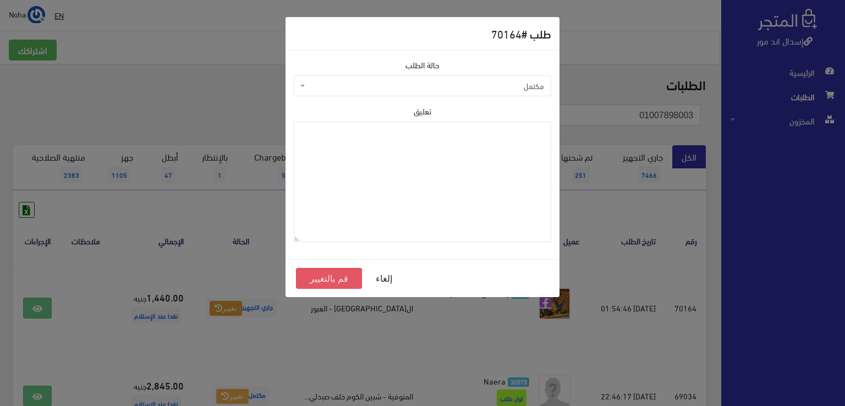
click at [322, 276] on button "قم بالتغيير" at bounding box center [329, 278] width 66 height 21
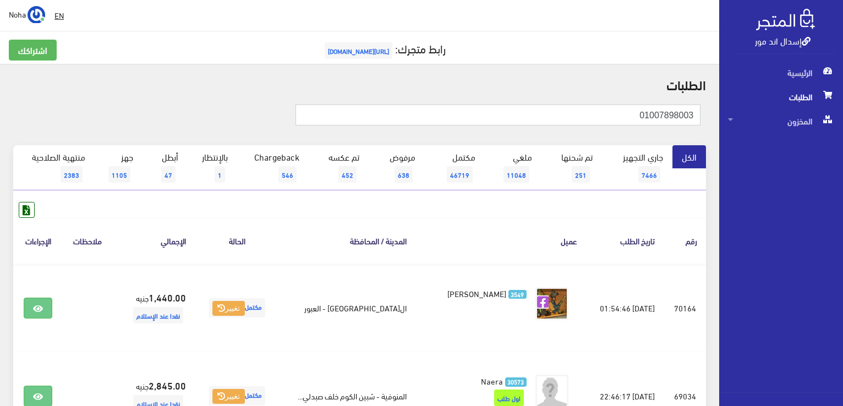
drag, startPoint x: 637, startPoint y: 112, endPoint x: 807, endPoint y: 92, distance: 170.6
type input "01098604450"
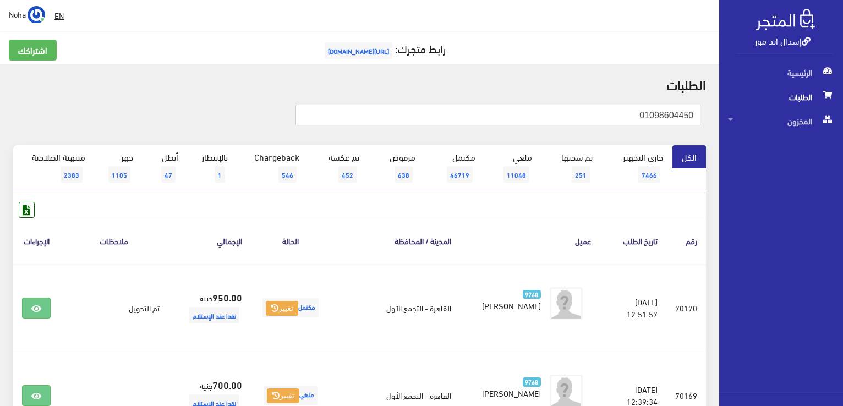
drag, startPoint x: 583, startPoint y: 112, endPoint x: 845, endPoint y: 144, distance: 263.9
click at [843, 144] on html "إسدال اند مور الرئيسية الطلبات" at bounding box center [421, 203] width 843 height 406
type input "01006334822"
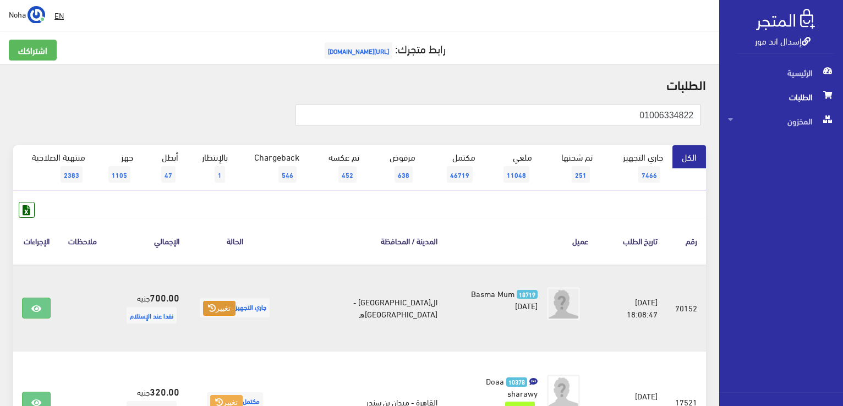
click at [236, 308] on button "تغيير" at bounding box center [219, 308] width 32 height 15
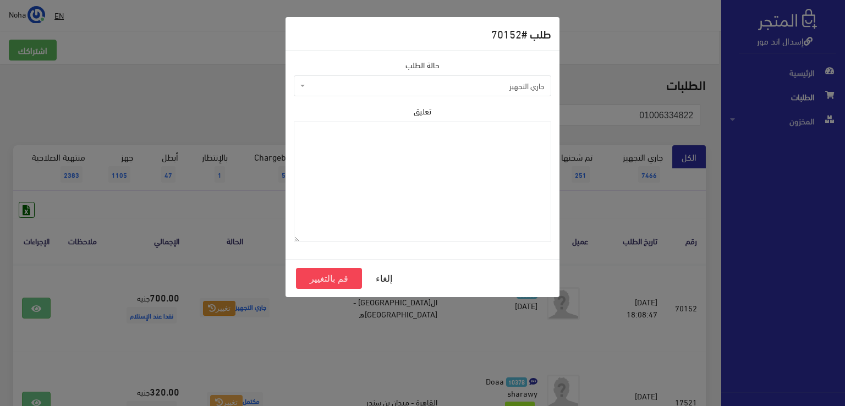
click at [372, 90] on span "جاري التجهيز" at bounding box center [426, 85] width 237 height 11
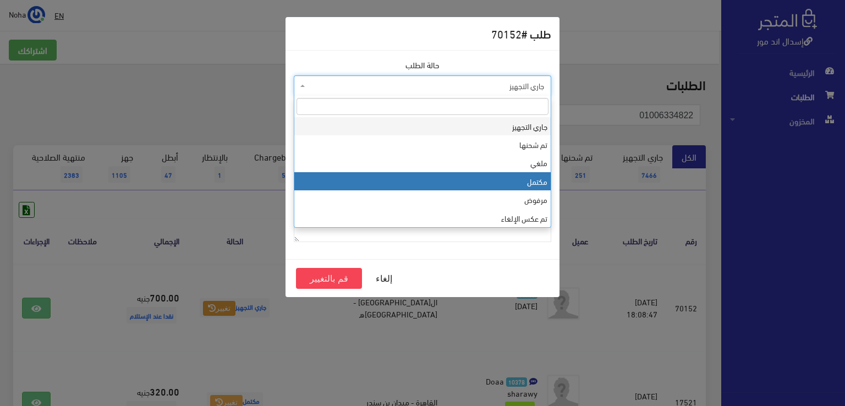
select select "4"
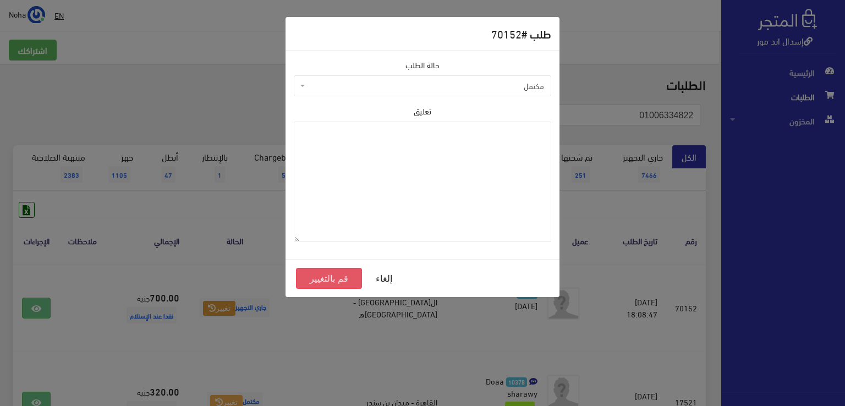
click at [334, 276] on button "قم بالتغيير" at bounding box center [329, 278] width 66 height 21
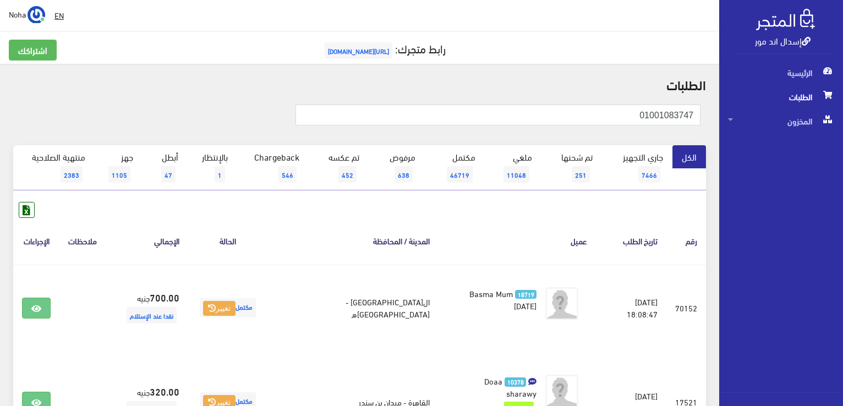
type input "01001083747"
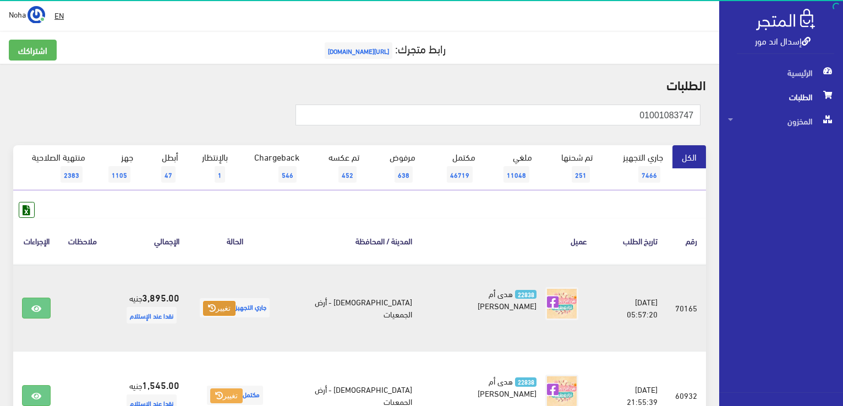
click at [233, 307] on button "تغيير" at bounding box center [219, 308] width 32 height 15
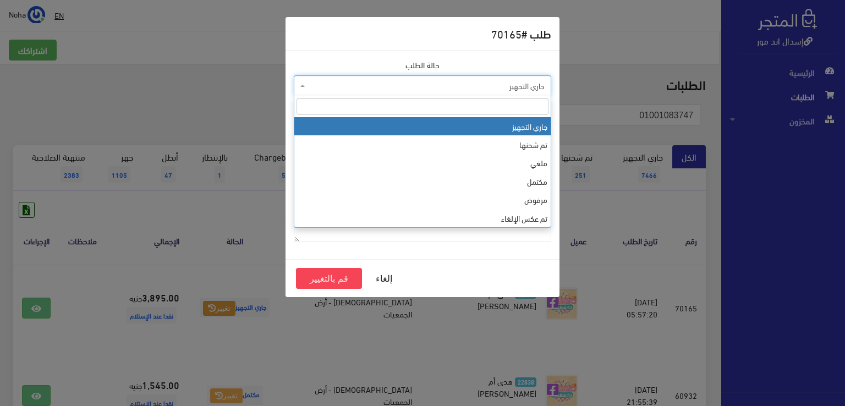
click at [456, 89] on span "جاري التجهيز" at bounding box center [426, 85] width 237 height 11
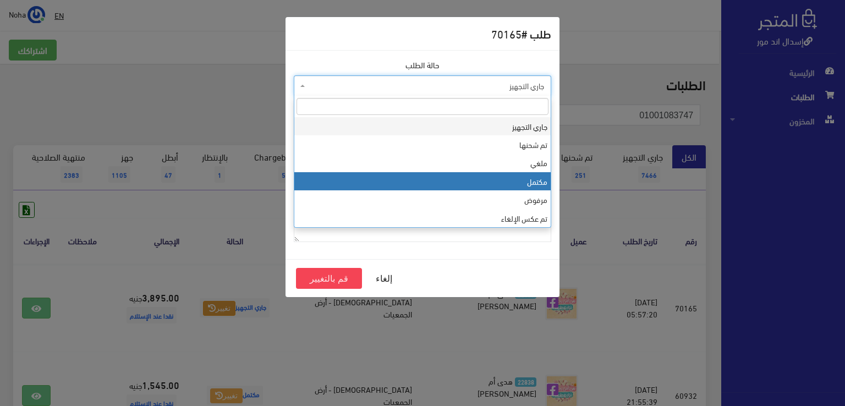
select select "4"
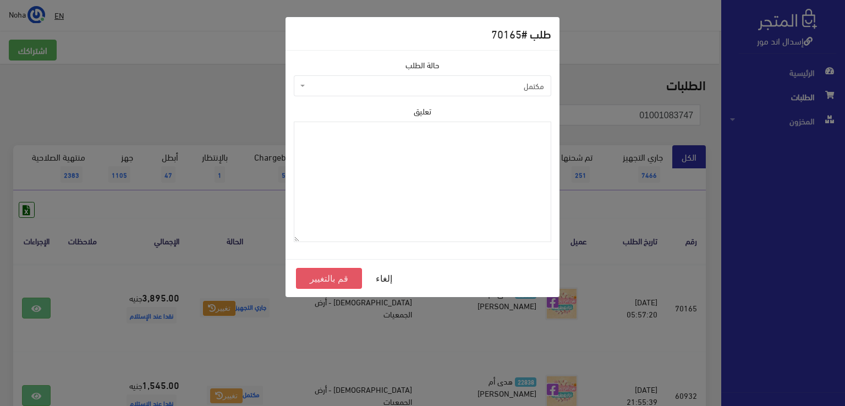
drag, startPoint x: 340, startPoint y: 278, endPoint x: 384, endPoint y: 139, distance: 145.5
click at [340, 278] on button "قم بالتغيير" at bounding box center [329, 278] width 66 height 21
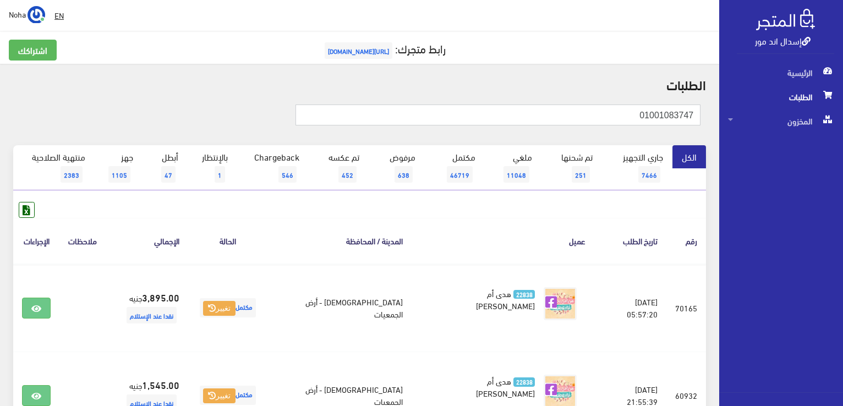
drag, startPoint x: 623, startPoint y: 119, endPoint x: 845, endPoint y: 97, distance: 222.9
click at [843, 97] on html "إسدال اند مور الرئيسية الطلبات" at bounding box center [421, 203] width 843 height 406
type input "01090008700"
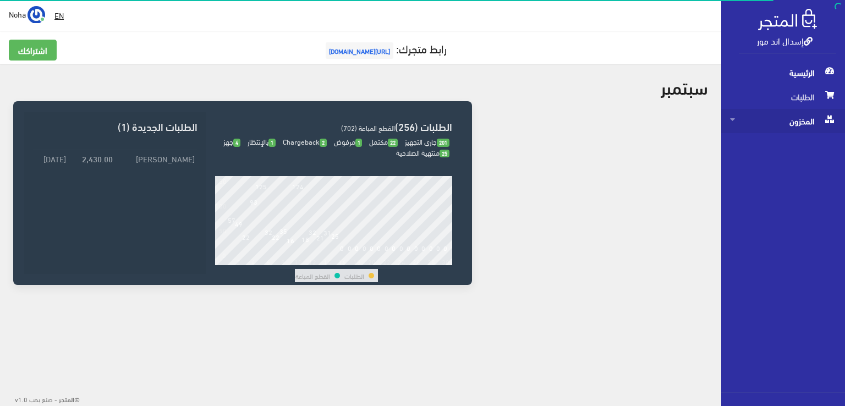
click at [789, 121] on span "المخزون" at bounding box center [783, 121] width 106 height 24
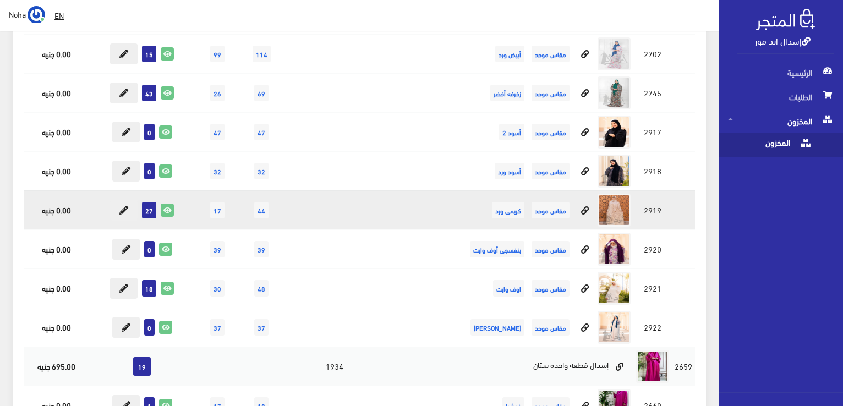
scroll to position [5780, 0]
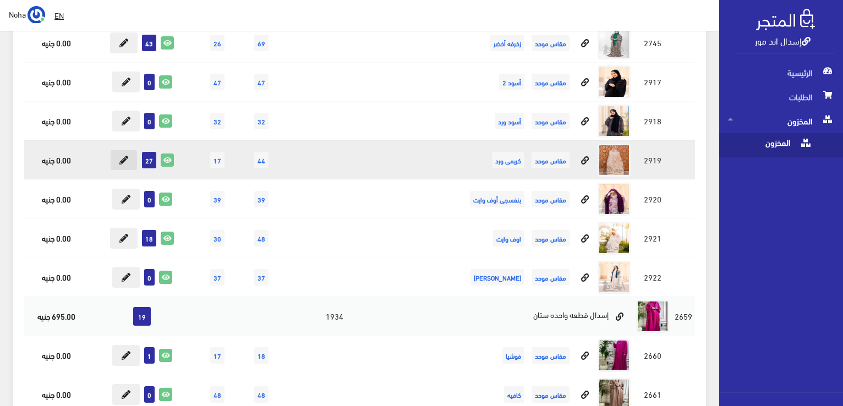
click at [129, 150] on button at bounding box center [124, 160] width 28 height 21
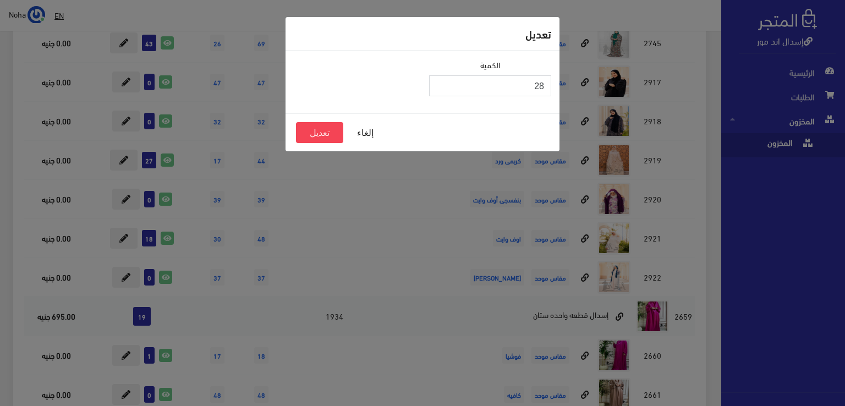
type input "28"
click at [440, 83] on input "28" at bounding box center [490, 85] width 122 height 21
click at [306, 130] on button "تعديل" at bounding box center [319, 132] width 47 height 21
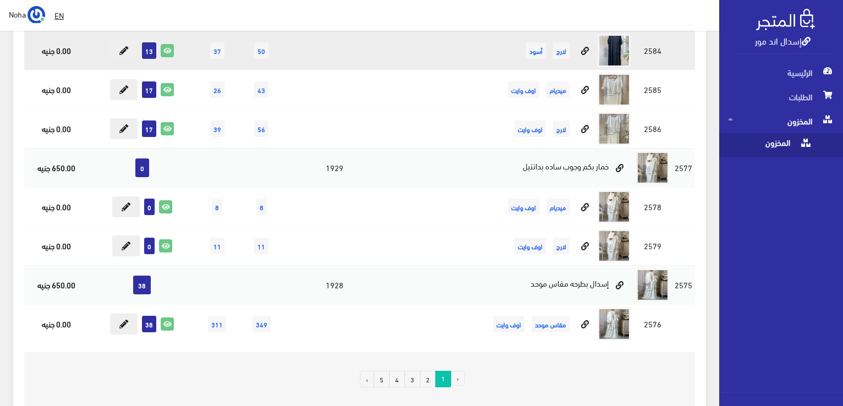
scroll to position [7581, 0]
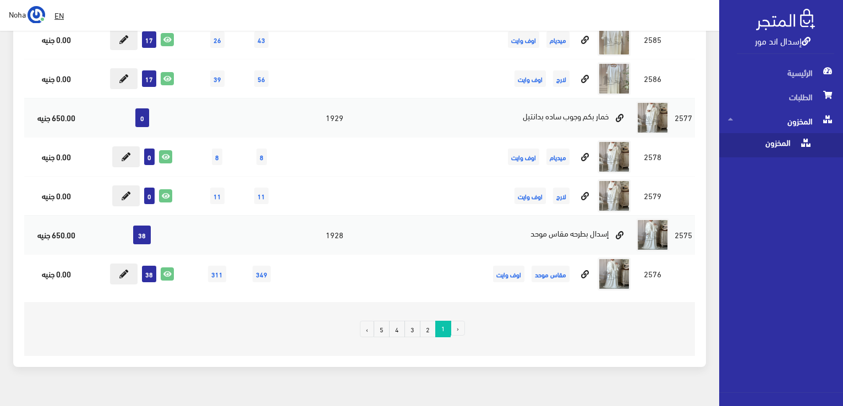
click at [429, 321] on link "2" at bounding box center [428, 329] width 16 height 17
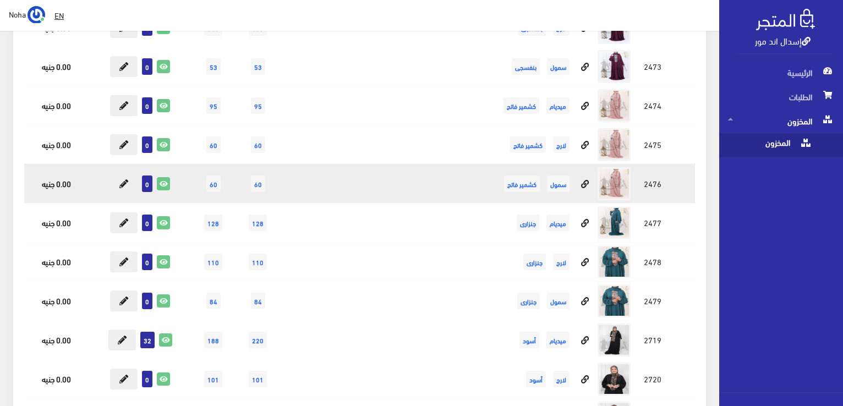
scroll to position [3248, 0]
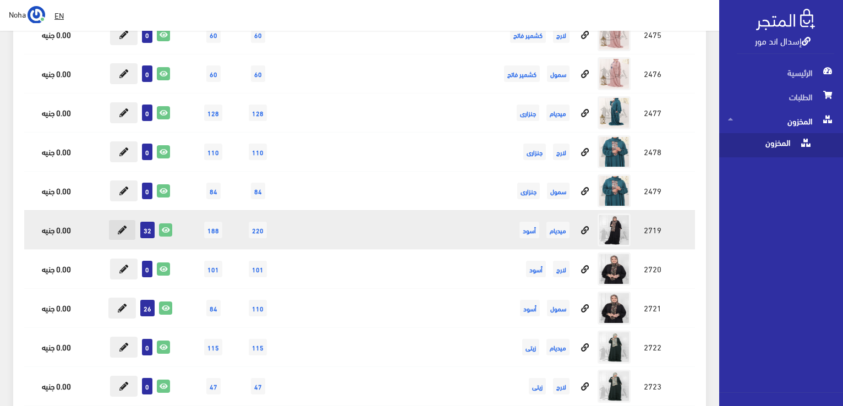
click at [127, 221] on button at bounding box center [122, 230] width 28 height 21
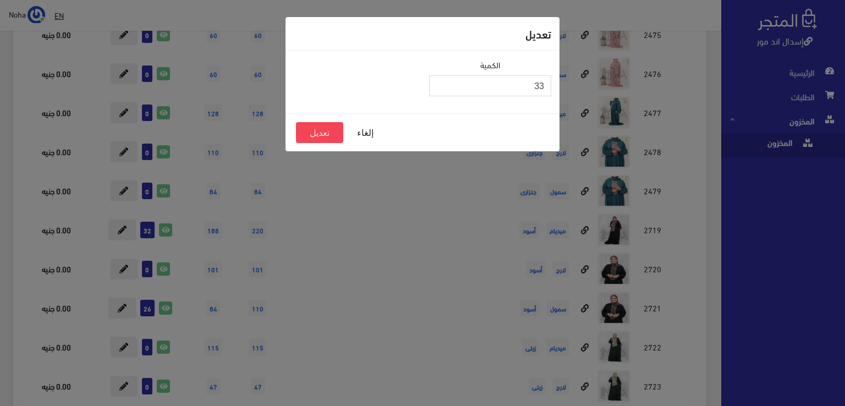
type input "33"
click at [442, 82] on input "33" at bounding box center [490, 85] width 122 height 21
click at [324, 135] on button "تعديل" at bounding box center [319, 132] width 47 height 21
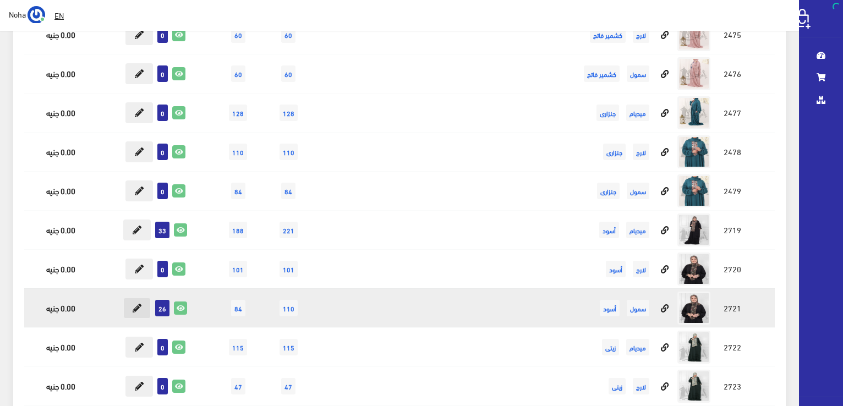
scroll to position [3248, 0]
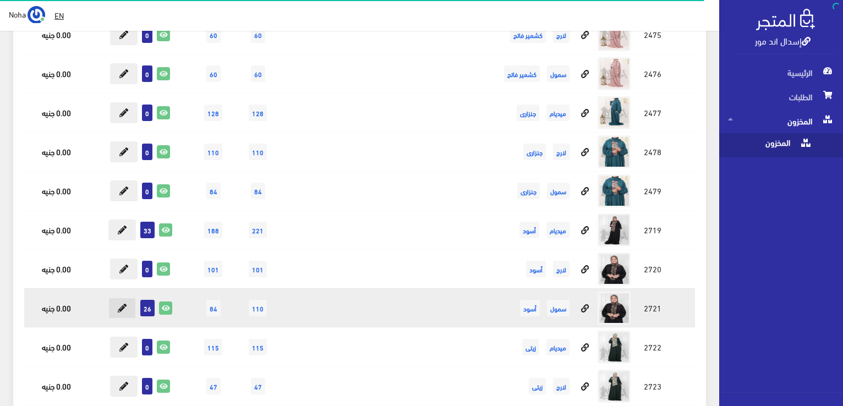
click at [128, 301] on button at bounding box center [122, 308] width 28 height 21
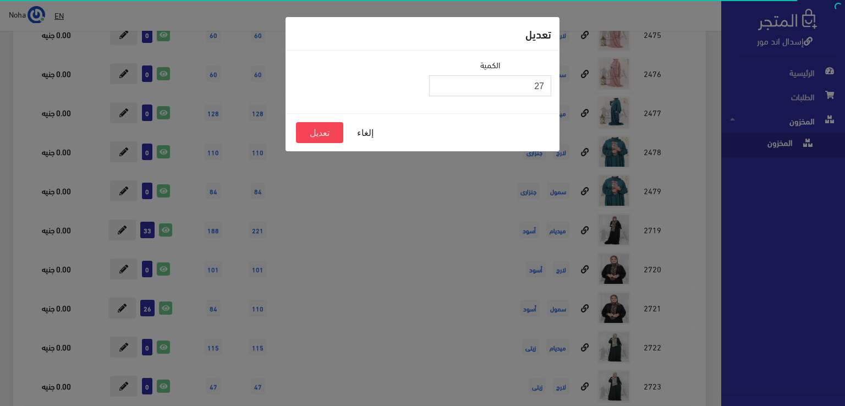
click at [443, 81] on input "27" at bounding box center [490, 85] width 122 height 21
type input "28"
click at [443, 81] on input "28" at bounding box center [490, 85] width 122 height 21
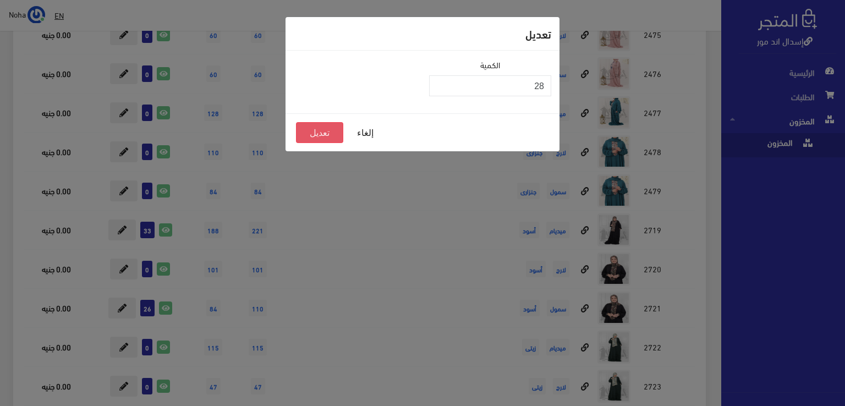
click at [313, 138] on button "تعديل" at bounding box center [319, 132] width 47 height 21
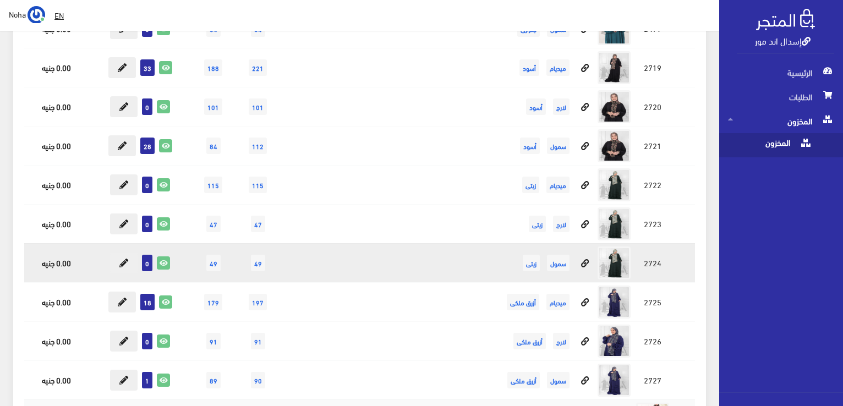
scroll to position [3413, 0]
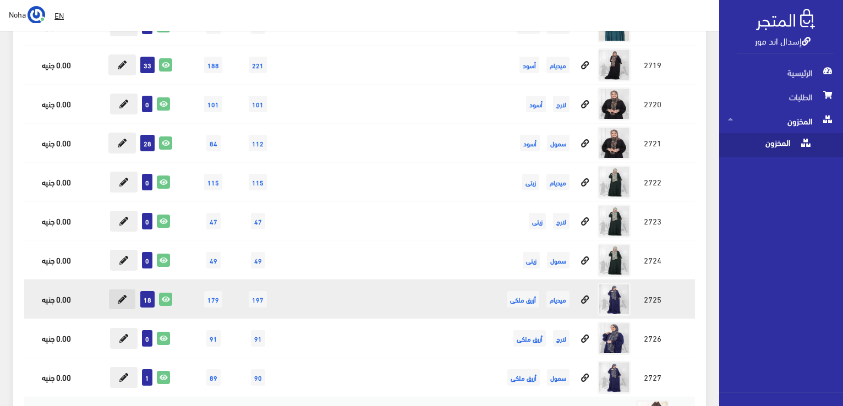
click at [119, 295] on icon at bounding box center [122, 299] width 9 height 9
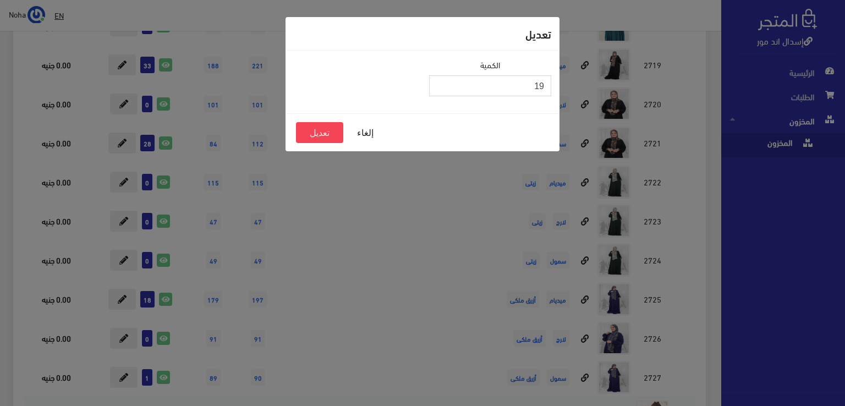
type input "19"
click at [440, 84] on input "19" at bounding box center [490, 85] width 122 height 21
click at [319, 138] on button "تعديل" at bounding box center [319, 132] width 47 height 21
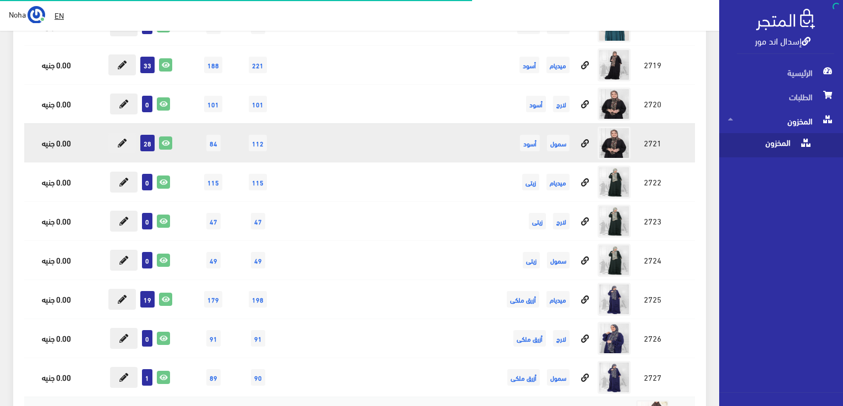
scroll to position [3413, 0]
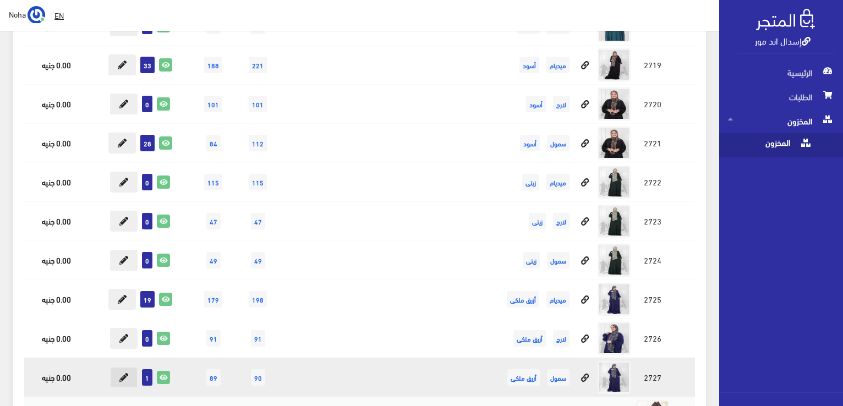
click at [127, 373] on icon at bounding box center [123, 377] width 9 height 9
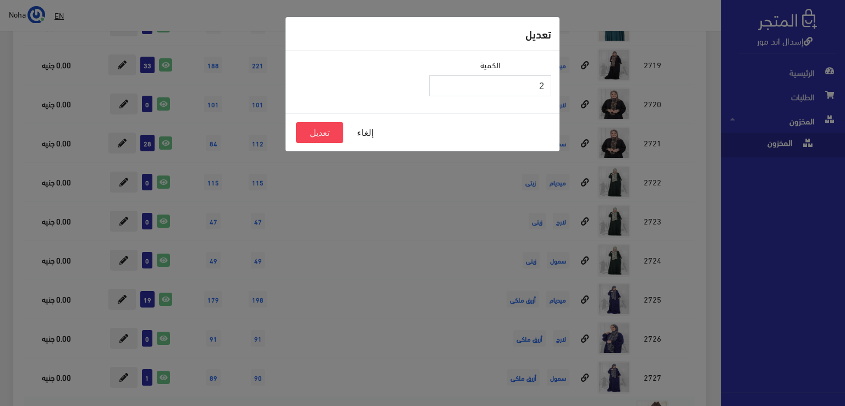
click at [440, 80] on input "2" at bounding box center [490, 85] width 122 height 21
type input "3"
click at [440, 80] on input "3" at bounding box center [490, 85] width 122 height 21
click at [320, 131] on button "تعديل" at bounding box center [319, 132] width 47 height 21
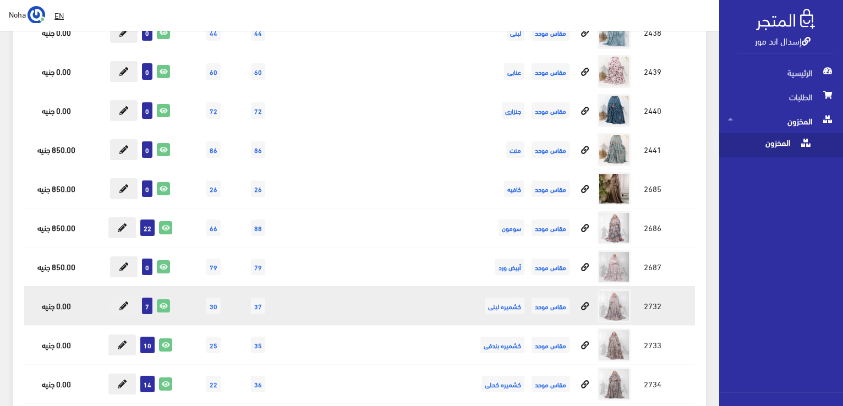
scroll to position [10425, 0]
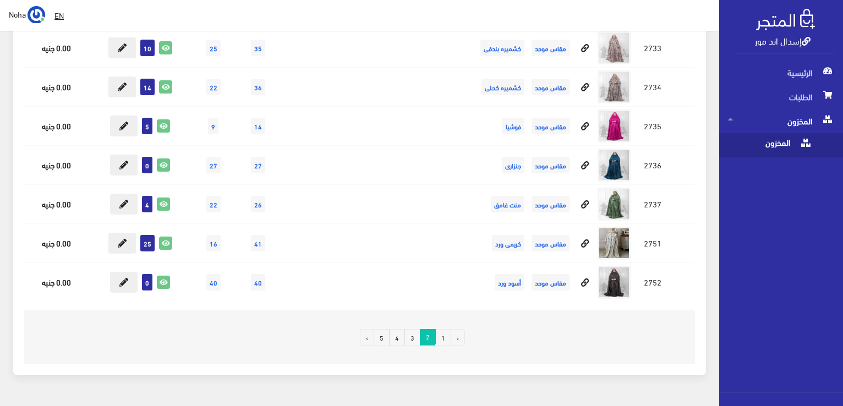
click at [443, 329] on link "1" at bounding box center [443, 337] width 16 height 17
click at [440, 329] on link "1" at bounding box center [443, 337] width 16 height 17
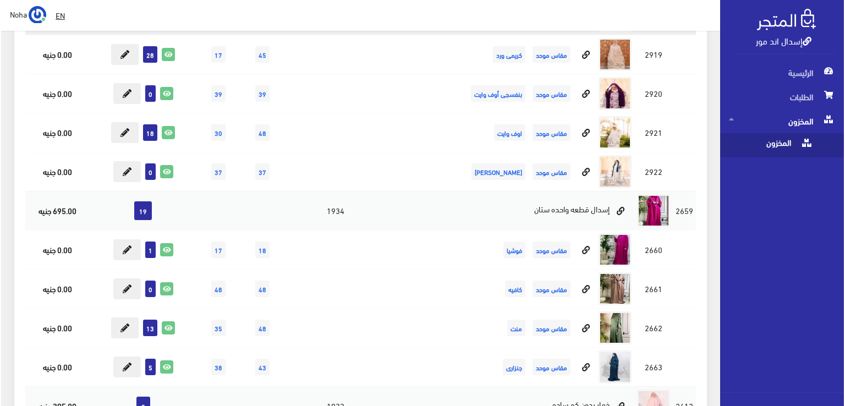
scroll to position [5890, 0]
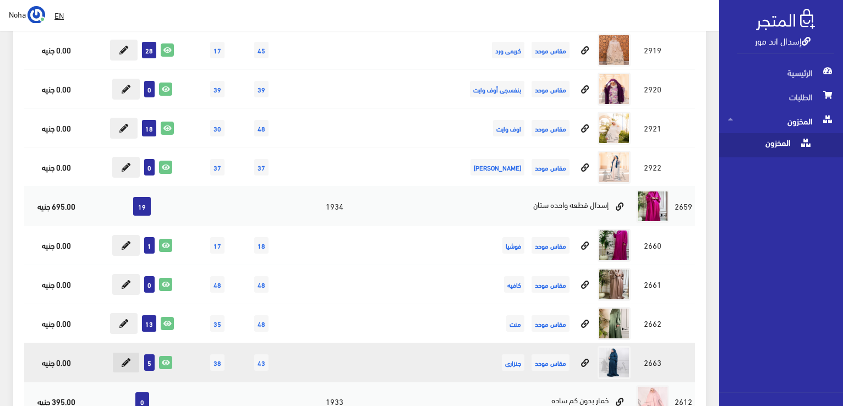
click at [124, 358] on icon at bounding box center [126, 362] width 9 height 9
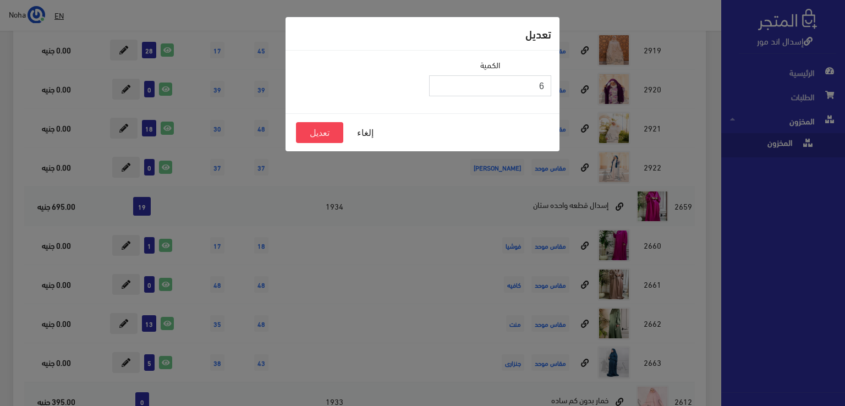
click at [438, 84] on input "6" at bounding box center [490, 85] width 122 height 21
click at [319, 139] on button "تعديل" at bounding box center [319, 132] width 47 height 21
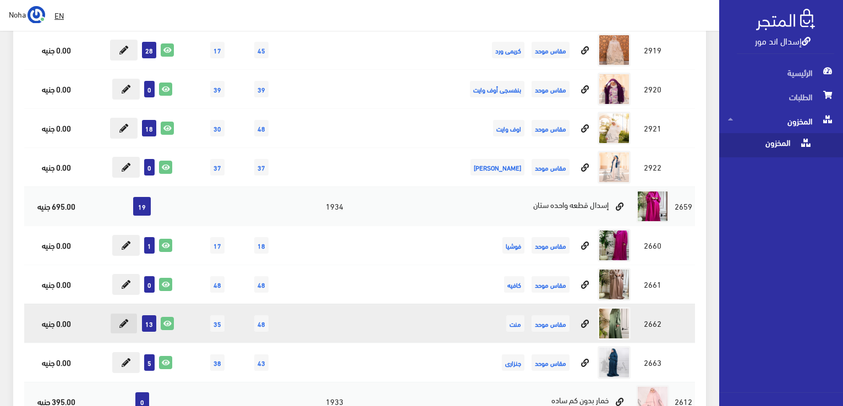
click at [135, 313] on button at bounding box center [124, 323] width 28 height 21
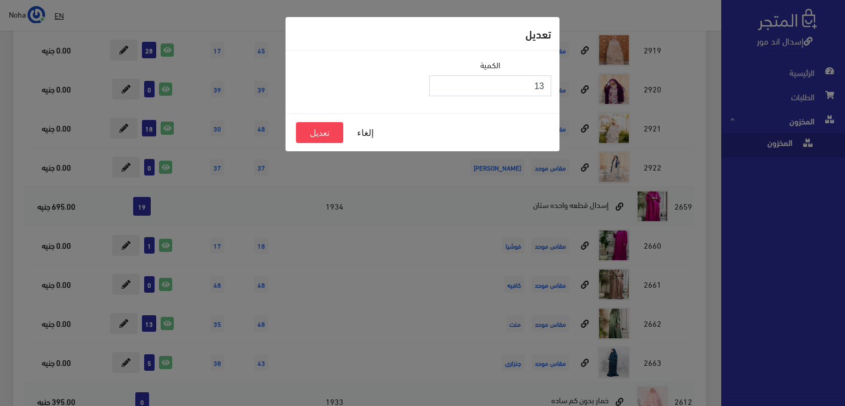
click at [441, 79] on input "13" at bounding box center [490, 85] width 122 height 21
type input "14"
click at [438, 83] on input "14" at bounding box center [490, 85] width 122 height 21
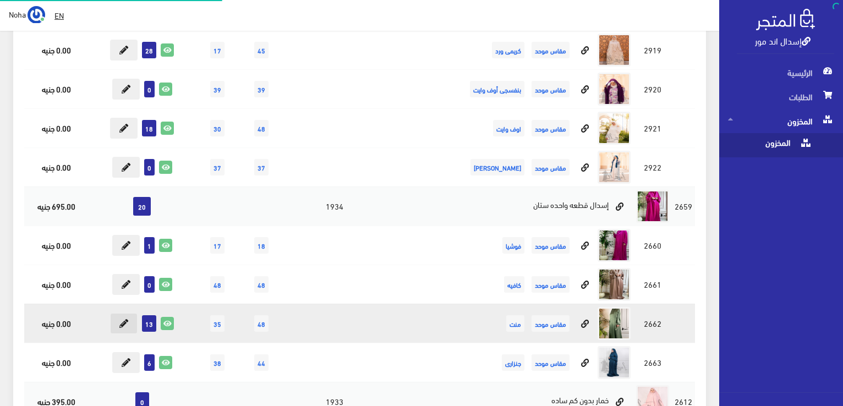
scroll to position [5890, 0]
click at [125, 313] on button at bounding box center [124, 323] width 28 height 21
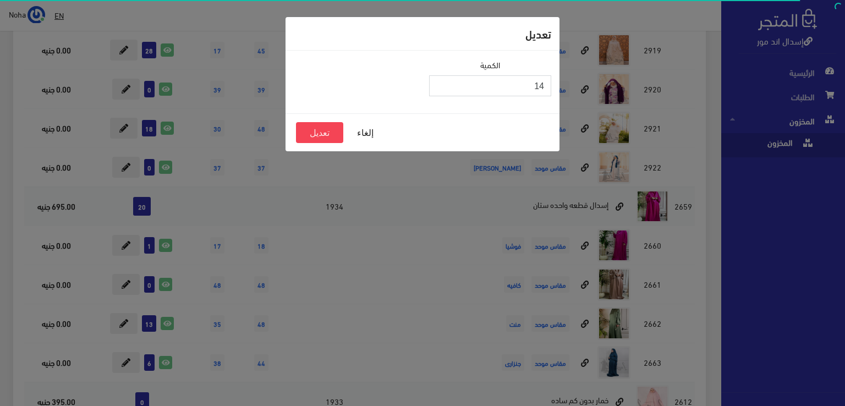
type input "14"
click at [441, 82] on input "14" at bounding box center [490, 85] width 122 height 21
click at [335, 133] on button "تعديل" at bounding box center [319, 132] width 47 height 21
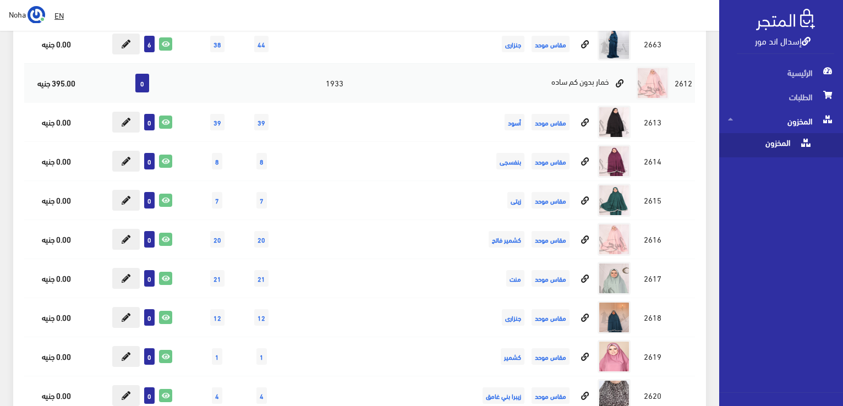
scroll to position [6220, 0]
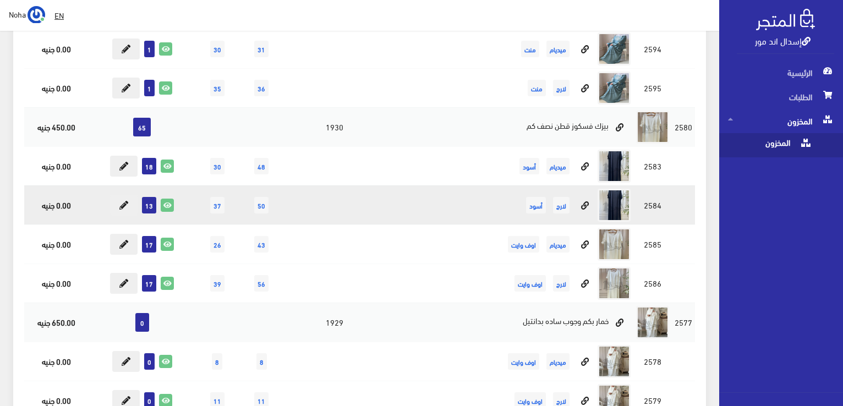
scroll to position [7581, 0]
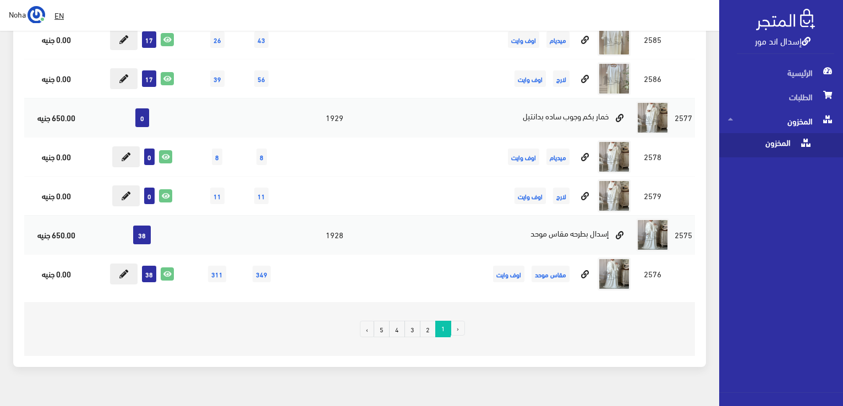
click at [414, 321] on link "3" at bounding box center [413, 329] width 16 height 17
click at [413, 321] on link "3" at bounding box center [413, 329] width 16 height 17
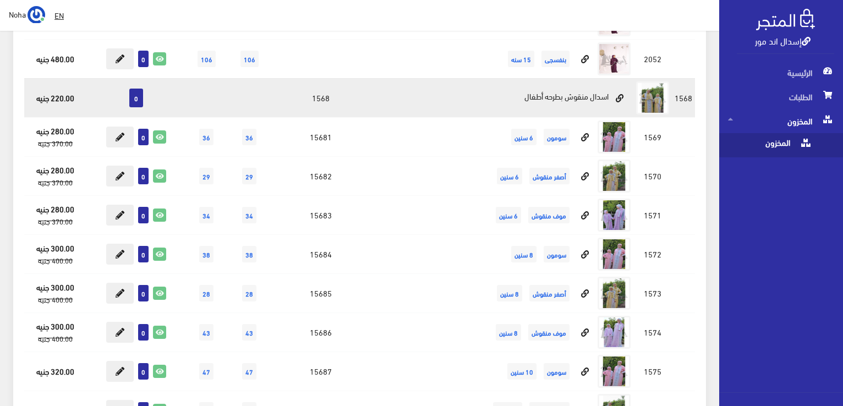
scroll to position [13894, 0]
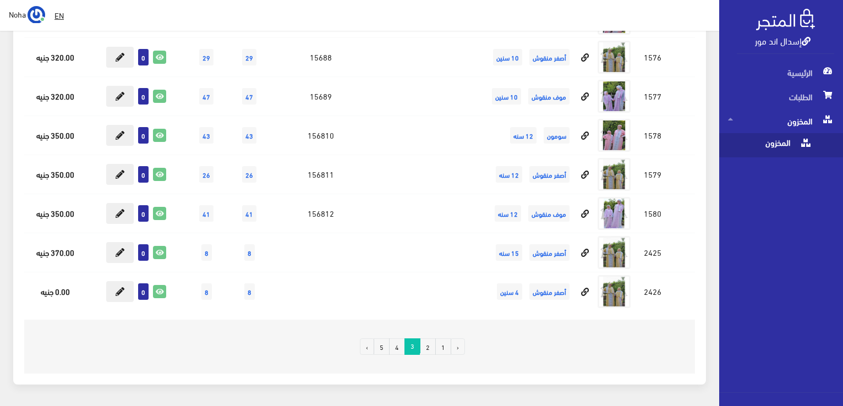
click at [395, 339] on link "4" at bounding box center [397, 347] width 16 height 17
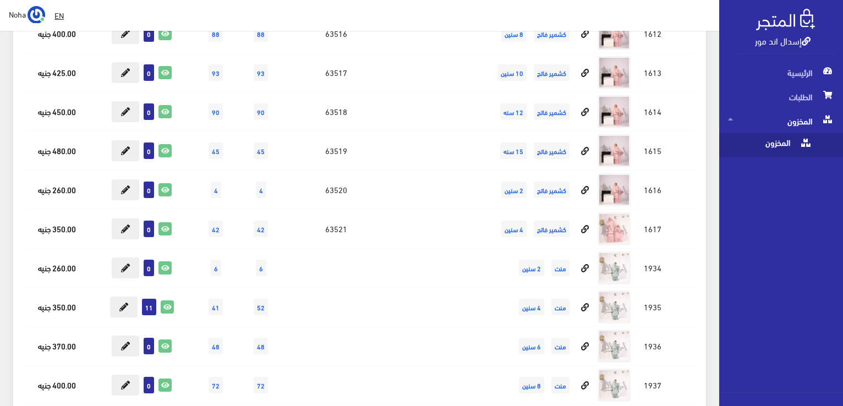
scroll to position [9578, 0]
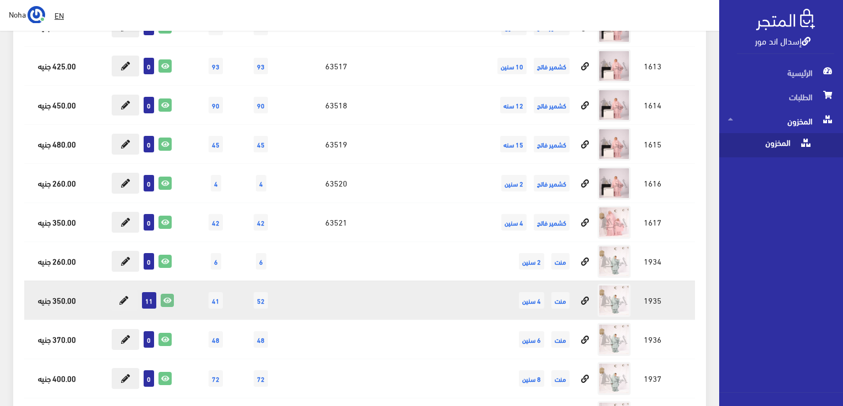
click at [168, 294] on icon at bounding box center [167, 300] width 12 height 12
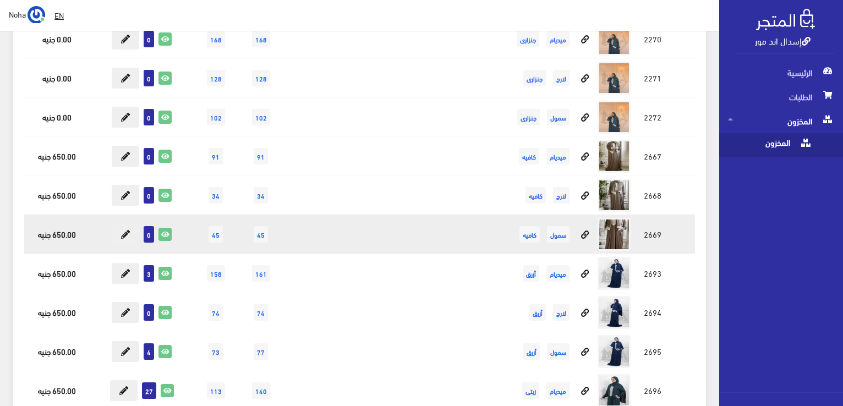
scroll to position [15687, 0]
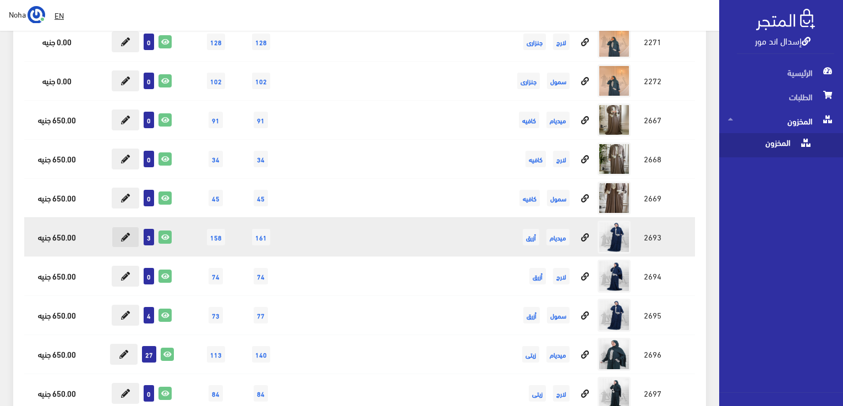
click at [132, 227] on button at bounding box center [126, 237] width 28 height 21
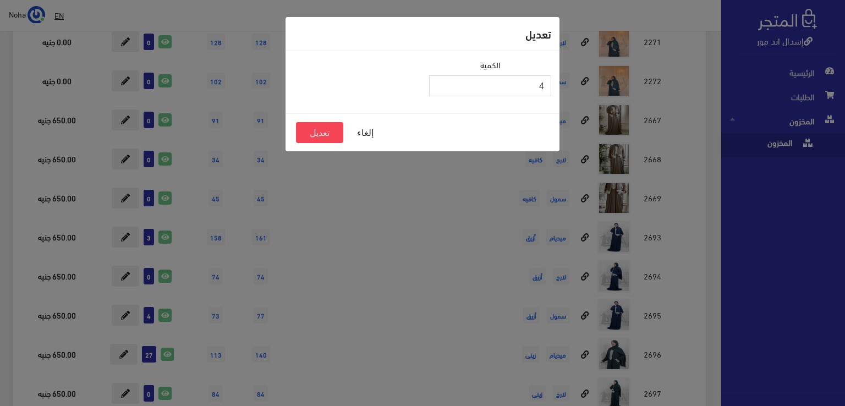
type input "4"
click at [441, 80] on input "4" at bounding box center [490, 85] width 122 height 21
click at [328, 130] on button "تعديل" at bounding box center [319, 132] width 47 height 21
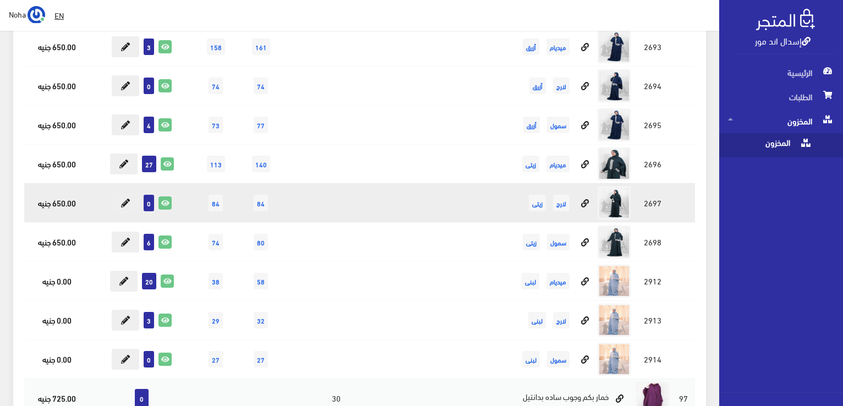
scroll to position [15907, 0]
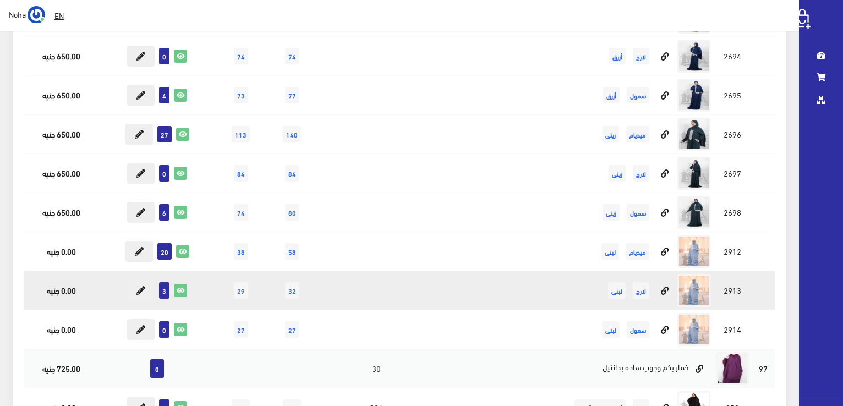
scroll to position [15907, 0]
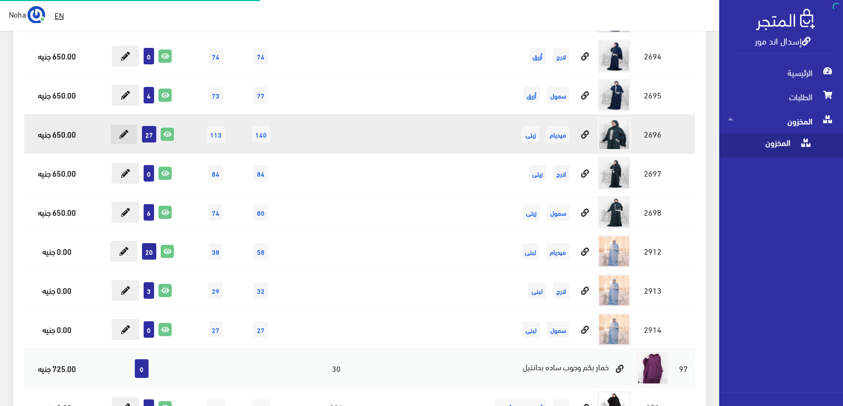
click at [120, 124] on button at bounding box center [124, 134] width 28 height 21
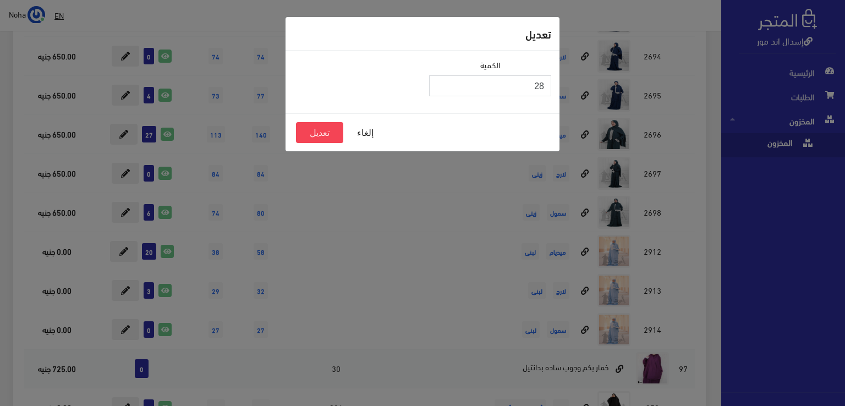
type input "28"
click at [440, 82] on input "28" at bounding box center [490, 85] width 122 height 21
click at [328, 130] on button "تعديل" at bounding box center [319, 132] width 47 height 21
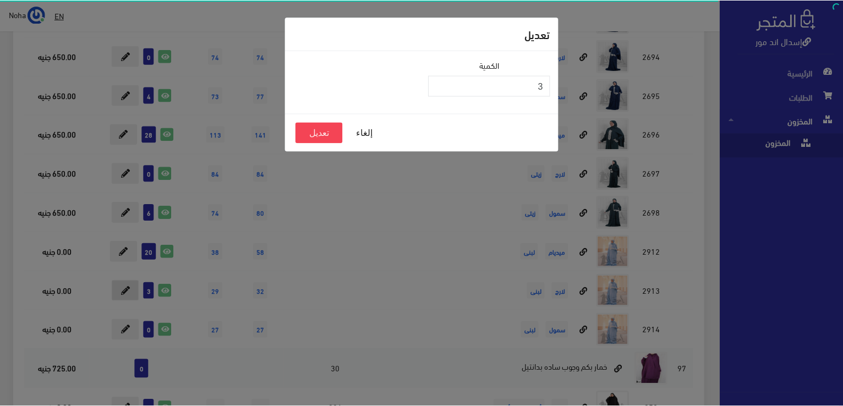
scroll to position [15907, 0]
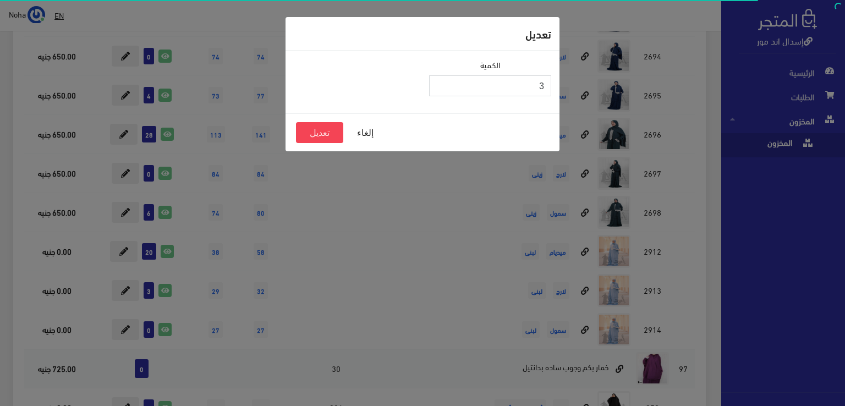
type input "4"
click at [438, 80] on input "4" at bounding box center [490, 85] width 122 height 21
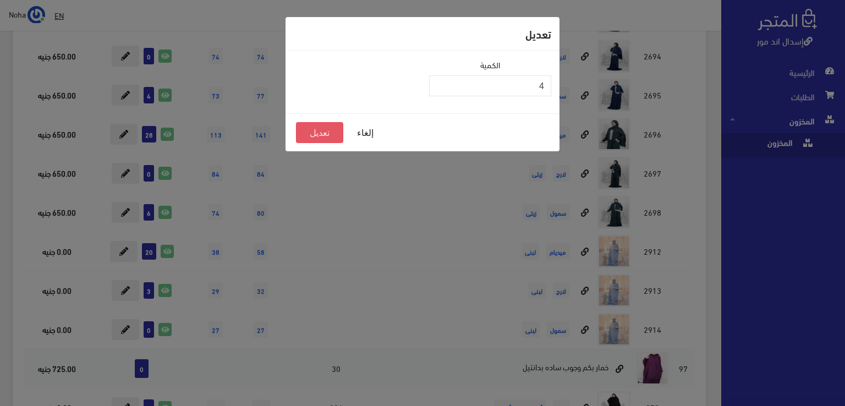
click at [334, 130] on button "تعديل" at bounding box center [319, 132] width 47 height 21
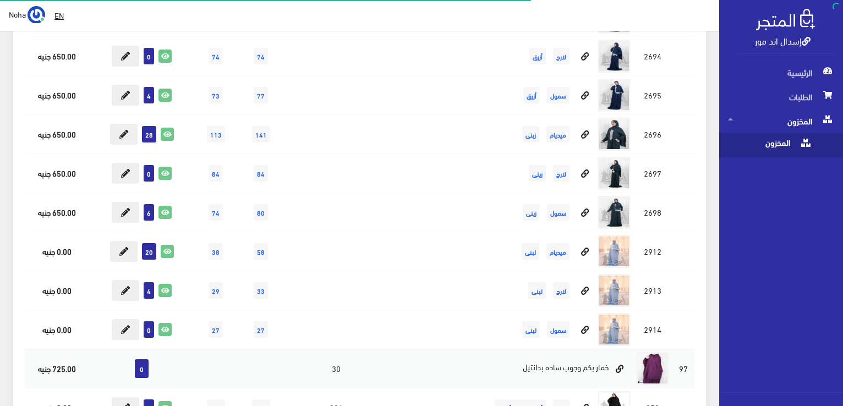
scroll to position [15907, 0]
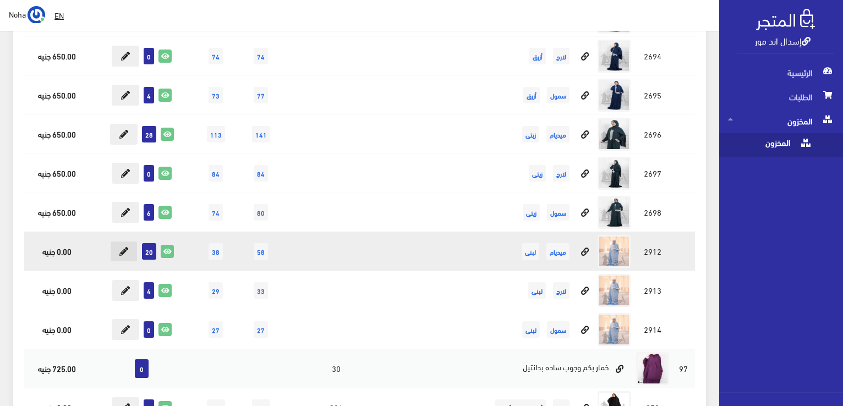
click at [124, 247] on icon at bounding box center [123, 251] width 9 height 9
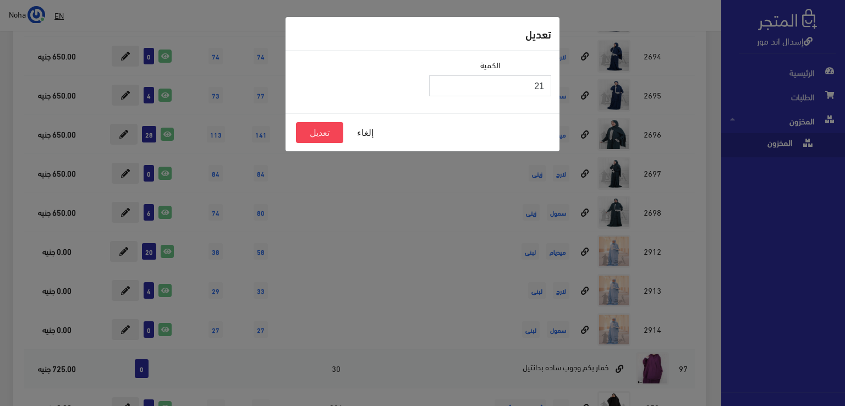
type input "21"
click at [439, 82] on input "21" at bounding box center [490, 85] width 122 height 21
click at [325, 132] on button "تعديل" at bounding box center [319, 132] width 47 height 21
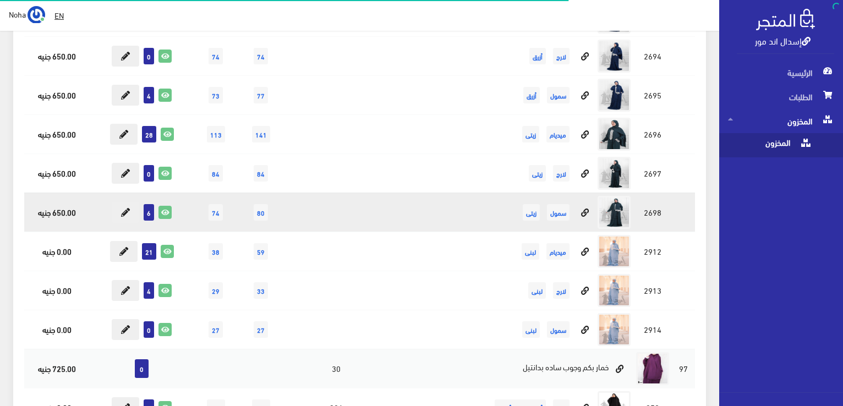
scroll to position [15907, 0]
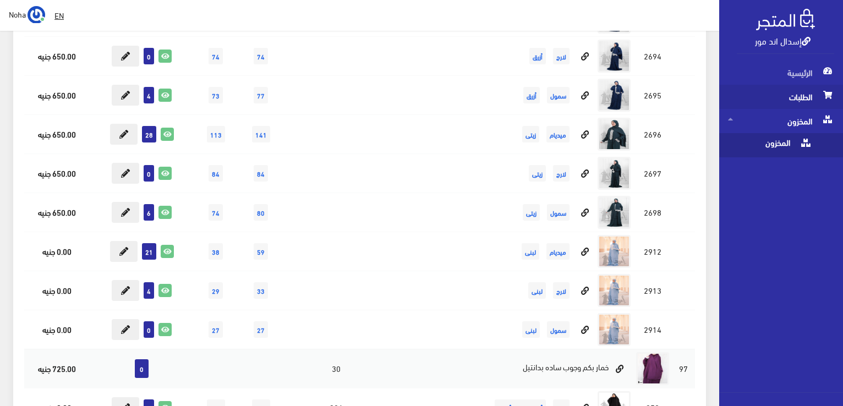
click at [798, 95] on span "الطلبات" at bounding box center [781, 97] width 106 height 24
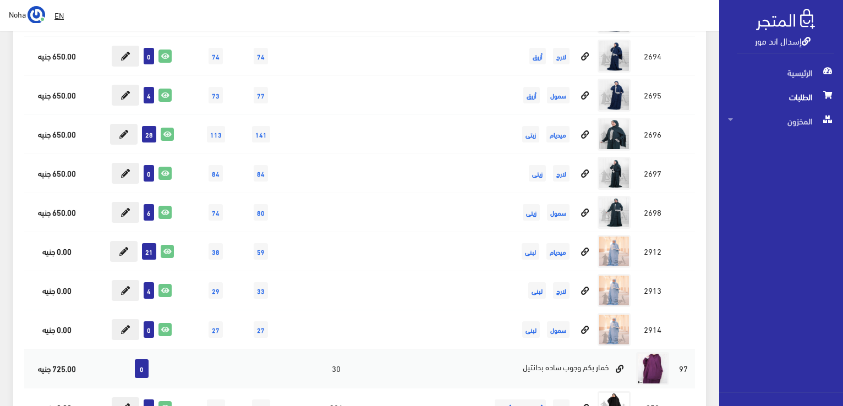
click at [768, 37] on link "إسدال اند مور" at bounding box center [783, 40] width 56 height 16
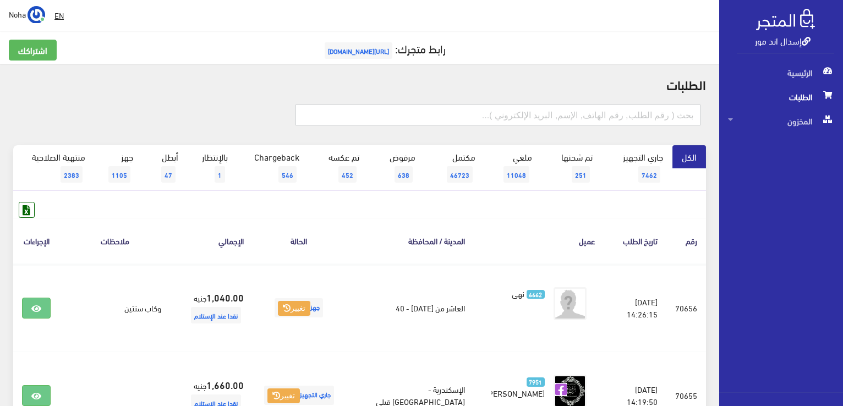
click at [590, 106] on input "text" at bounding box center [498, 115] width 405 height 21
type input "70593"
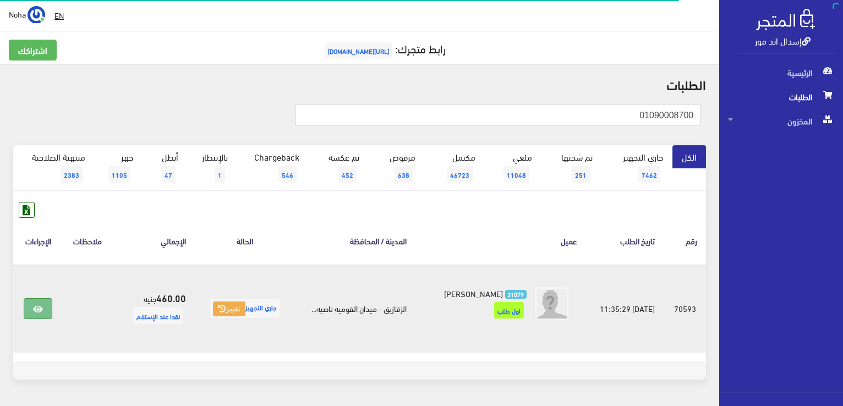
click at [34, 313] on icon at bounding box center [38, 309] width 10 height 9
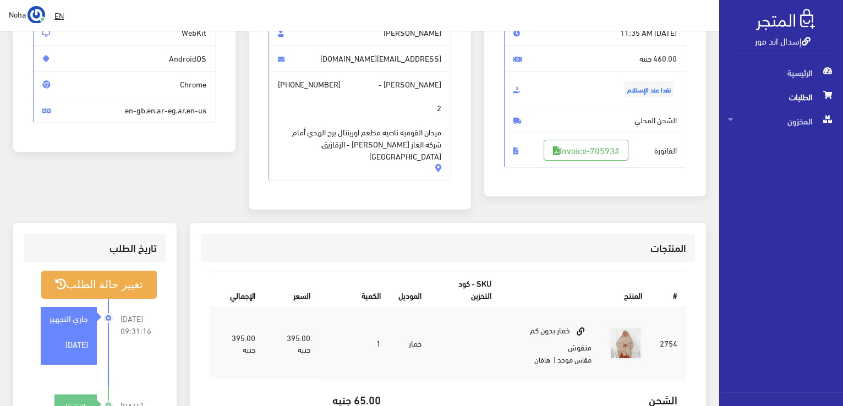
scroll to position [110, 0]
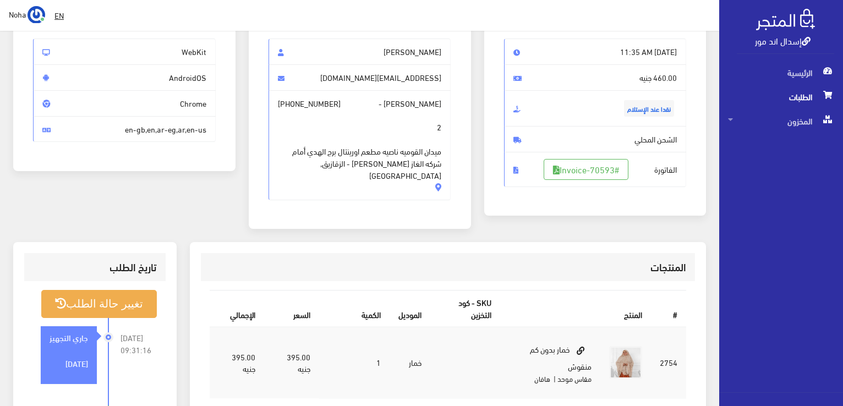
drag, startPoint x: 449, startPoint y: 101, endPoint x: 440, endPoint y: 102, distance: 8.9
click at [444, 102] on span "احمد عزت - +201090008700 2 ميدان القوميه ناصيه مطعم اورينتال برج الهدي أمام شرك…" at bounding box center [360, 145] width 183 height 110
drag, startPoint x: 438, startPoint y: 103, endPoint x: 411, endPoint y: 109, distance: 28.1
click at [411, 109] on span "احمد عزت - +201090008700 2 ميدان القوميه ناصيه مطعم اورينتال برج الهدي أمام شرك…" at bounding box center [360, 145] width 183 height 110
click at [423, 113] on span "2 ميدان القوميه ناصيه مطعم اورينتال برج الهدي أمام شركه الغاز يسريه الطويل - ال…" at bounding box center [360, 146] width 164 height 72
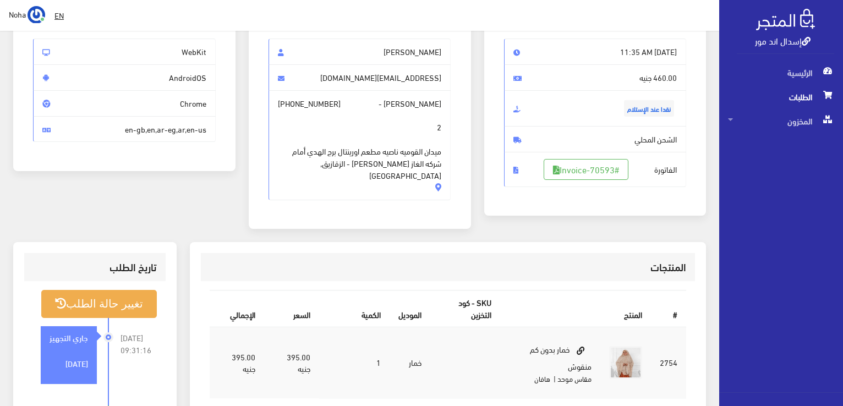
drag, startPoint x: 442, startPoint y: 103, endPoint x: 413, endPoint y: 108, distance: 29.1
click at [413, 108] on span "احمد عزت - +201090008700 2 ميدان القوميه ناصيه مطعم اورينتال برج الهدي أمام شرك…" at bounding box center [360, 145] width 183 height 110
copy span "[PERSON_NAME]"
drag, startPoint x: 337, startPoint y: 102, endPoint x: 285, endPoint y: 106, distance: 51.9
click at [285, 106] on span "احمد عزت - +201090008700 2 ميدان القوميه ناصيه مطعم اورينتال برج الهدي أمام شرك…" at bounding box center [360, 145] width 183 height 110
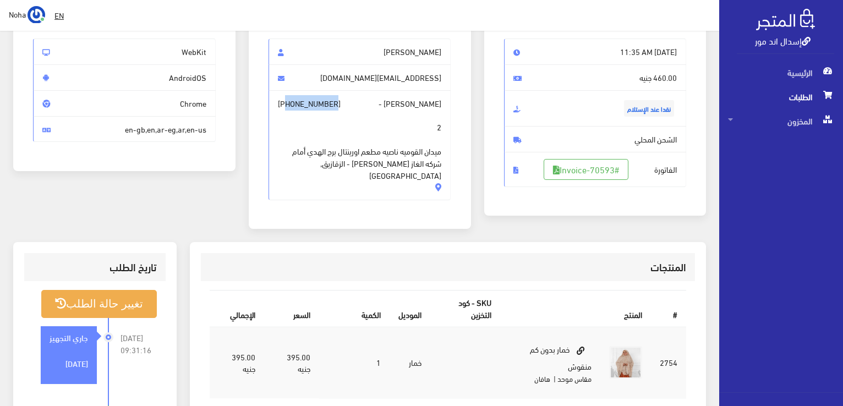
copy span "01090008700"
drag, startPoint x: 448, startPoint y: 152, endPoint x: 313, endPoint y: 168, distance: 135.8
click at [313, 168] on span "احمد عزت - +201090008700 2 ميدان القوميه ناصيه مطعم اورينتال برج الهدي أمام شرك…" at bounding box center [360, 145] width 183 height 110
copy span "ميدان القوميه ناصيه مطعم اورينتال برج الهدي أمام شركه الغاز يسريه الطويل - الزق…"
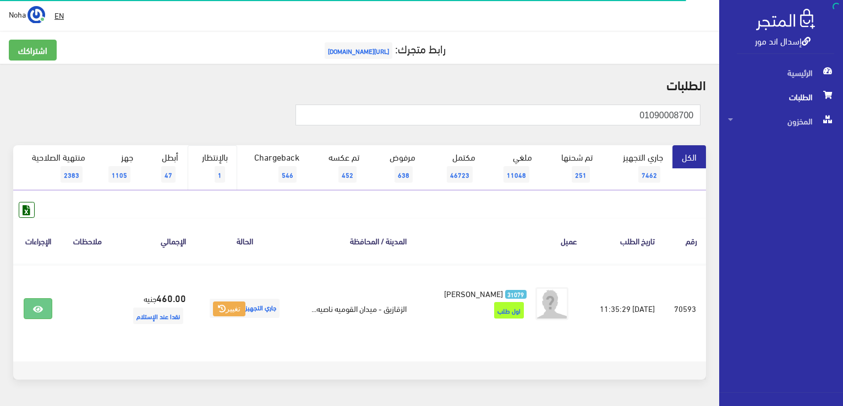
click at [218, 161] on link "بالإنتظار 1" at bounding box center [213, 167] width 50 height 45
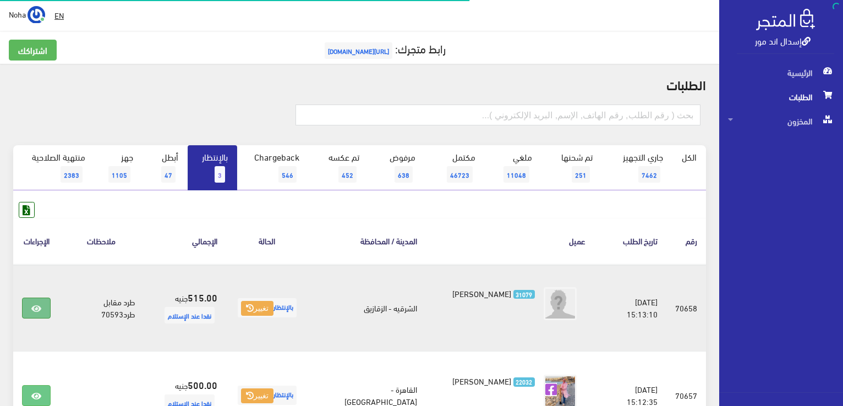
click at [39, 300] on link at bounding box center [36, 308] width 29 height 21
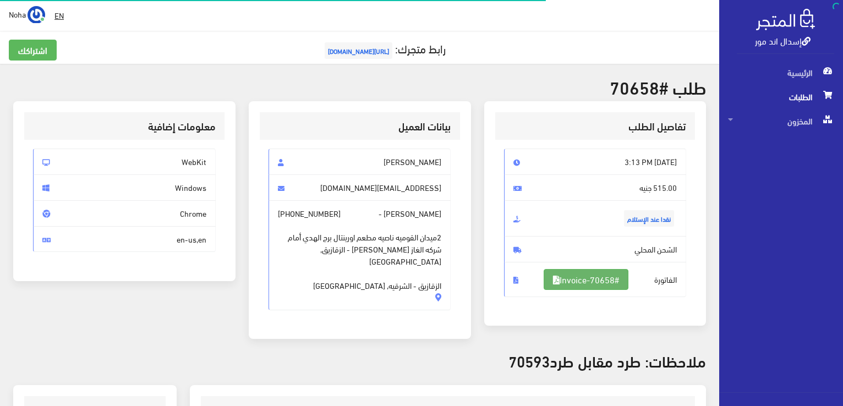
click at [596, 276] on link "#Invoice-70658" at bounding box center [586, 279] width 85 height 21
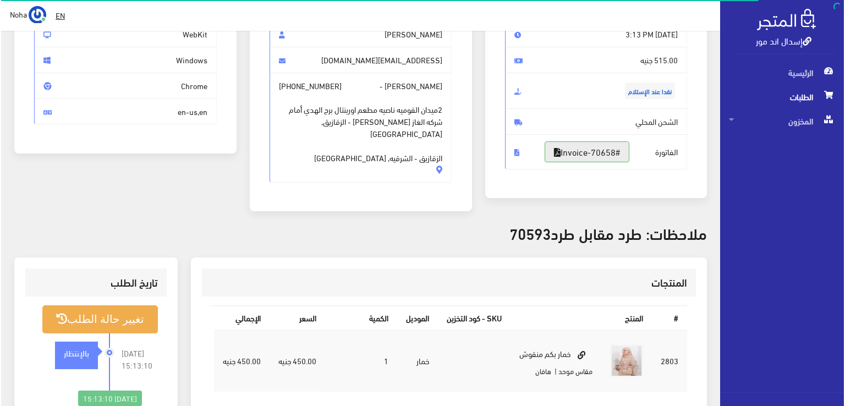
scroll to position [275, 0]
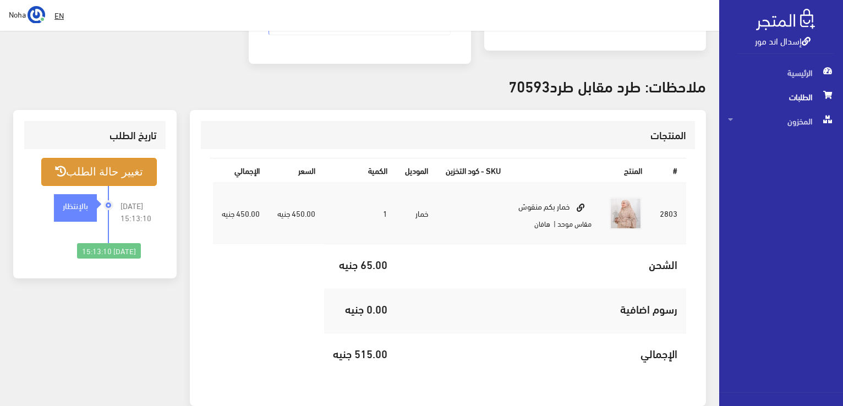
click at [143, 160] on button "تغيير حالة الطلب" at bounding box center [99, 172] width 116 height 28
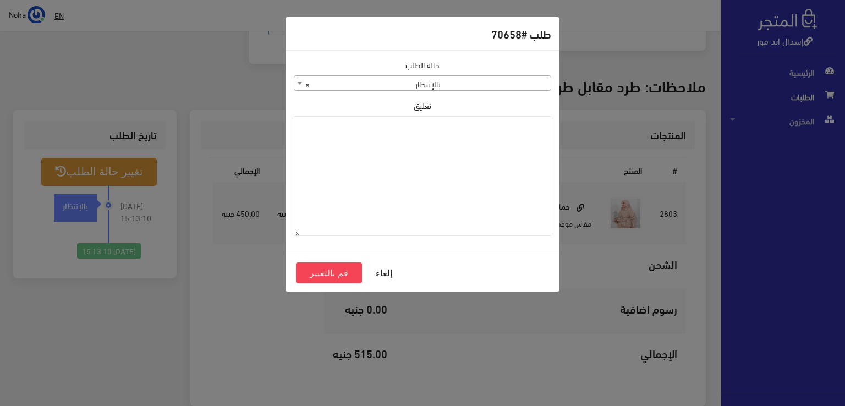
click at [455, 84] on span "× بالإنتظار" at bounding box center [422, 83] width 257 height 15
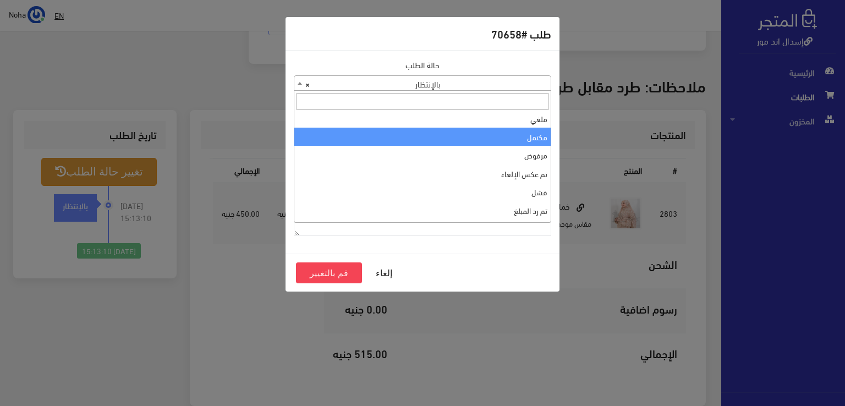
scroll to position [0, 0]
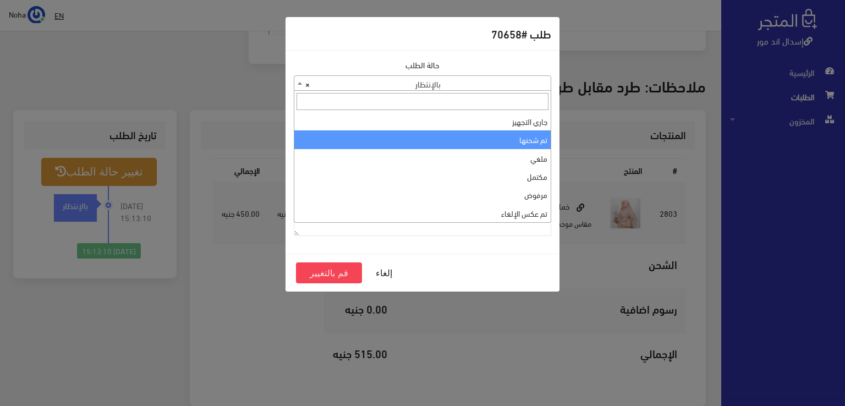
click at [551, 119] on span "جاري التجهيز تم شحنها ملغي مكتمل مرفوض تم عكس الإلغاء فشل تم رد المبلغ تم عكسه …" at bounding box center [423, 157] width 258 height 132
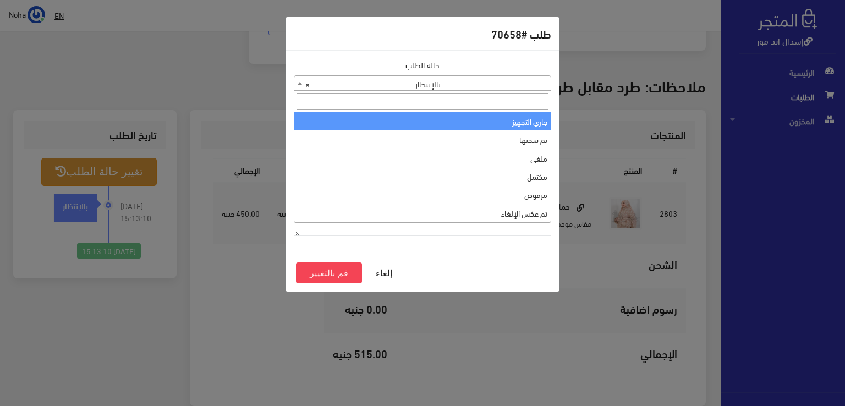
select select "1"
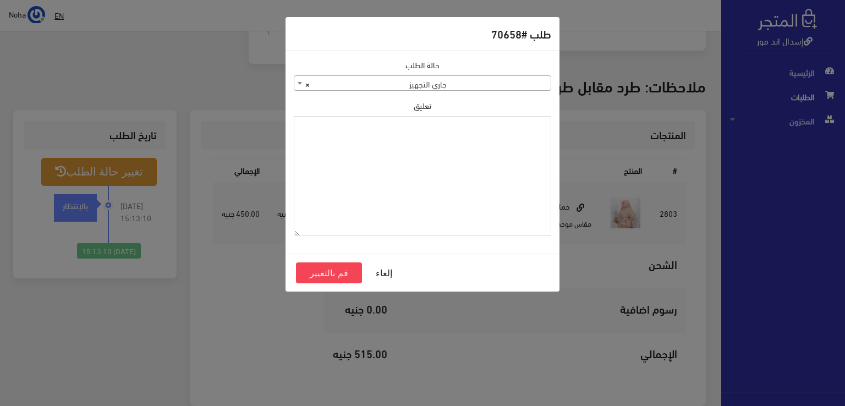
paste textarea "ميدان القوميه ناصيه مطعم اورينتال برج الهدي أمام شركه الغاز [PERSON_NAME] - الز…"
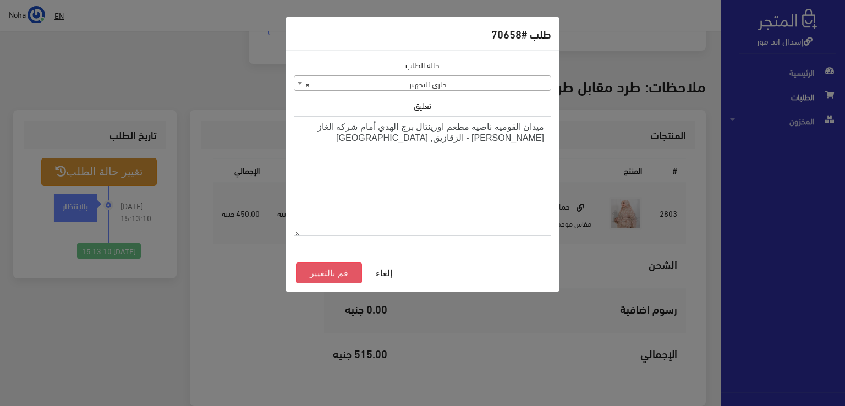
type textarea "ميدان القوميه ناصيه مطعم اورينتال برج الهدي أمام شركه الغاز [PERSON_NAME] - الز…"
drag, startPoint x: 330, startPoint y: 274, endPoint x: 337, endPoint y: 270, distance: 7.9
click at [330, 274] on button "قم بالتغيير" at bounding box center [329, 273] width 66 height 21
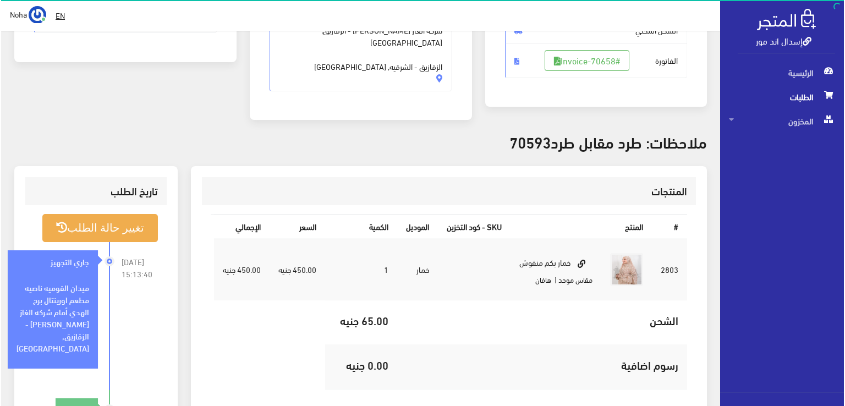
scroll to position [275, 0]
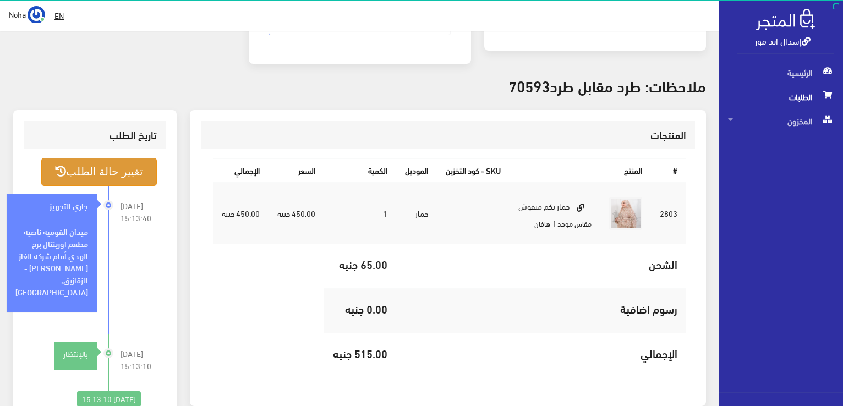
click at [139, 158] on button "تغيير حالة الطلب" at bounding box center [99, 172] width 116 height 28
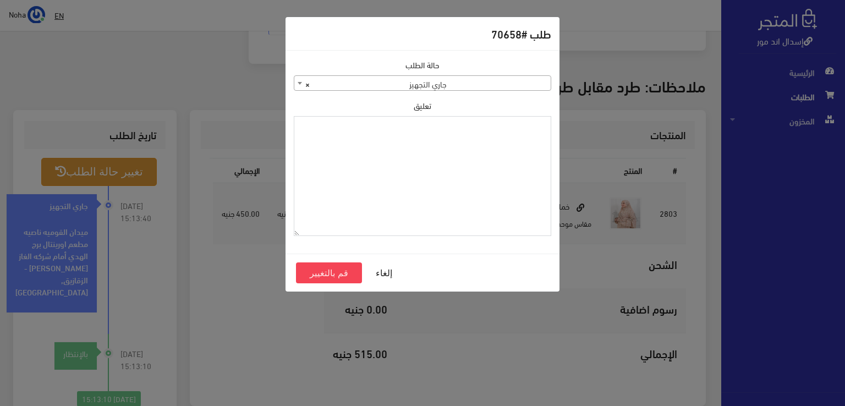
drag, startPoint x: 483, startPoint y: 175, endPoint x: 479, endPoint y: 161, distance: 14.4
click at [482, 174] on textarea "تعليق" at bounding box center [423, 176] width 258 height 121
type textarea "1123992"
click at [325, 272] on button "قم بالتغيير" at bounding box center [329, 273] width 66 height 21
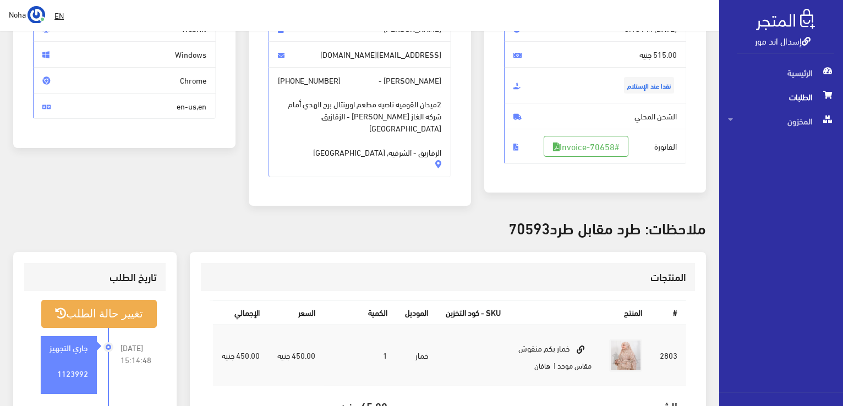
scroll to position [220, 0]
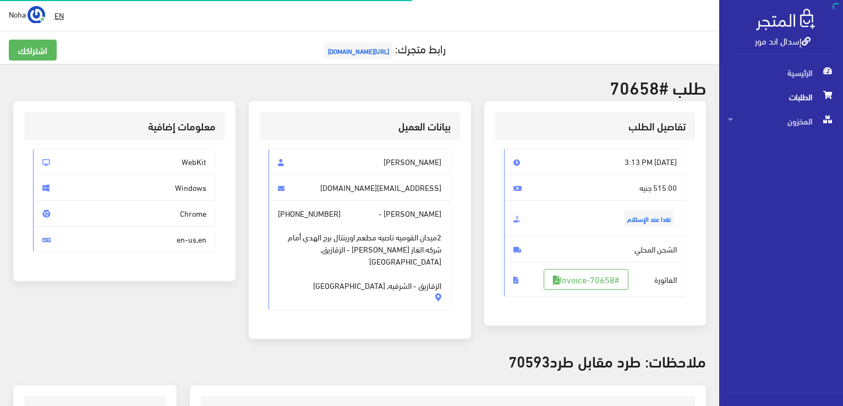
scroll to position [264, 0]
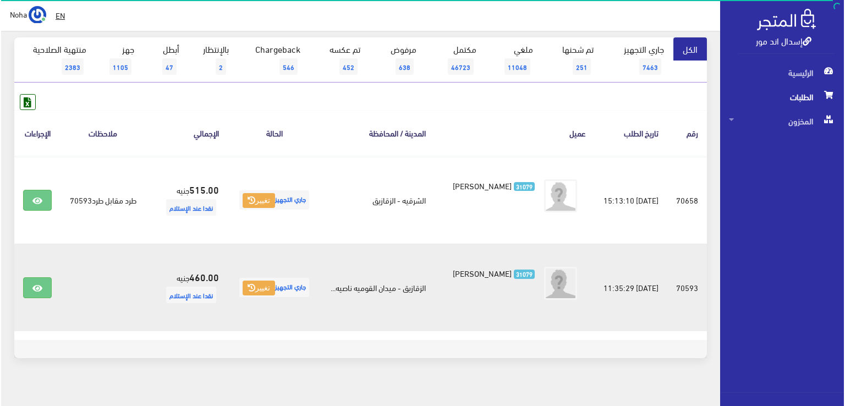
scroll to position [110, 0]
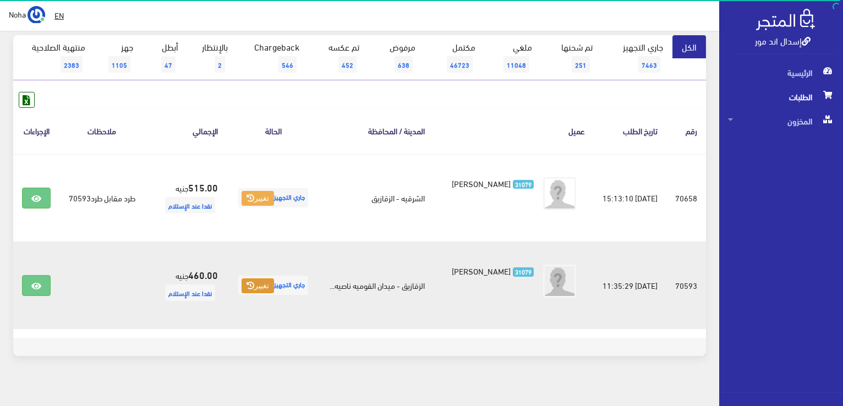
click at [254, 291] on button "تغيير" at bounding box center [258, 286] width 32 height 15
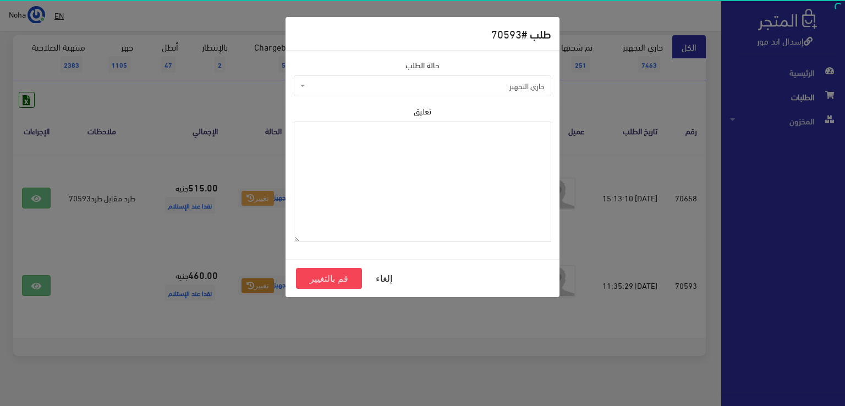
click at [403, 177] on textarea "تعليق" at bounding box center [423, 182] width 258 height 121
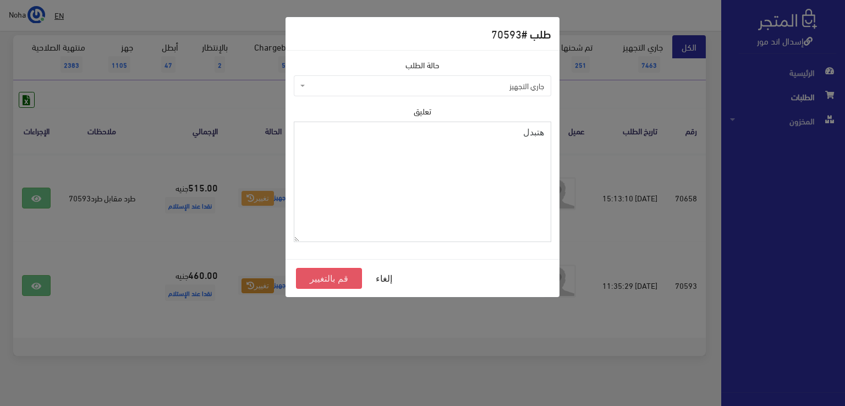
type textarea "هتبدل"
click at [329, 280] on button "قم بالتغيير" at bounding box center [329, 278] width 66 height 21
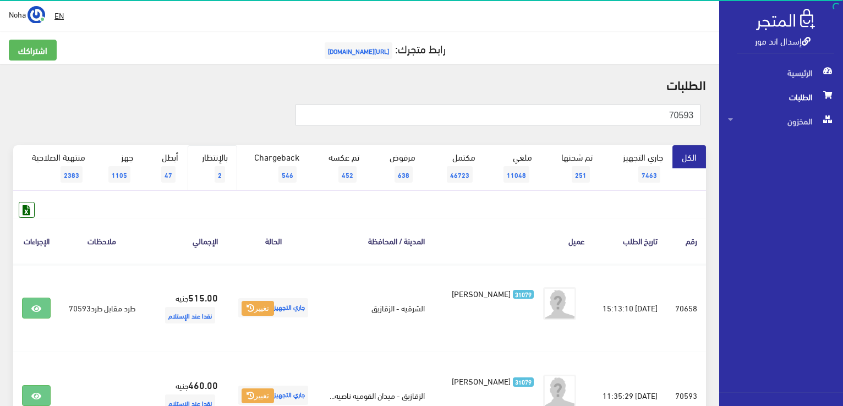
click at [222, 159] on link "بالإنتظار 2" at bounding box center [213, 167] width 50 height 45
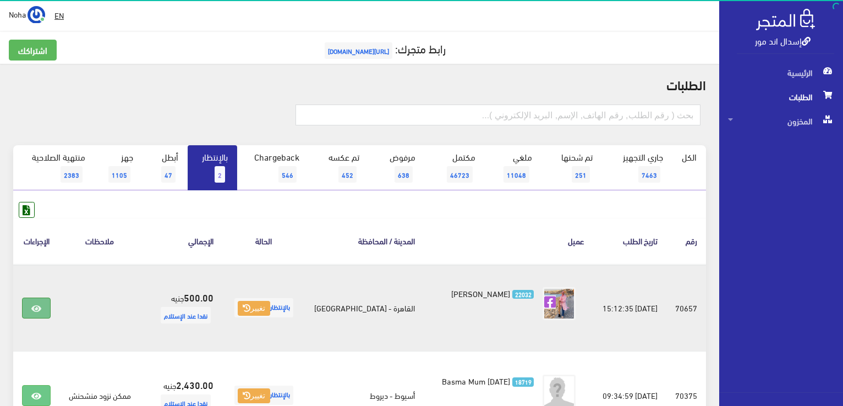
click at [48, 308] on link at bounding box center [36, 308] width 29 height 21
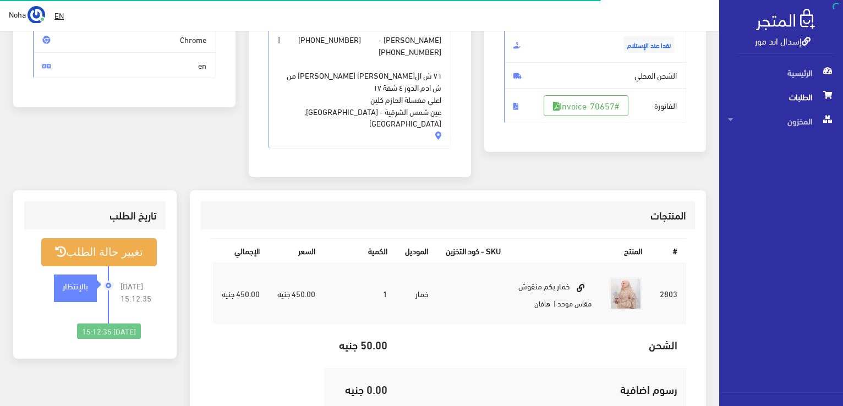
scroll to position [275, 0]
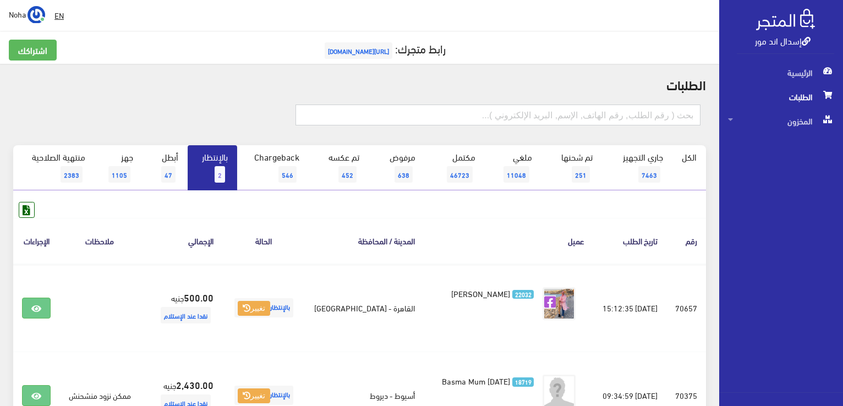
click input "text"
type input "01006151564"
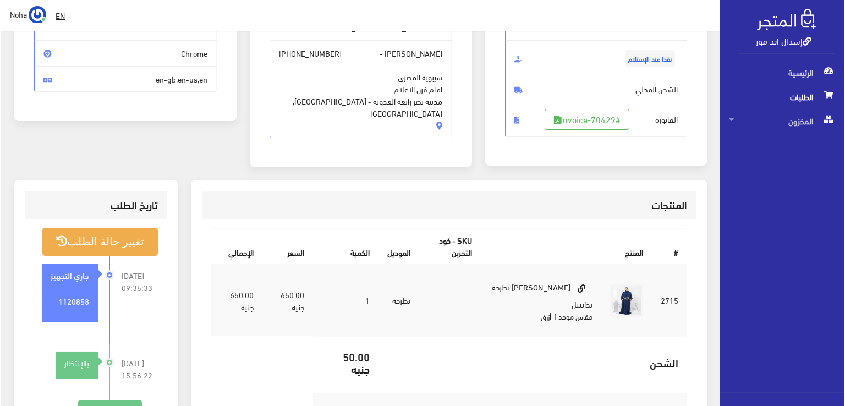
scroll to position [165, 0]
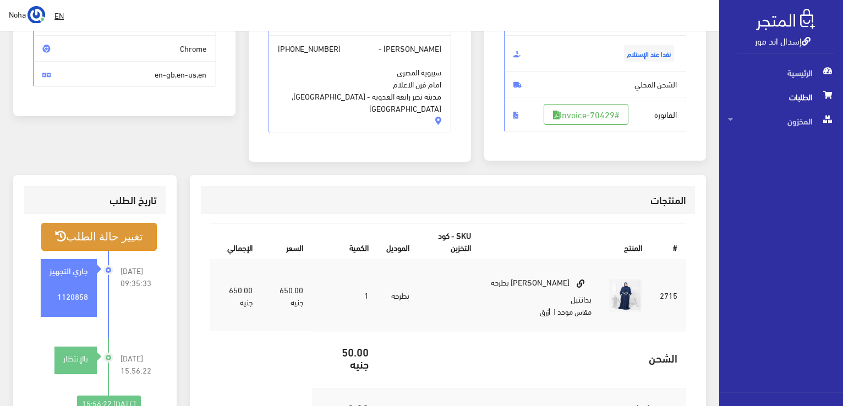
click at [127, 237] on button "تغيير حالة الطلب" at bounding box center [99, 237] width 116 height 28
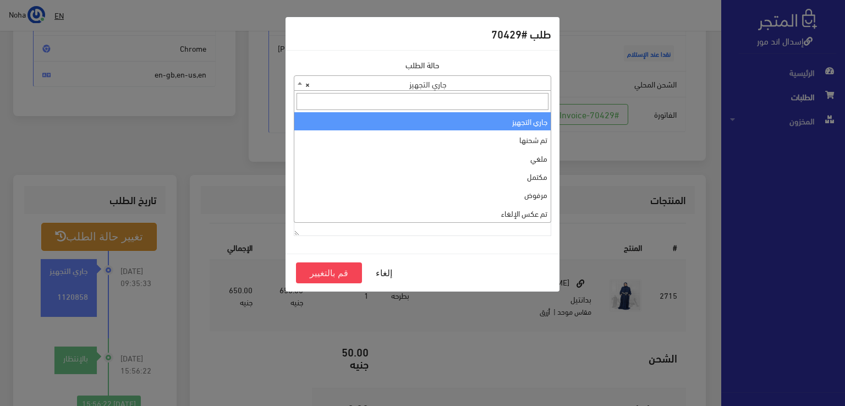
click at [490, 83] on span "× جاري التجهيز" at bounding box center [422, 83] width 257 height 15
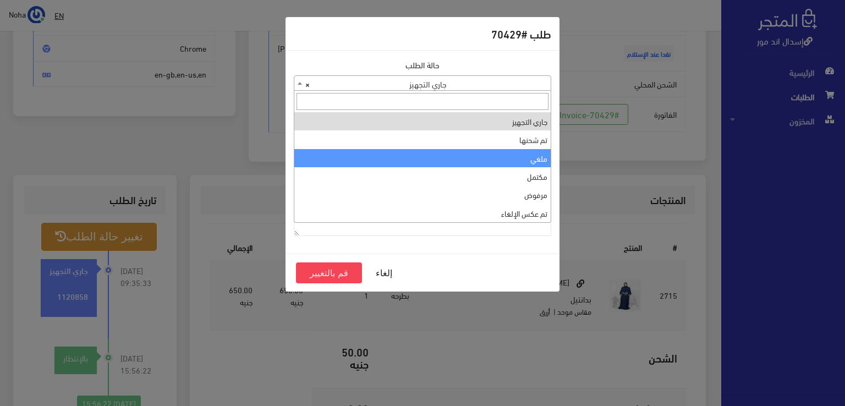
select select "3"
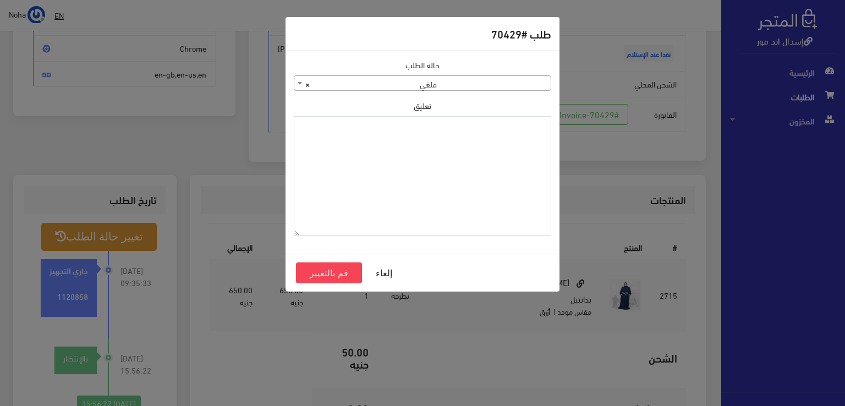
click at [482, 161] on textarea "تعليق" at bounding box center [423, 176] width 258 height 121
type textarea "ى"
type textarea "رفض الاستلام"
click at [330, 276] on button "قم بالتغيير" at bounding box center [329, 273] width 66 height 21
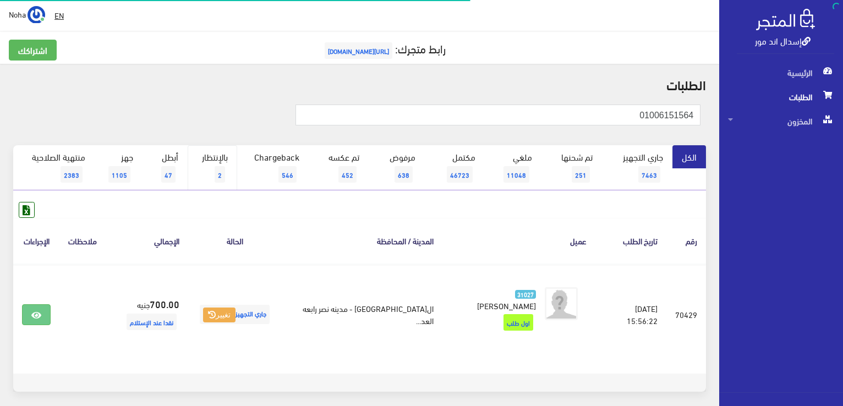
click at [211, 157] on link "بالإنتظار 2" at bounding box center [213, 167] width 50 height 45
